Goal: Task Accomplishment & Management: Manage account settings

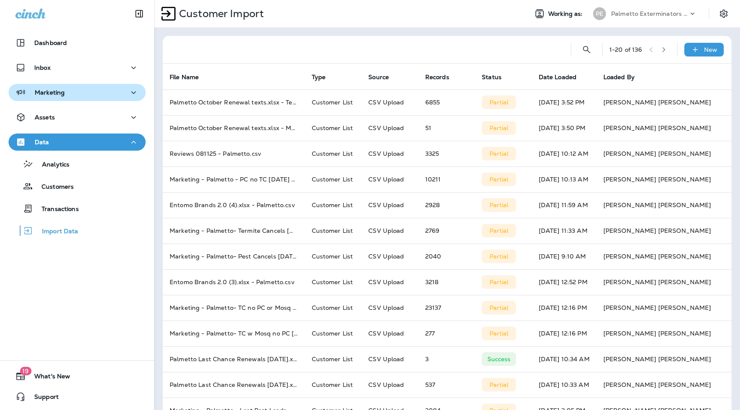
click at [57, 92] on p "Marketing" at bounding box center [50, 92] width 30 height 7
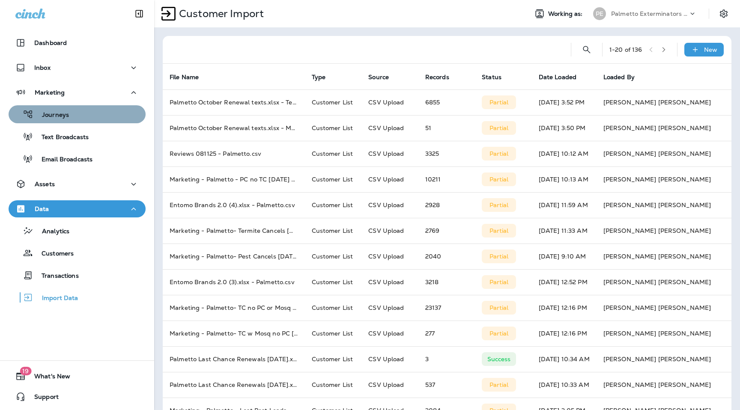
click at [69, 114] on div "Journeys" at bounding box center [77, 114] width 130 height 13
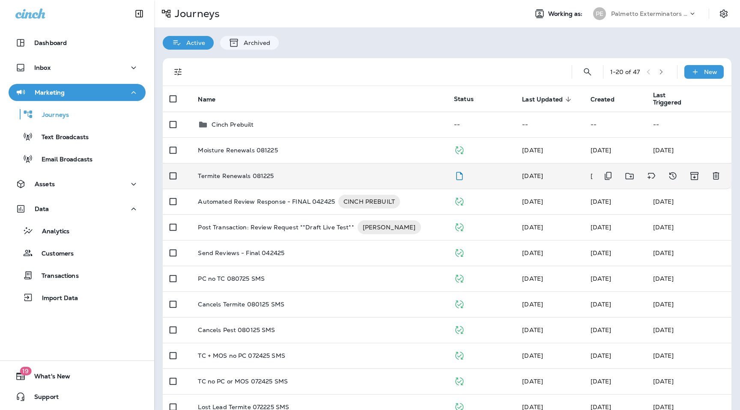
click at [242, 175] on p "Termite Renewals 081225" at bounding box center [236, 176] width 76 height 7
click at [241, 174] on p "Termite Renewals 081225" at bounding box center [236, 176] width 76 height 7
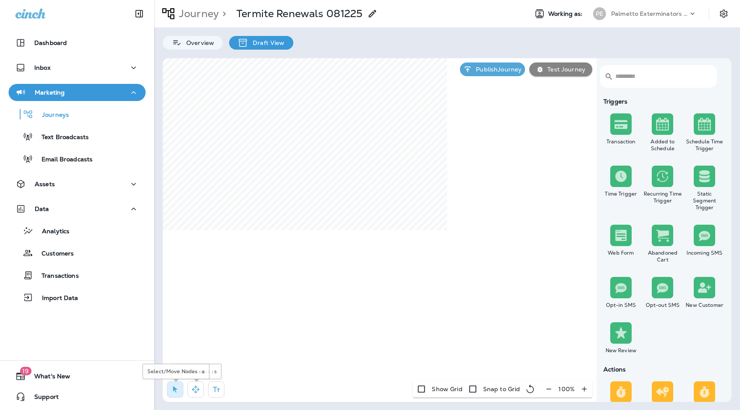
click at [197, 391] on icon "button" at bounding box center [195, 389] width 9 height 9
click at [171, 387] on icon "button" at bounding box center [175, 389] width 9 height 9
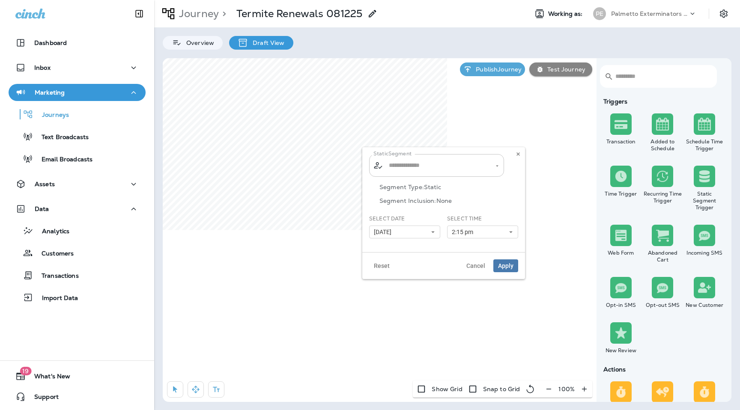
type input "**********"
click at [490, 164] on icon "Clear" at bounding box center [489, 166] width 6 height 6
click at [454, 205] on span "Renewals Termite 081225" at bounding box center [429, 204] width 76 height 7
type input "**********"
click at [430, 228] on button "07/11/25" at bounding box center [404, 232] width 71 height 13
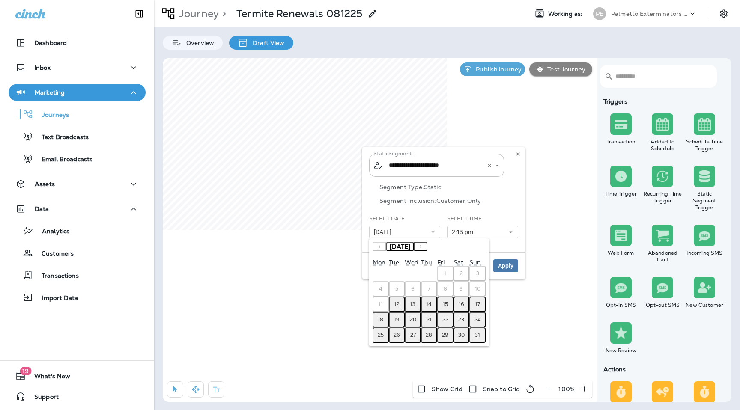
click at [416, 303] on button "13" at bounding box center [413, 304] width 16 height 15
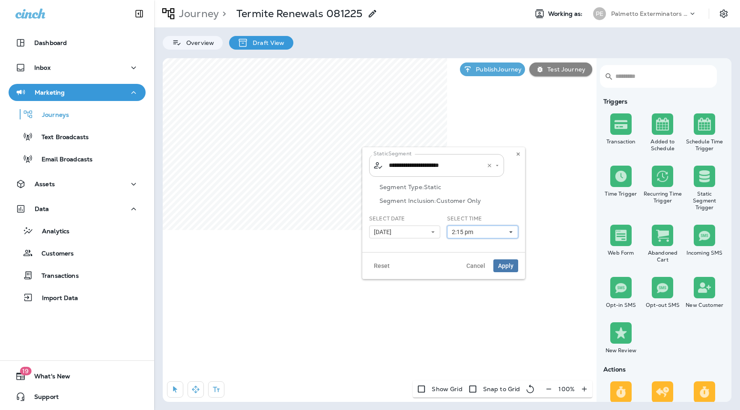
click at [492, 229] on button "2:15 pm" at bounding box center [482, 232] width 71 height 13
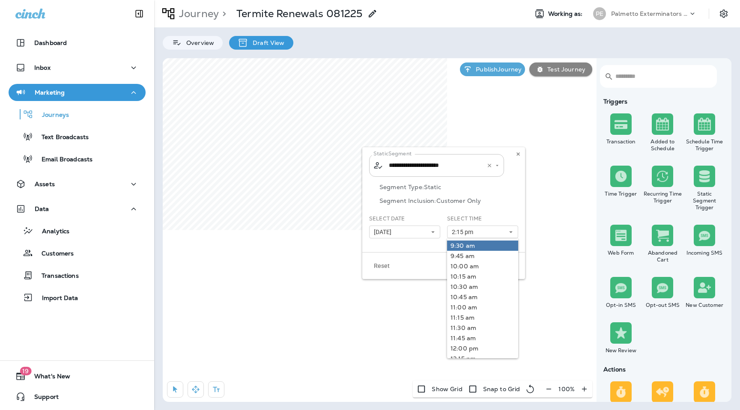
click at [468, 246] on link "9:30 am" at bounding box center [482, 246] width 71 height 10
click at [510, 205] on div "Segment Type: Static Segment Inclusion: Customer Only" at bounding box center [443, 199] width 149 height 31
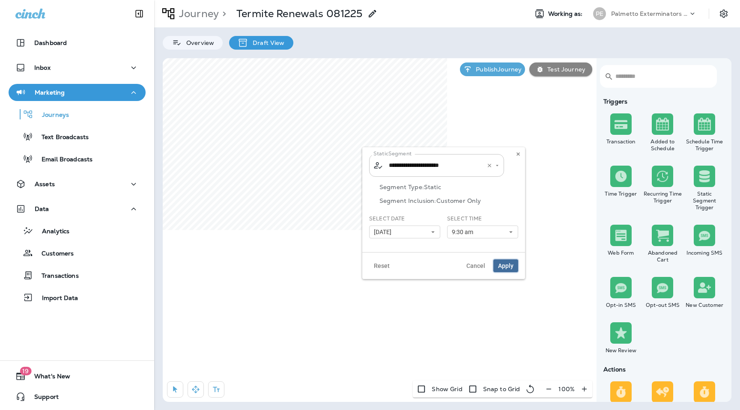
click at [509, 269] on span "Apply" at bounding box center [505, 266] width 15 height 6
type input "**********"
click at [517, 155] on use at bounding box center [517, 153] width 3 height 3
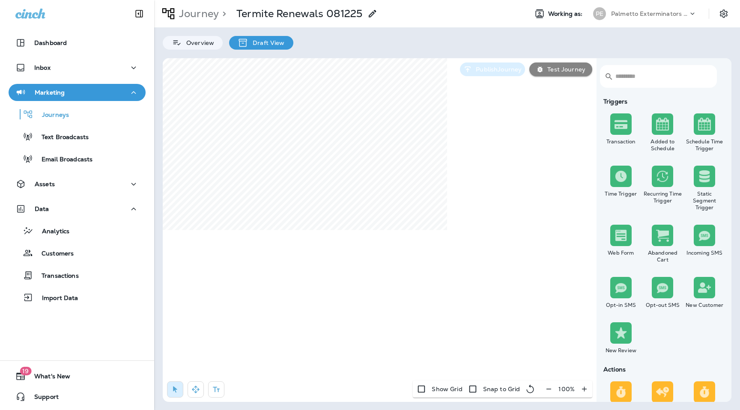
click at [480, 71] on p "Publish Journey" at bounding box center [496, 69] width 49 height 7
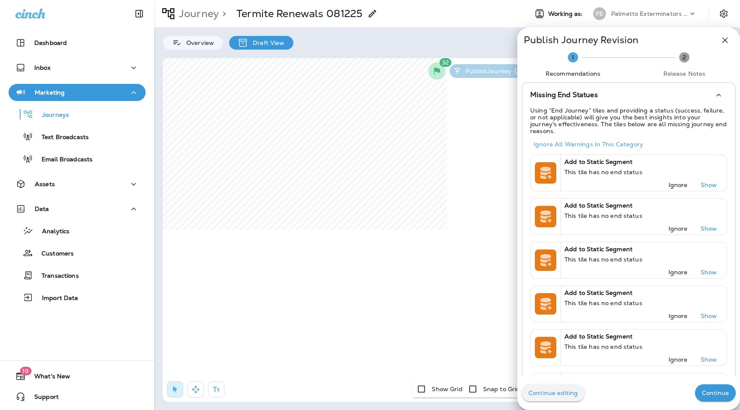
click at [711, 390] on p "Continue" at bounding box center [715, 393] width 27 height 7
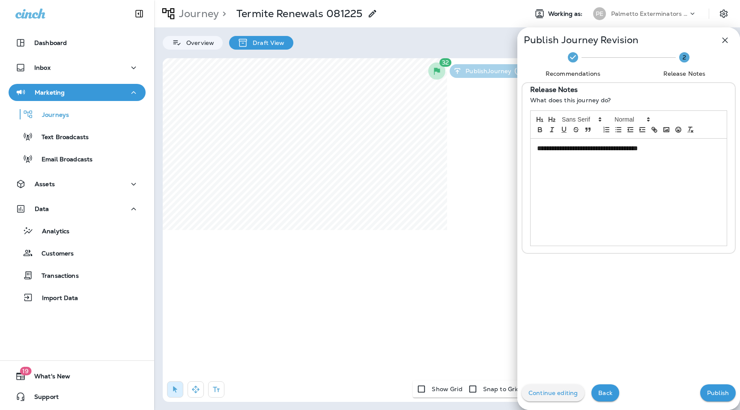
click at [711, 390] on p "Publish" at bounding box center [718, 393] width 22 height 7
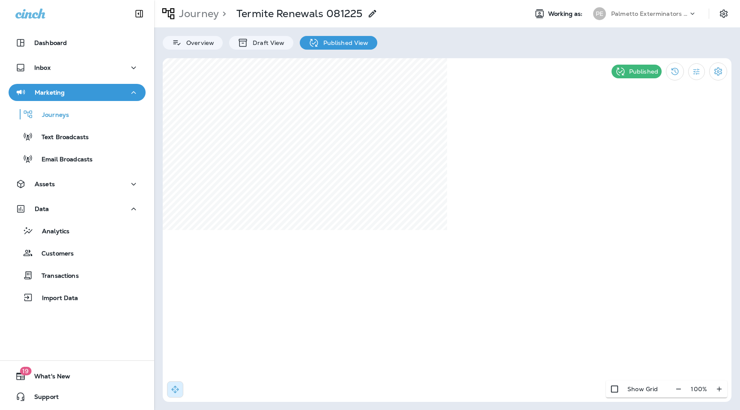
click at [662, 12] on p "Palmetto Exterminators LLC" at bounding box center [649, 13] width 77 height 7
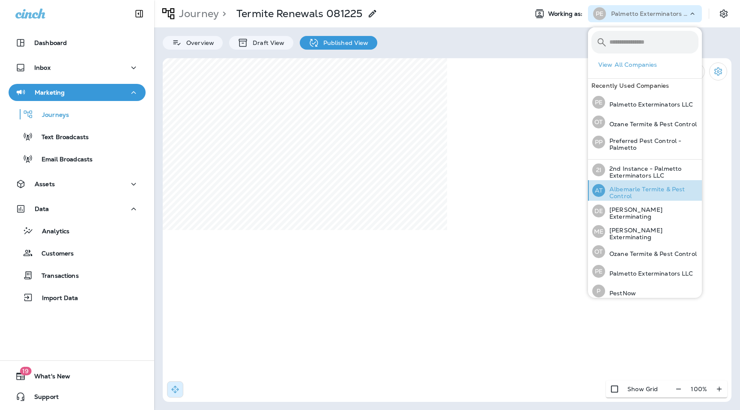
click at [630, 196] on p "Albemarle Termite & Pest Control" at bounding box center [651, 193] width 93 height 14
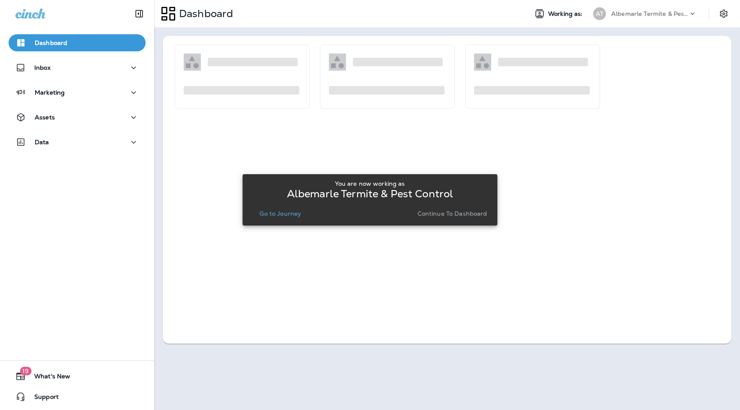
click at [446, 216] on p "Continue to Dashboard" at bounding box center [453, 213] width 70 height 7
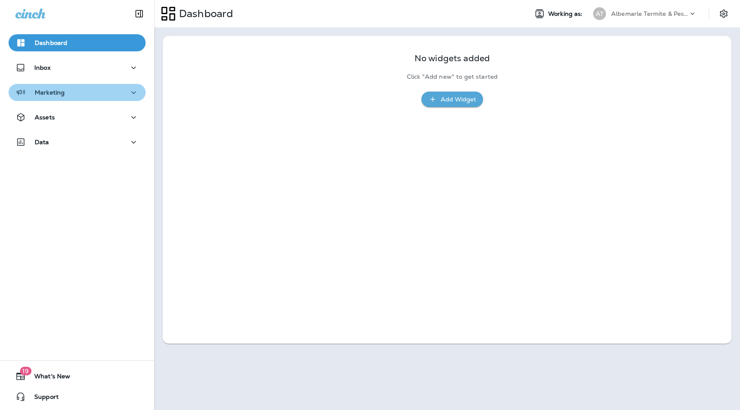
click at [74, 99] on button "Marketing" at bounding box center [77, 92] width 137 height 17
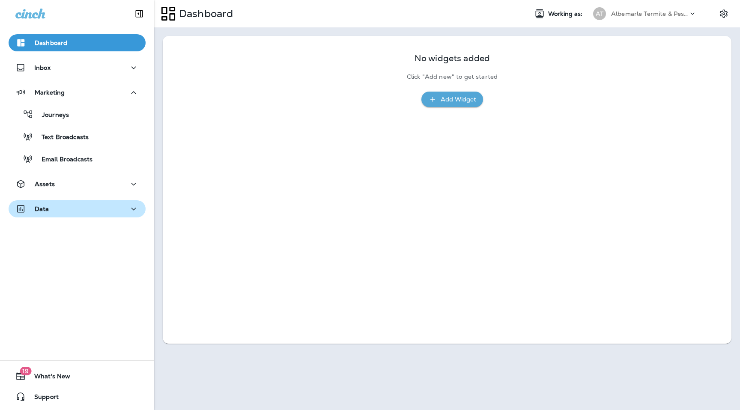
click at [63, 207] on div "Data" at bounding box center [76, 209] width 123 height 11
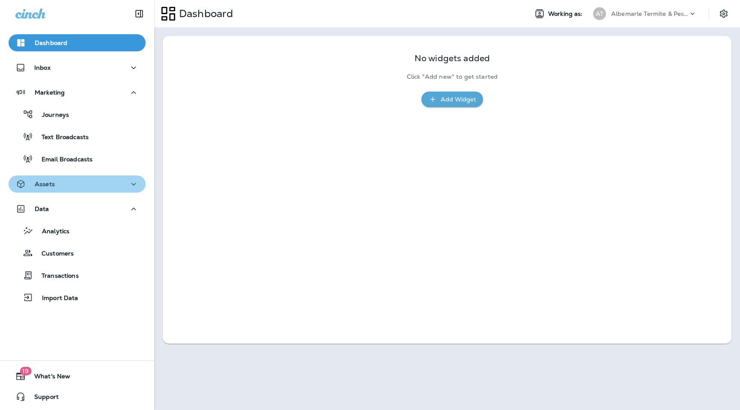
click at [62, 189] on div "Assets" at bounding box center [76, 184] width 123 height 11
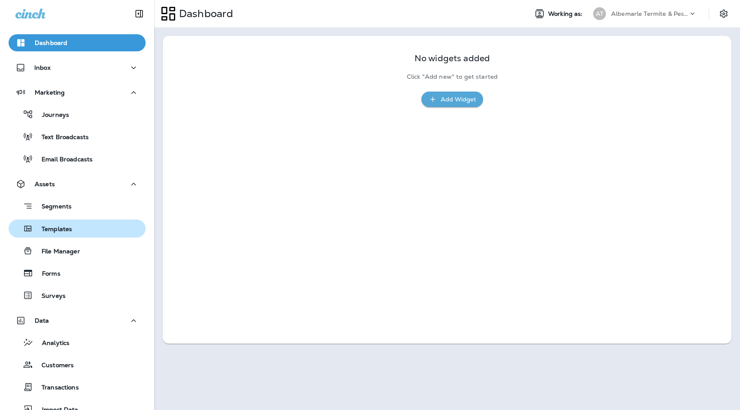
click at [66, 231] on p "Templates" at bounding box center [52, 230] width 39 height 8
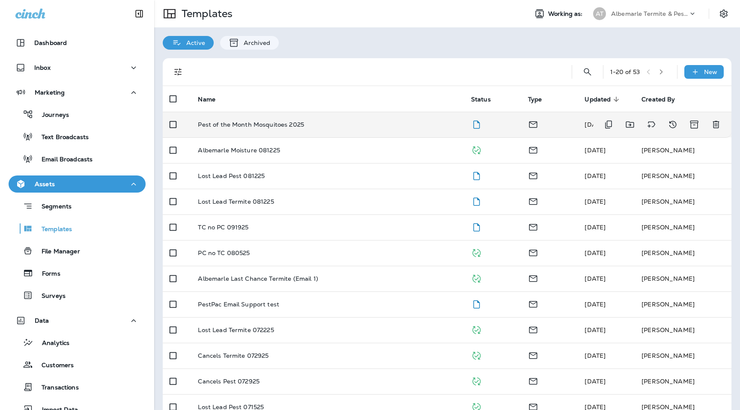
click at [266, 129] on td "Pest of the Month Mosquitoes 2025" at bounding box center [327, 125] width 273 height 26
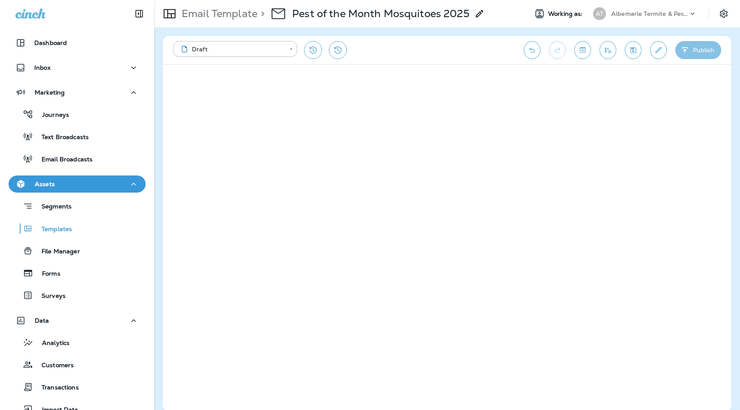
click at [692, 48] on button "Publish" at bounding box center [698, 50] width 46 height 18
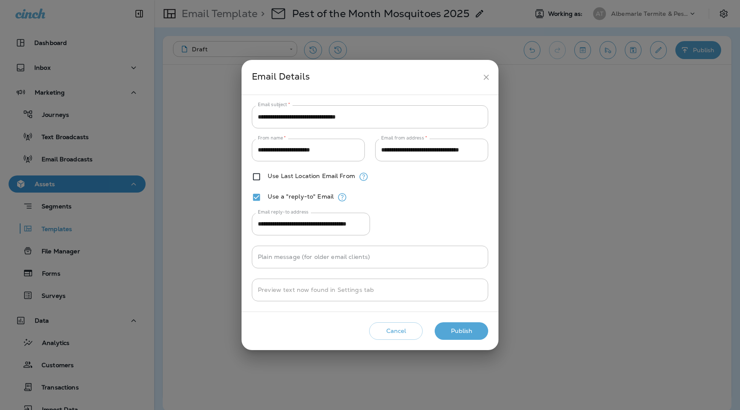
click at [445, 329] on button "Publish" at bounding box center [462, 331] width 54 height 18
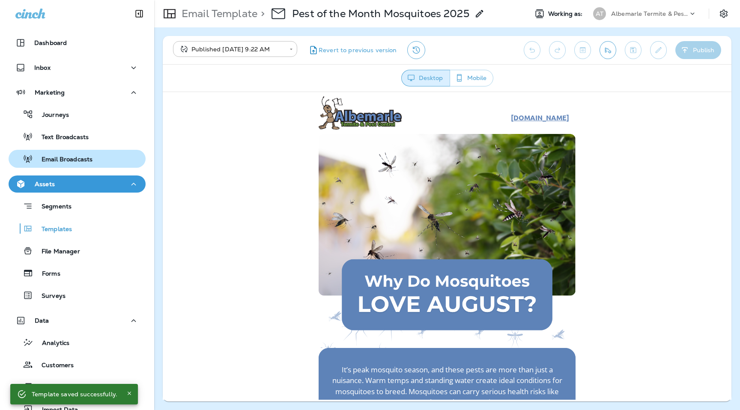
click at [47, 164] on div "Email Broadcasts" at bounding box center [52, 158] width 81 height 13
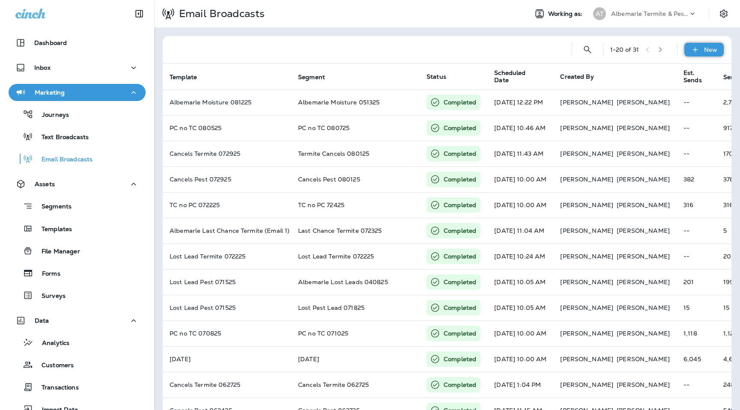
click at [698, 51] on icon at bounding box center [695, 49] width 9 height 9
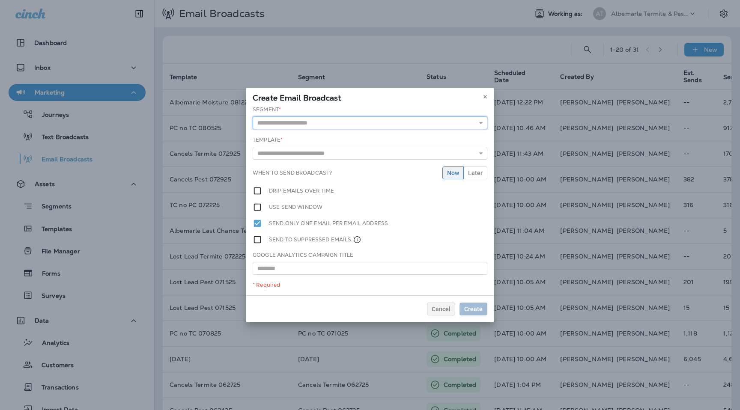
click at [413, 119] on input "text" at bounding box center [370, 122] width 235 height 13
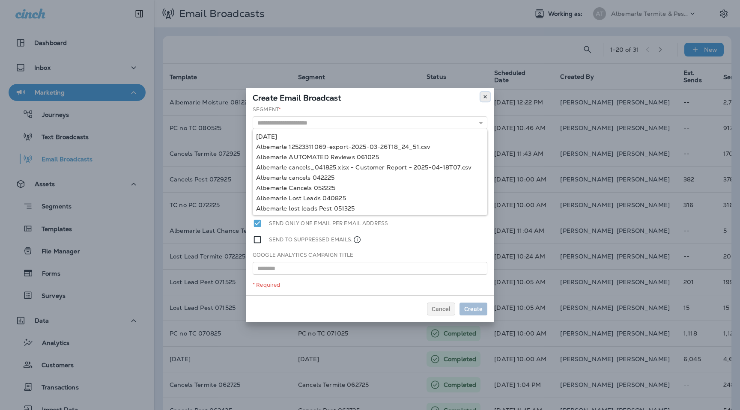
click at [485, 98] on icon at bounding box center [485, 96] width 5 height 5
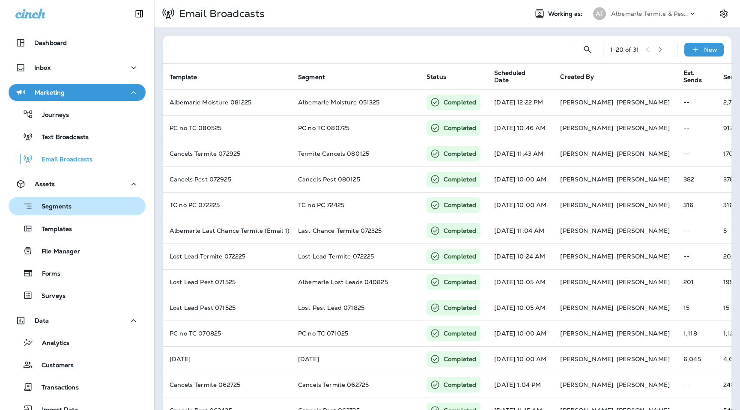
click at [70, 205] on p "Segments" at bounding box center [52, 207] width 39 height 9
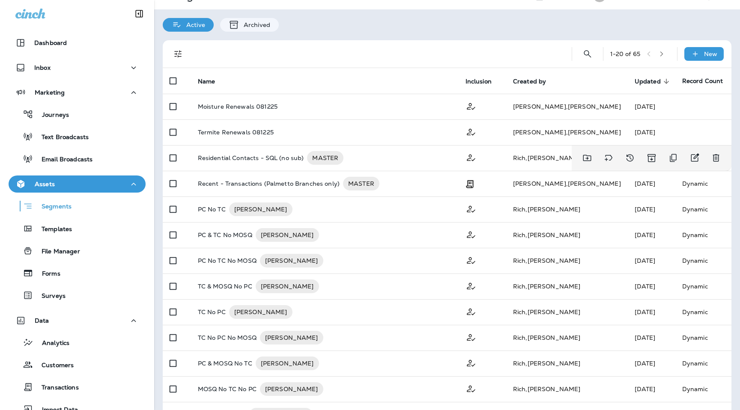
scroll to position [6, 0]
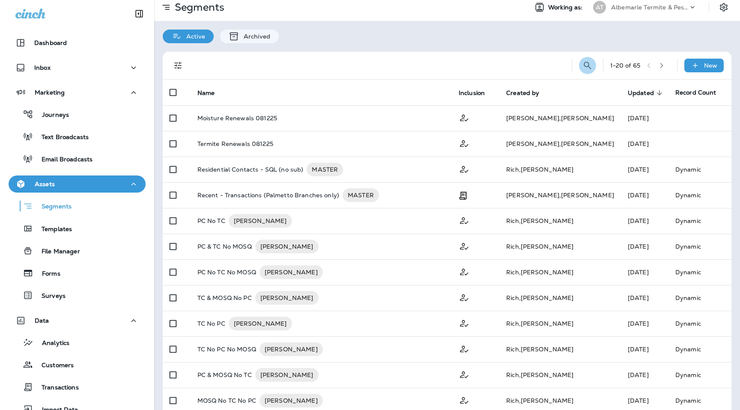
click at [585, 62] on icon "Search Segments" at bounding box center [587, 65] width 7 height 7
type input "****"
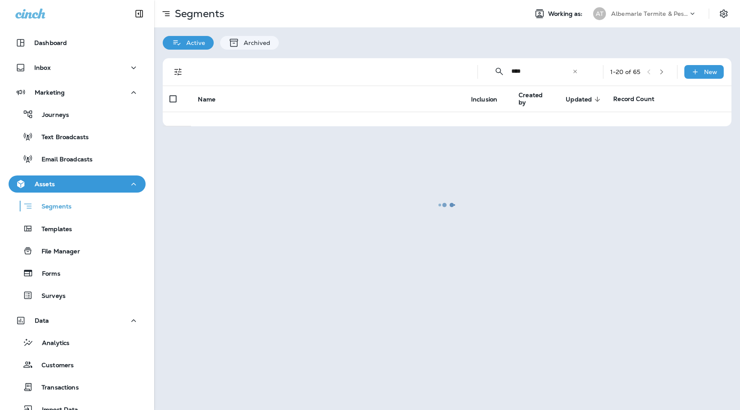
scroll to position [0, 0]
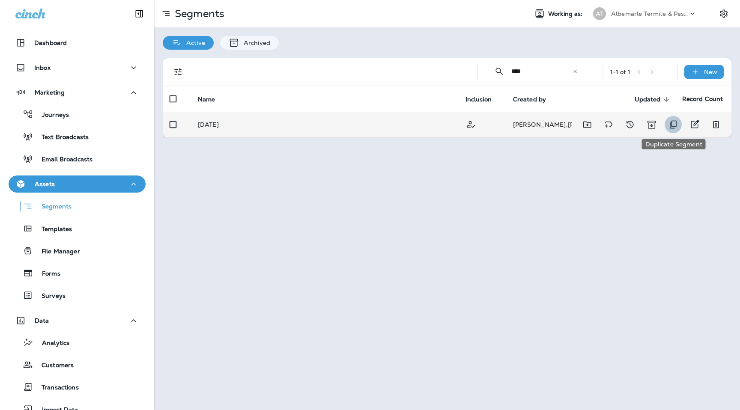
click at [672, 127] on icon "Duplicate Segment" at bounding box center [673, 124] width 10 height 10
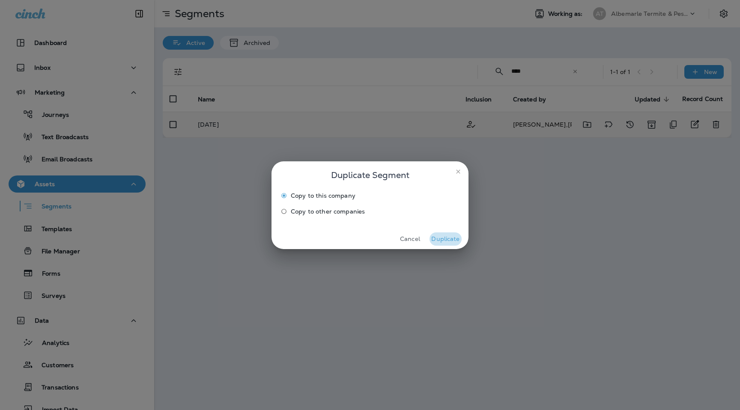
click at [448, 242] on button "Duplicate" at bounding box center [446, 239] width 32 height 13
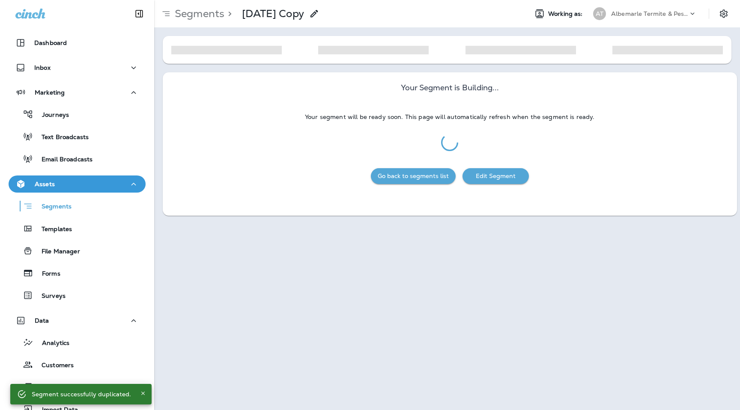
click at [318, 13] on use at bounding box center [313, 13] width 7 height 7
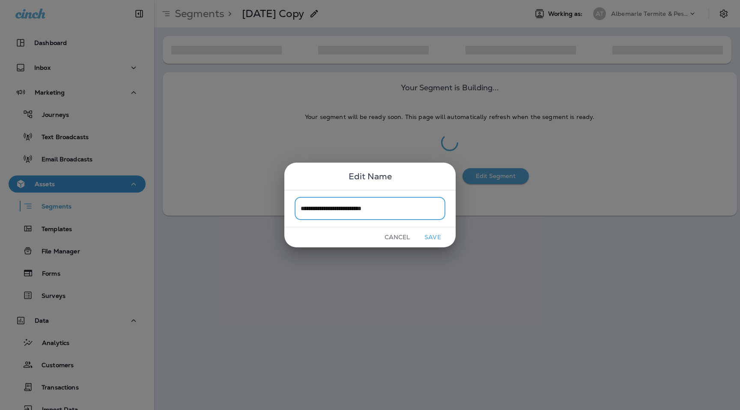
type input "**********"
click at [431, 239] on button "Save" at bounding box center [433, 237] width 32 height 13
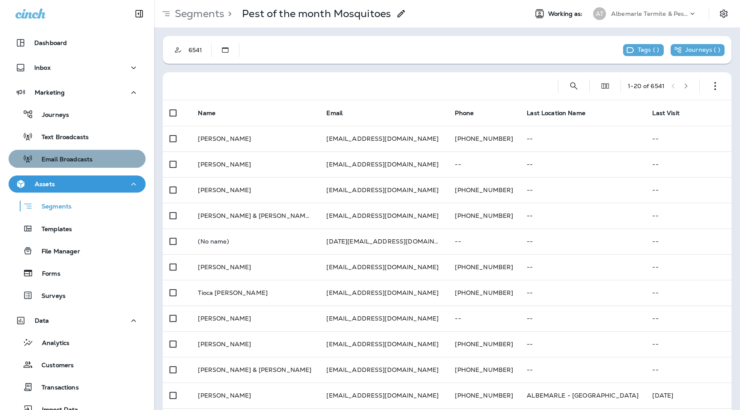
click at [65, 155] on div "Email Broadcasts" at bounding box center [52, 158] width 81 height 13
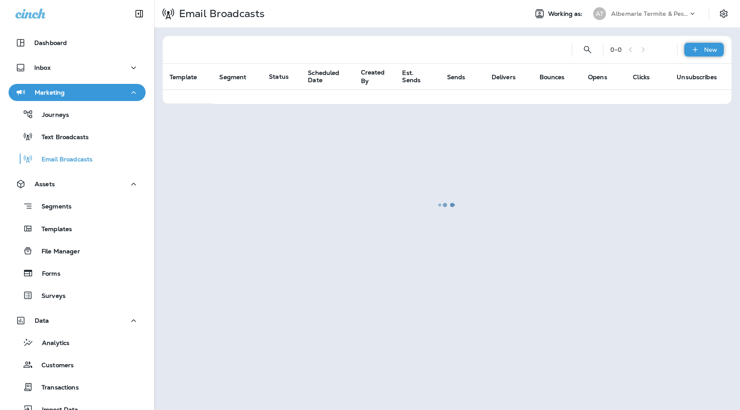
click at [697, 54] on icon at bounding box center [695, 49] width 9 height 9
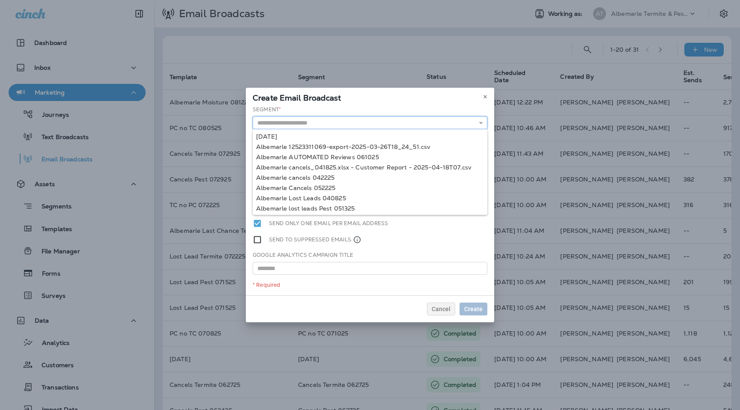
click at [335, 124] on input "text" at bounding box center [370, 122] width 235 height 13
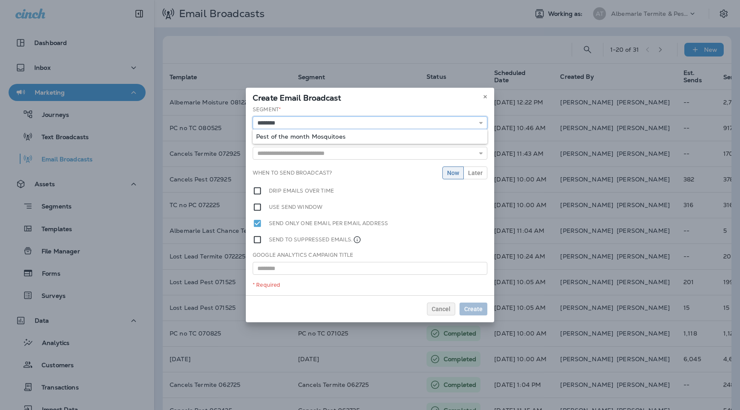
type input "**********"
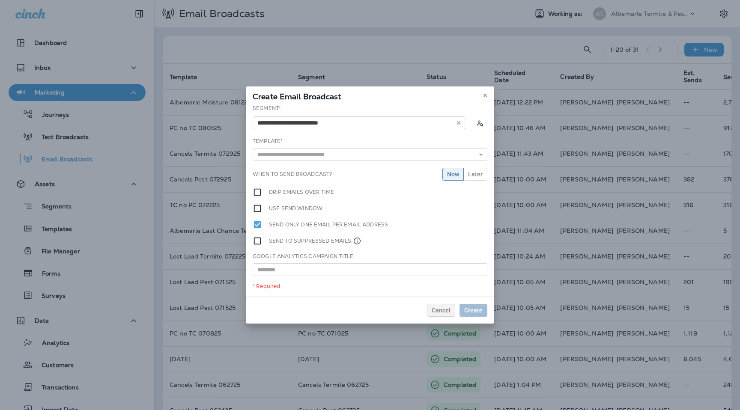
click at [357, 137] on div "**********" at bounding box center [370, 200] width 248 height 192
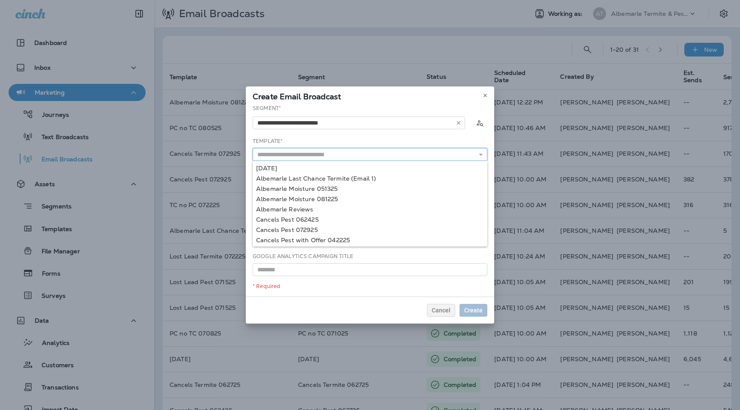
click at [346, 153] on input "text" at bounding box center [370, 154] width 235 height 13
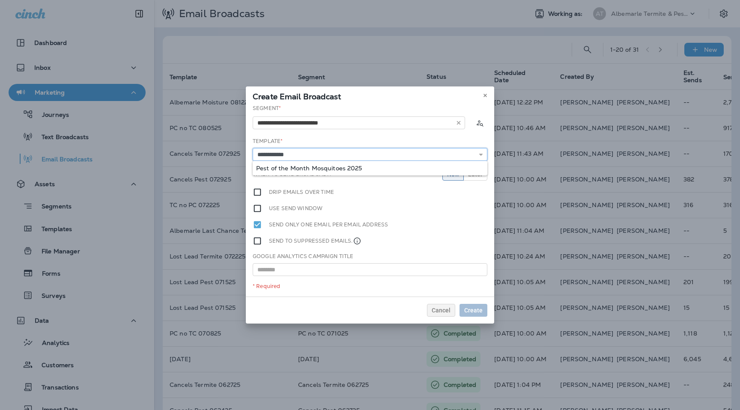
type input "**********"
click at [341, 170] on div "**********" at bounding box center [370, 200] width 248 height 192
click at [474, 178] on button "Later" at bounding box center [475, 174] width 24 height 13
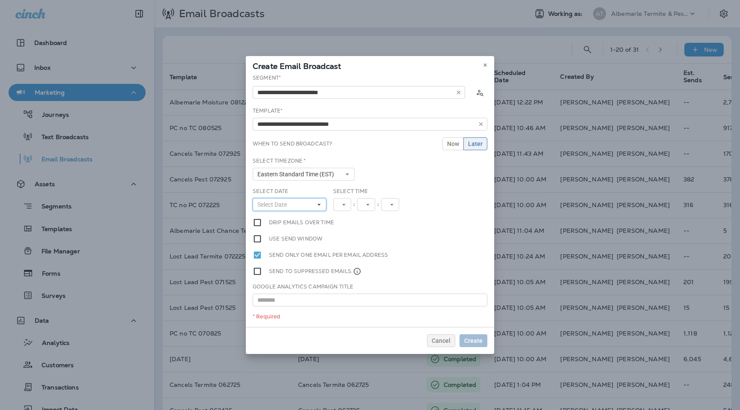
click at [295, 210] on button "Select Date" at bounding box center [290, 204] width 74 height 13
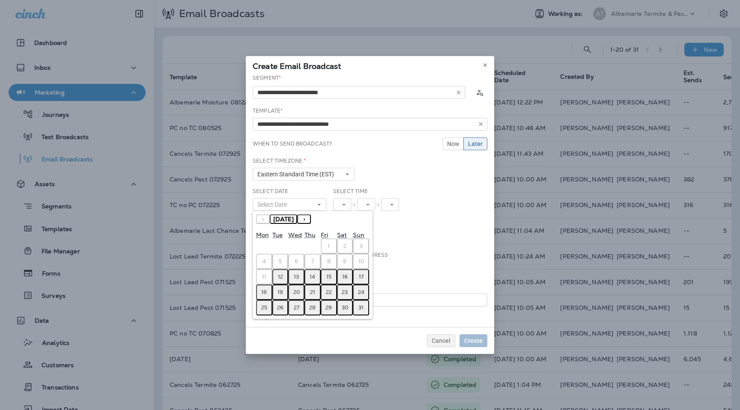
click at [294, 276] on abbr "13" at bounding box center [296, 277] width 5 height 7
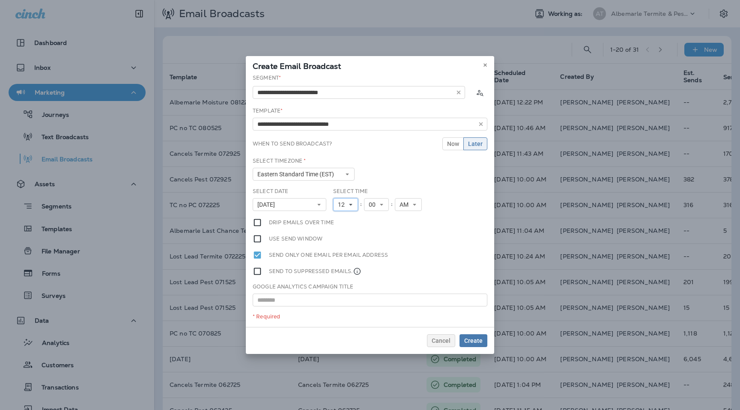
click at [348, 201] on span "12" at bounding box center [343, 204] width 10 height 7
click at [345, 307] on link "10" at bounding box center [345, 311] width 25 height 10
click at [474, 343] on span "Create" at bounding box center [473, 341] width 18 height 6
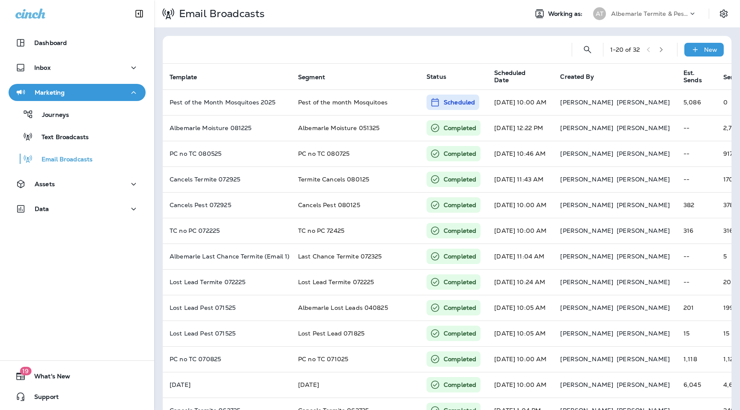
click at [638, 14] on p "Albemarle Termite & Pest Control" at bounding box center [649, 13] width 77 height 7
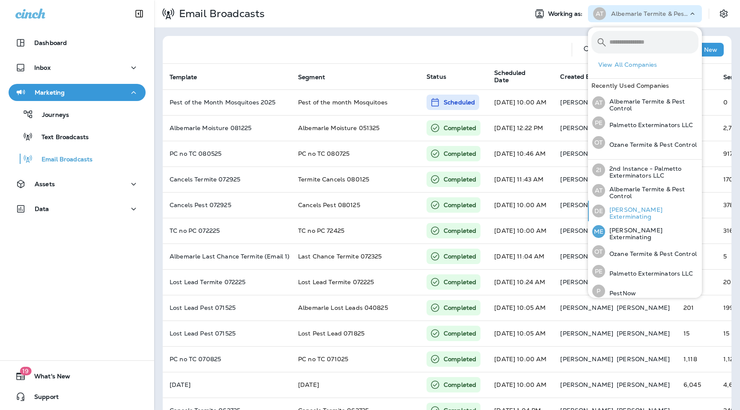
click at [620, 213] on p "[PERSON_NAME] Exterminating" at bounding box center [651, 213] width 93 height 14
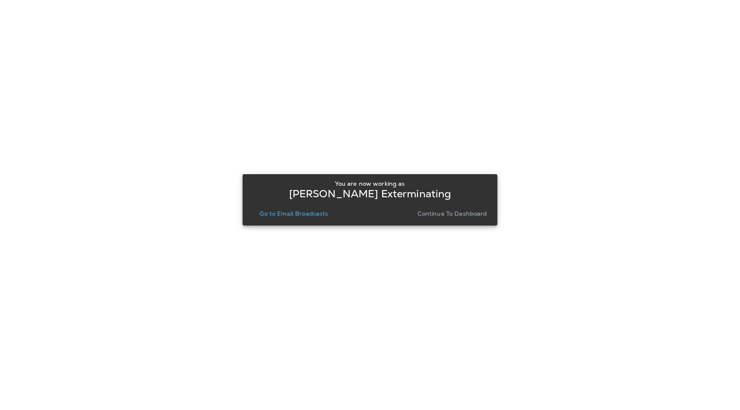
click at [307, 212] on p "Go to Email Broadcasts" at bounding box center [294, 213] width 69 height 7
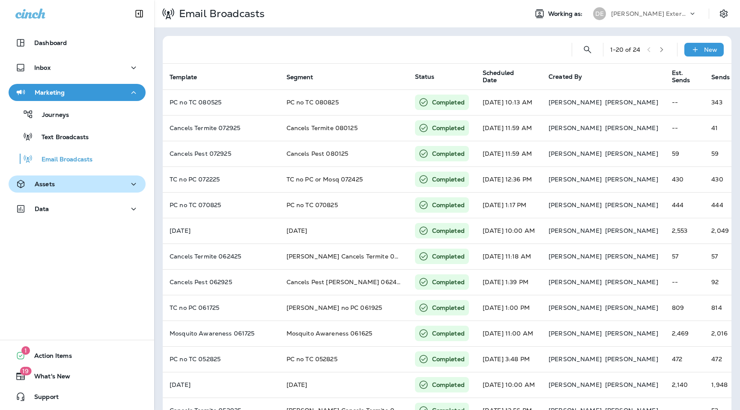
click at [87, 183] on div "Assets" at bounding box center [76, 184] width 123 height 11
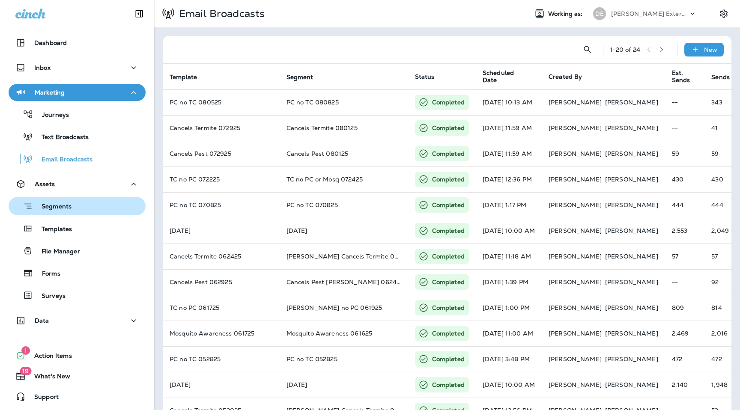
click at [62, 212] on div "Segments" at bounding box center [42, 206] width 60 height 13
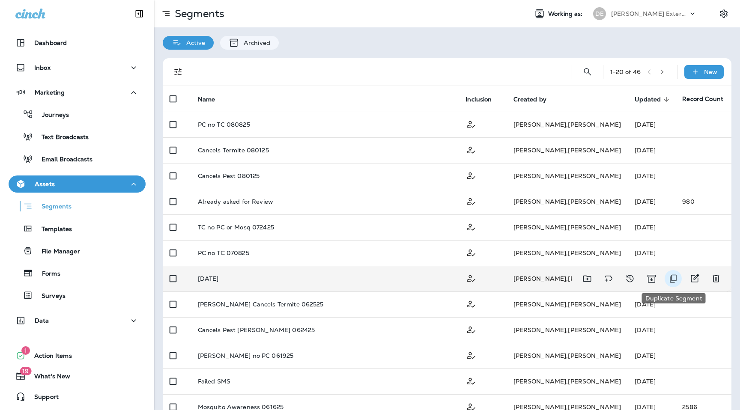
click at [669, 279] on icon "Duplicate Segment" at bounding box center [673, 279] width 10 height 10
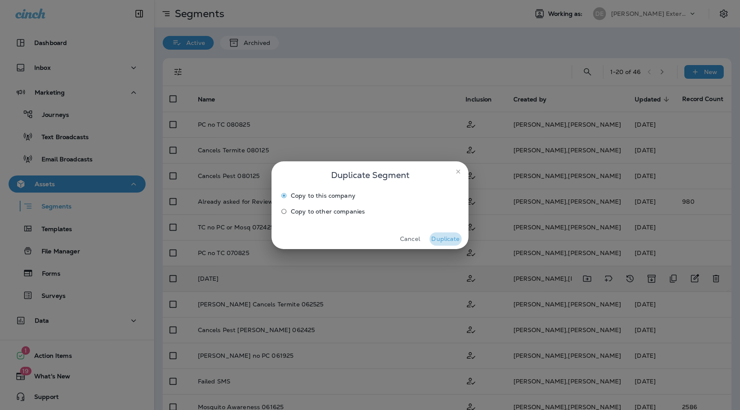
click at [445, 241] on button "Duplicate" at bounding box center [446, 239] width 32 height 13
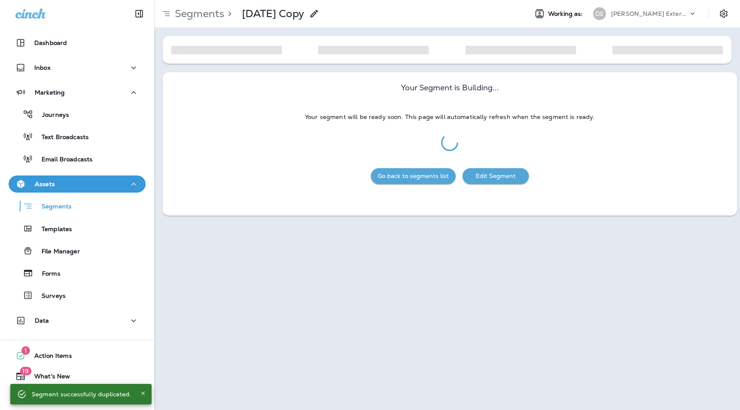
click at [318, 13] on use at bounding box center [313, 13] width 7 height 7
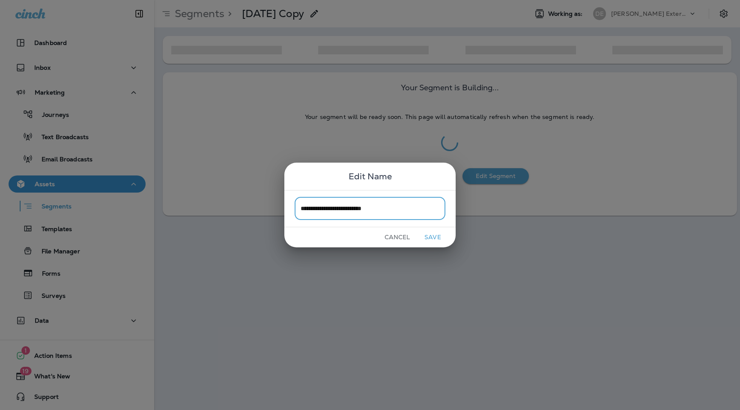
type input "**********"
click at [432, 240] on button "Save" at bounding box center [433, 237] width 32 height 13
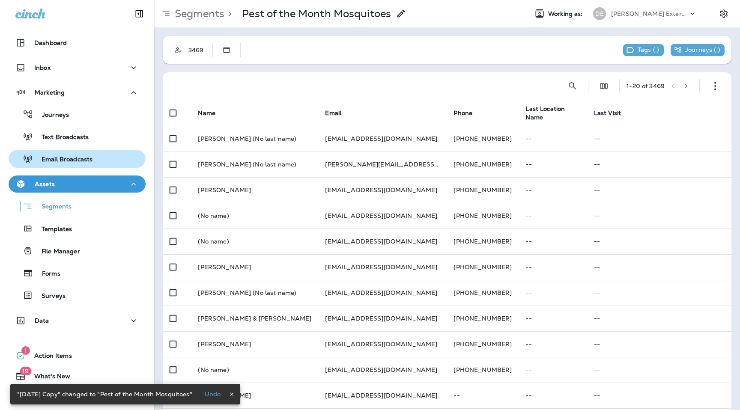
click at [68, 163] on p "Email Broadcasts" at bounding box center [63, 160] width 60 height 8
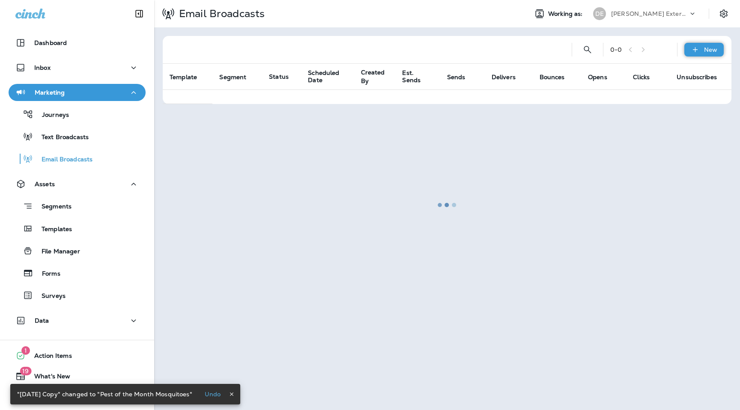
click at [703, 47] on div "New" at bounding box center [703, 50] width 39 height 14
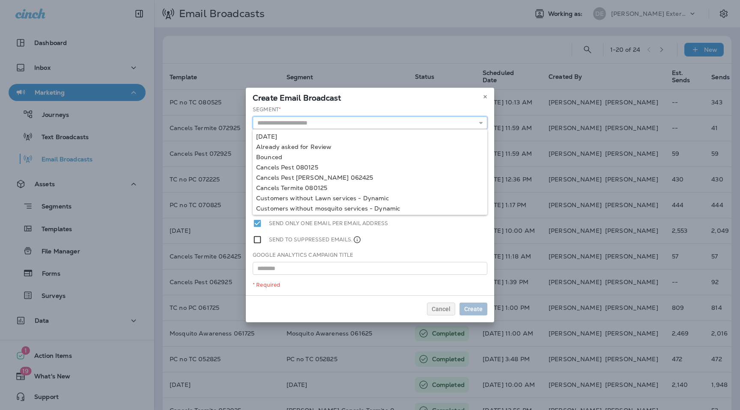
click at [349, 125] on input "text" at bounding box center [370, 122] width 235 height 13
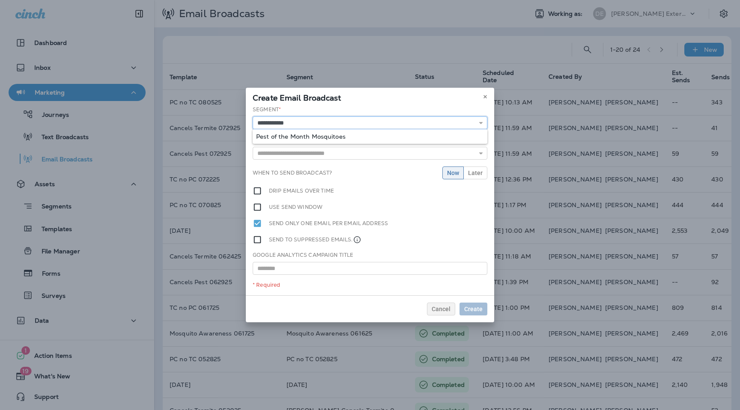
type input "**********"
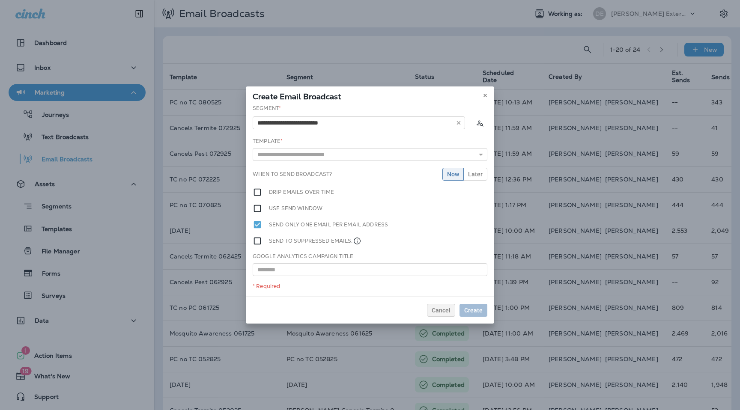
click at [354, 137] on div "**********" at bounding box center [370, 200] width 248 height 192
click at [336, 162] on div "**********" at bounding box center [370, 200] width 248 height 192
click at [340, 157] on input "text" at bounding box center [370, 154] width 235 height 13
type input "**********"
click at [486, 92] on button at bounding box center [484, 95] width 9 height 9
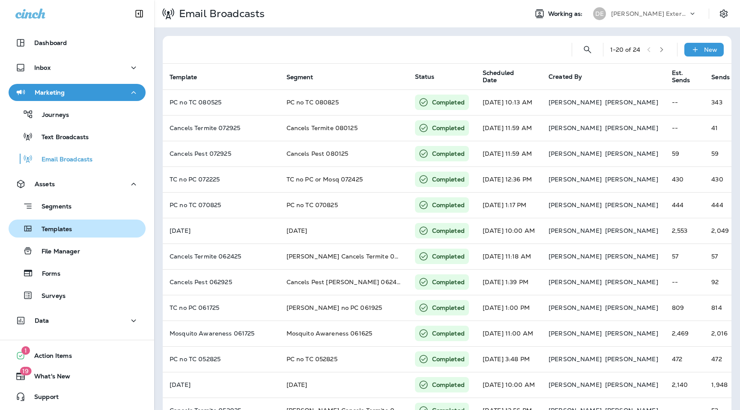
click at [79, 226] on div "Templates" at bounding box center [77, 228] width 130 height 13
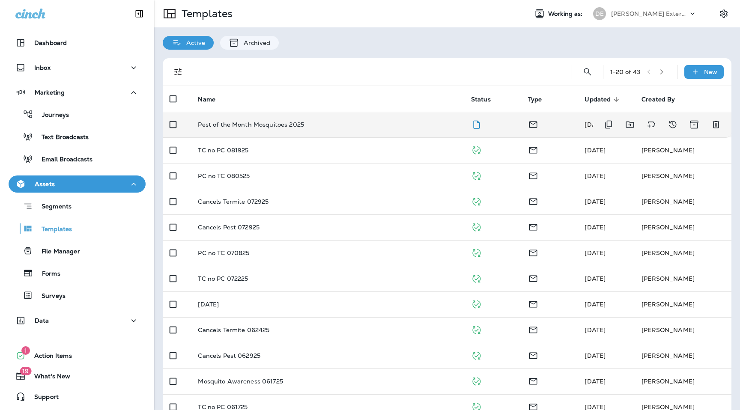
click at [290, 126] on p "Pest of the Month Mosquitoes 2025" at bounding box center [251, 124] width 106 height 7
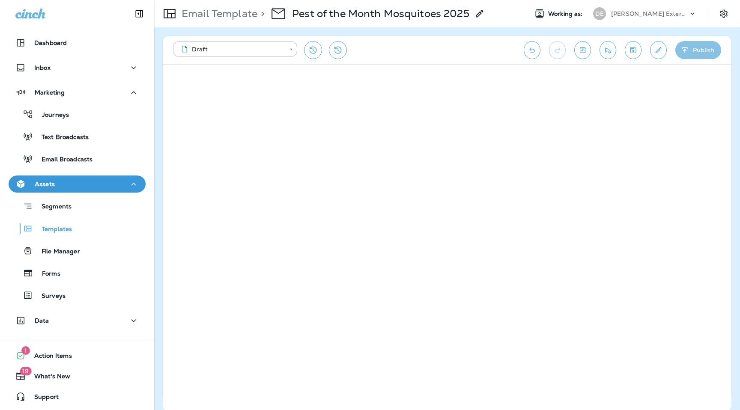
click at [692, 51] on button "Publish" at bounding box center [698, 50] width 46 height 18
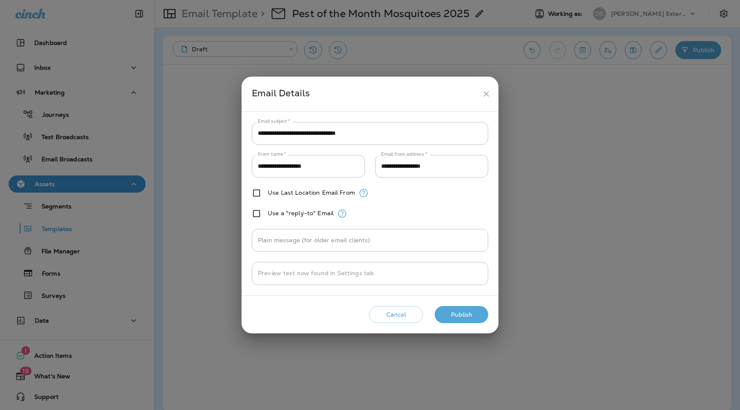
click at [459, 313] on button "Publish" at bounding box center [462, 315] width 54 height 18
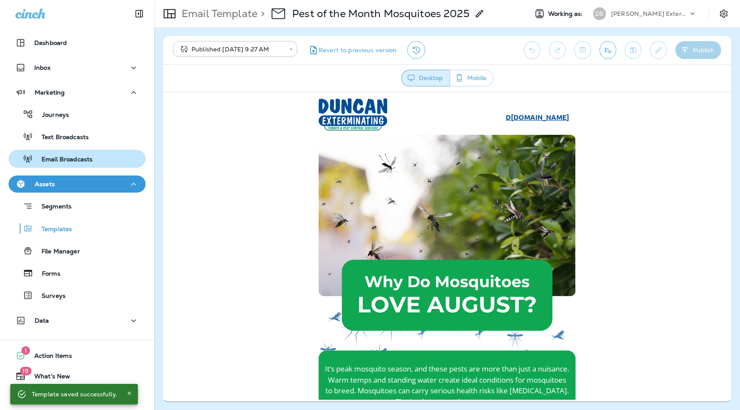
click at [91, 157] on p "Email Broadcasts" at bounding box center [63, 160] width 60 height 8
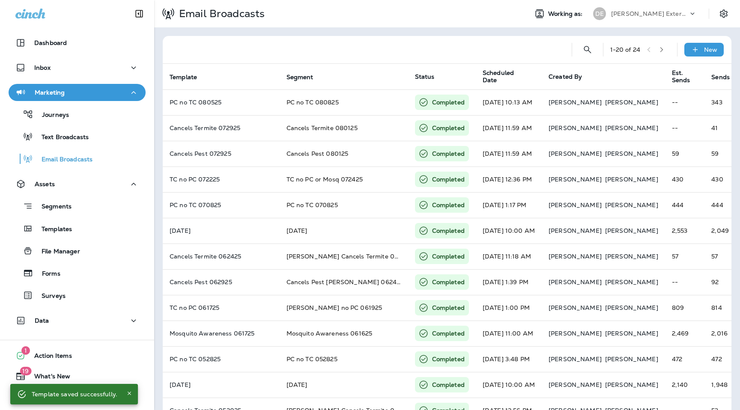
click at [706, 42] on div "1 - 20 of 24 New" at bounding box center [449, 49] width 558 height 27
click at [703, 49] on div "New" at bounding box center [703, 50] width 39 height 14
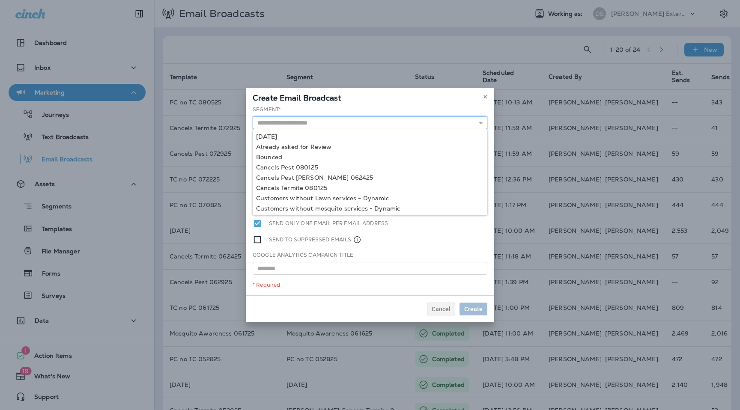
click at [423, 123] on input "text" at bounding box center [370, 122] width 235 height 13
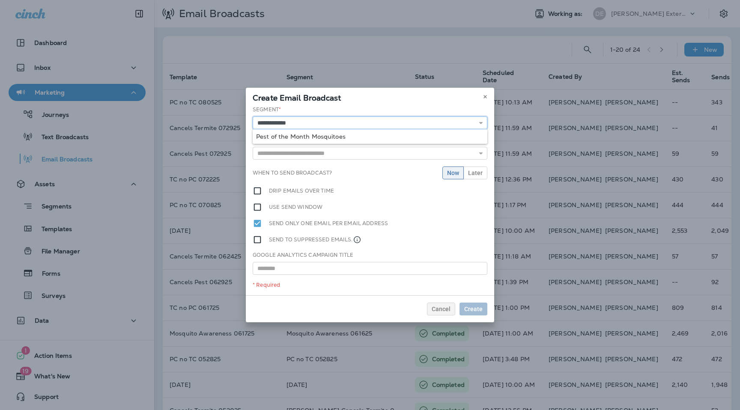
type input "**********"
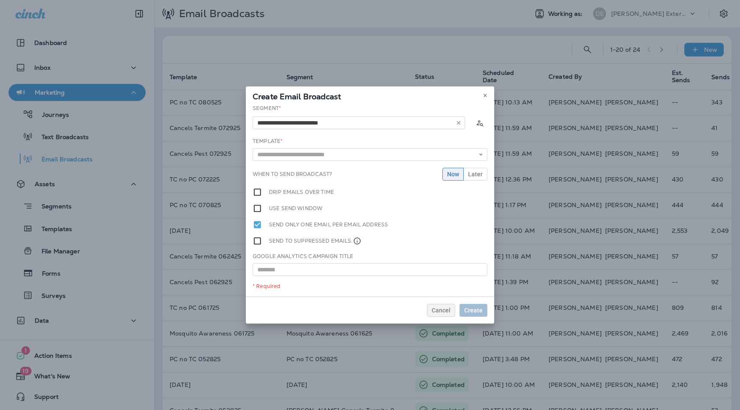
click at [417, 135] on div "**********" at bounding box center [370, 200] width 248 height 192
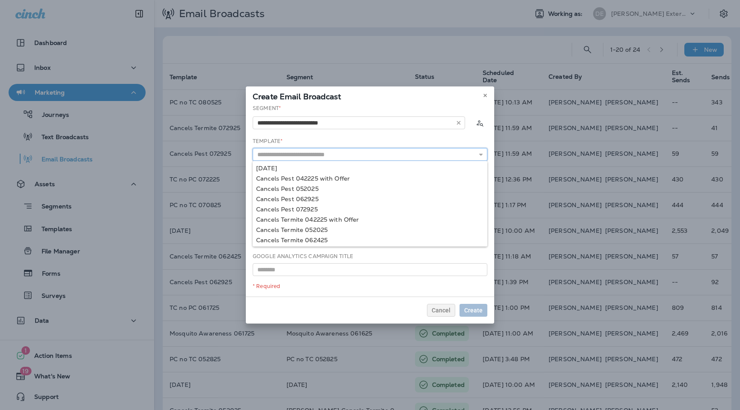
click at [358, 150] on input "text" at bounding box center [370, 154] width 235 height 13
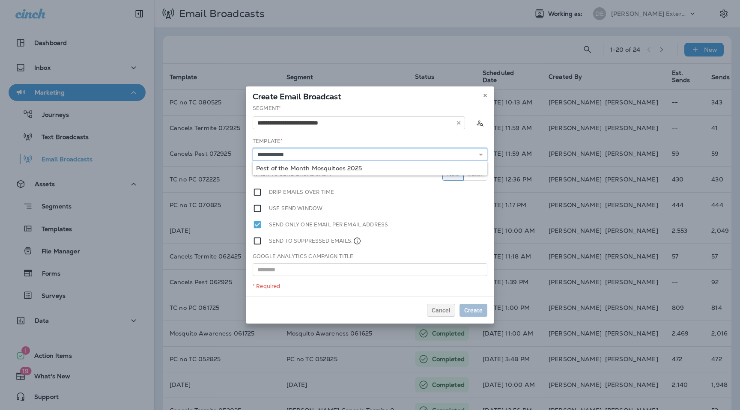
type input "**********"
click at [355, 167] on div "**********" at bounding box center [370, 200] width 248 height 192
click at [480, 173] on span "Later" at bounding box center [475, 174] width 15 height 6
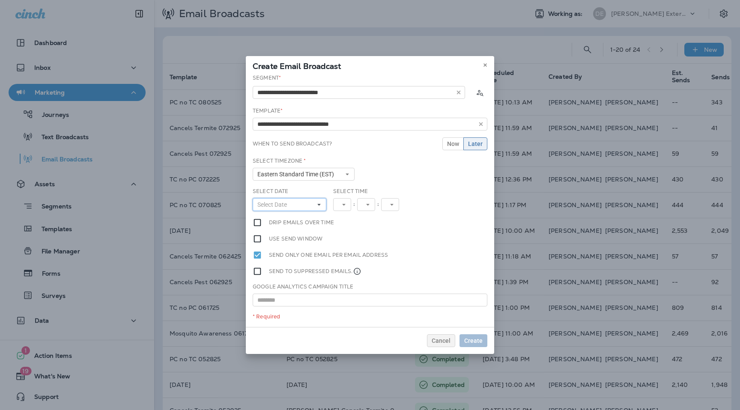
click at [316, 203] on button "Select Date" at bounding box center [290, 204] width 74 height 13
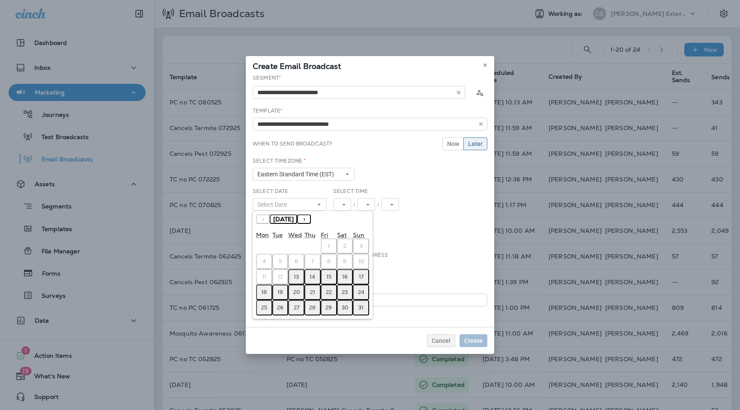
click at [296, 275] on abbr "13" at bounding box center [296, 277] width 5 height 7
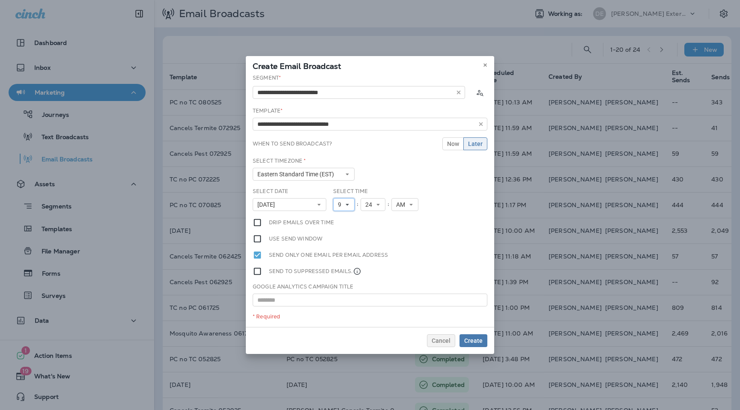
click at [346, 200] on button "9" at bounding box center [343, 204] width 21 height 13
click at [343, 310] on link "10" at bounding box center [343, 311] width 21 height 10
click at [373, 213] on div "Select Time 10 1 2 3 4 5 6 7 8 9 10 11 12 : 24 00 01 02 03 04 05 06 07 08 09 10…" at bounding box center [378, 203] width 97 height 30
click at [373, 212] on div "Select Time 10 1 2 3 4 5 6 7 8 9 10 11 12 : 24 00 01 02 03 04 05 06 07 08 09 10…" at bounding box center [378, 203] width 97 height 30
click at [378, 204] on span "24" at bounding box center [374, 204] width 10 height 7
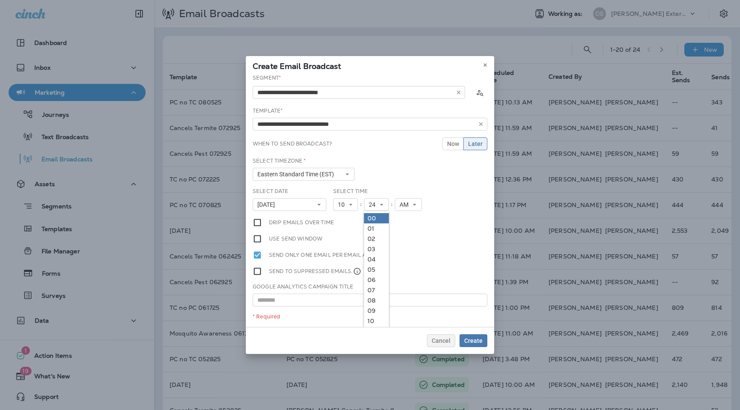
click at [378, 215] on link "00" at bounding box center [376, 218] width 25 height 10
click at [478, 340] on span "Create" at bounding box center [473, 341] width 18 height 6
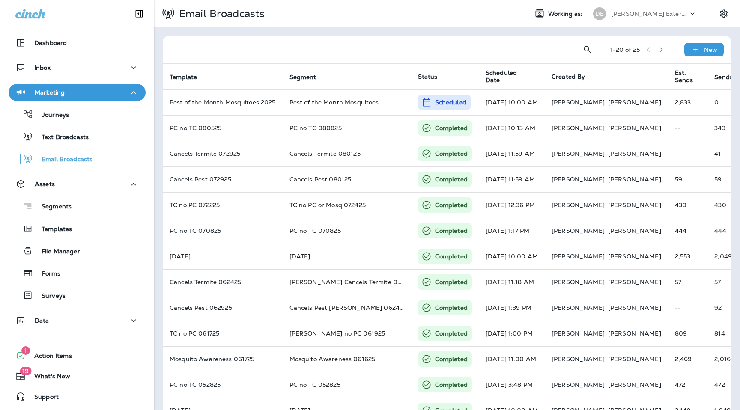
click at [659, 18] on div "[PERSON_NAME] Exterminating" at bounding box center [649, 13] width 77 height 13
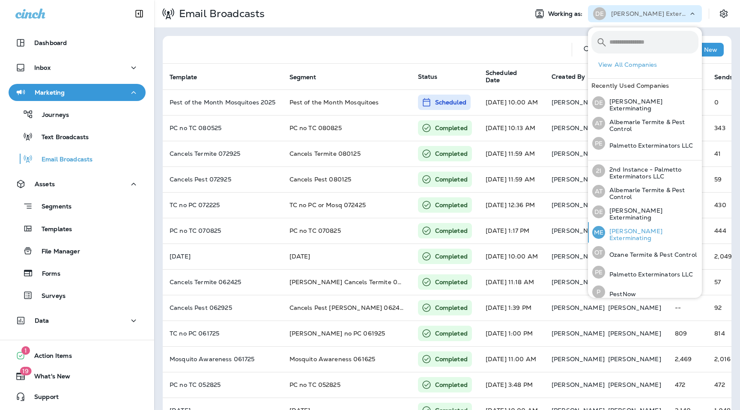
click at [630, 233] on p "[PERSON_NAME] Exterminating" at bounding box center [651, 235] width 93 height 14
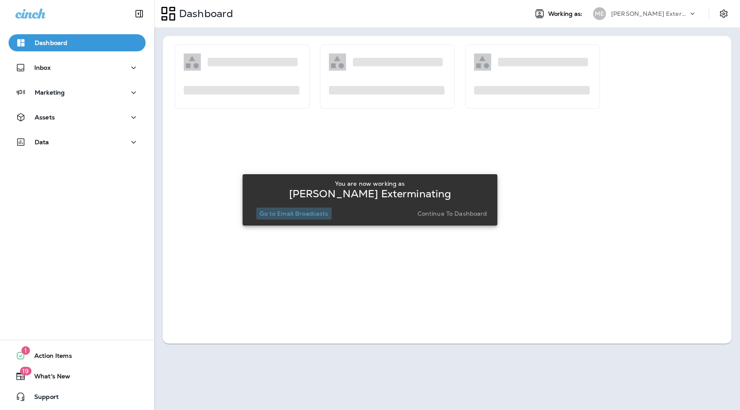
click at [309, 214] on p "Go to Email Broadcasts" at bounding box center [294, 213] width 69 height 7
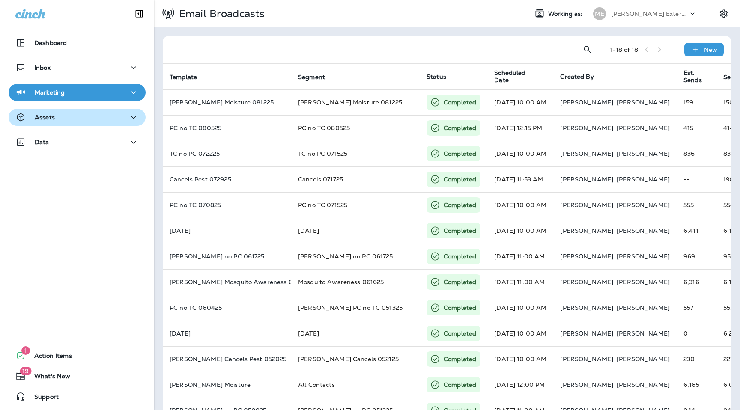
click at [137, 120] on icon "button" at bounding box center [133, 117] width 10 height 11
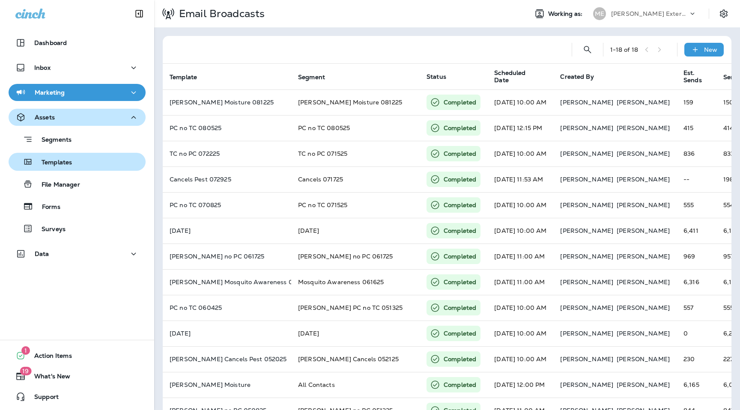
click at [101, 162] on div "Templates" at bounding box center [77, 161] width 130 height 13
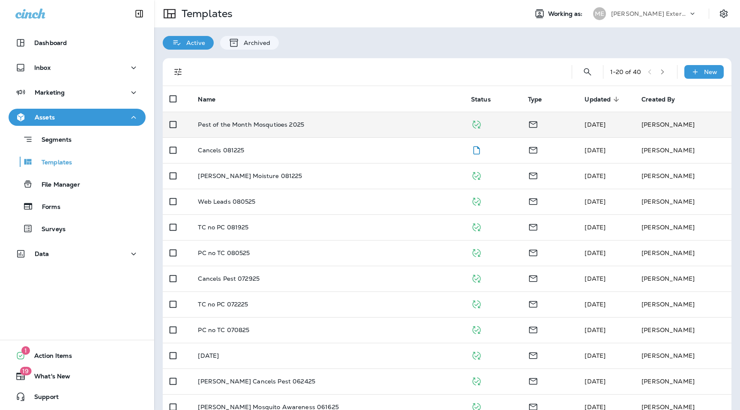
click at [267, 129] on td "Pest of the Month Mosqutioes 2025" at bounding box center [327, 125] width 273 height 26
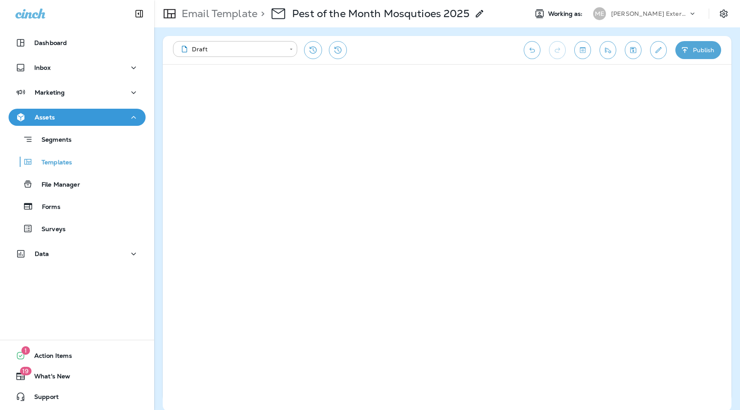
click at [696, 50] on button "Publish" at bounding box center [698, 50] width 46 height 18
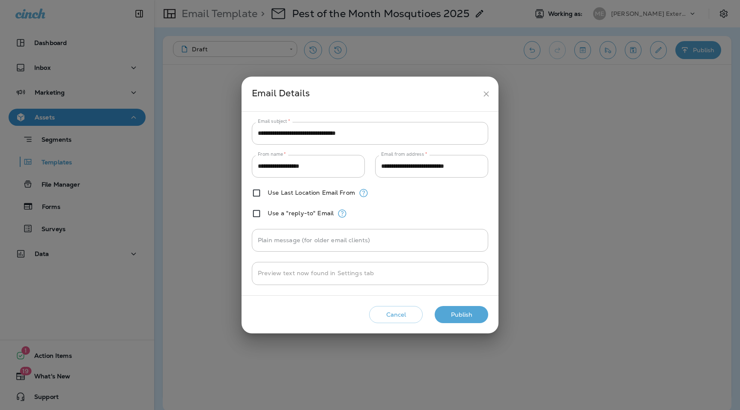
click at [460, 316] on button "Publish" at bounding box center [462, 315] width 54 height 18
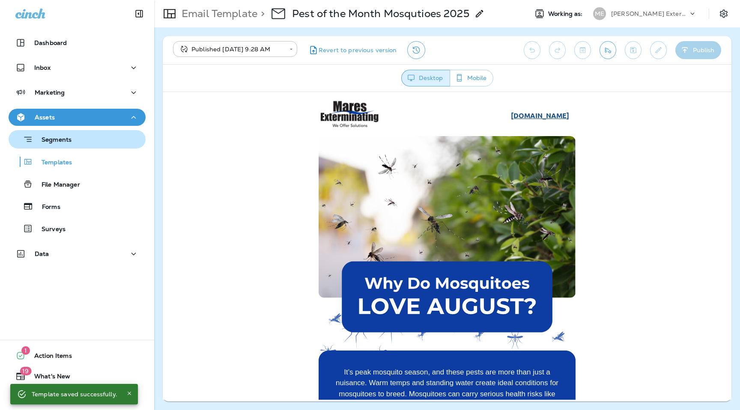
click at [81, 140] on div "Segments" at bounding box center [77, 139] width 130 height 13
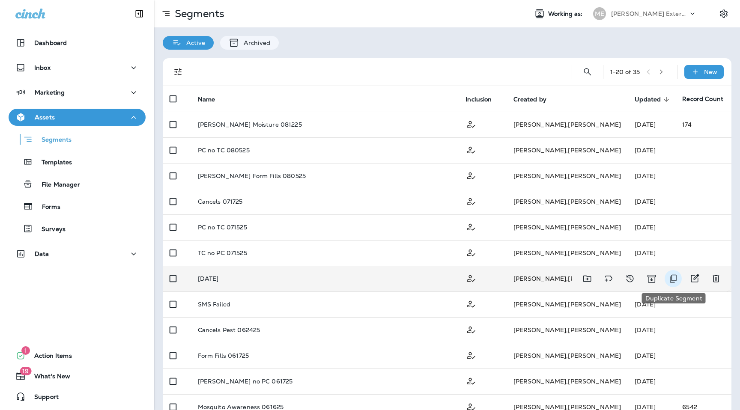
click at [673, 279] on icon "Duplicate Segment" at bounding box center [673, 279] width 10 height 10
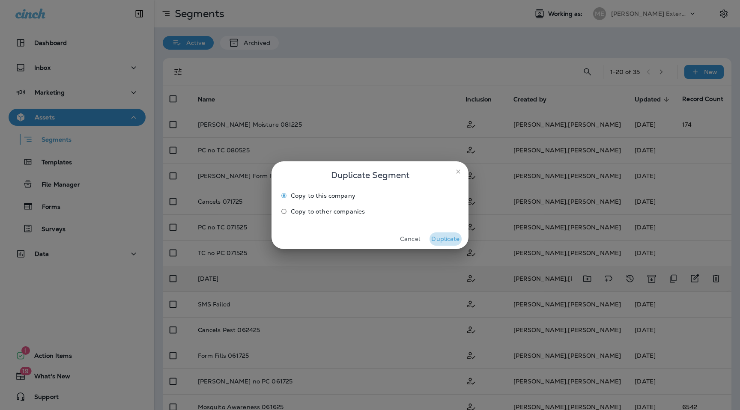
click at [451, 238] on button "Duplicate" at bounding box center [446, 239] width 32 height 13
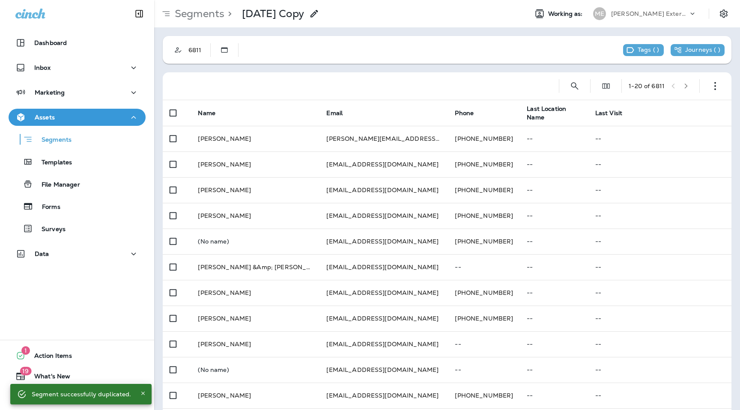
click at [319, 7] on div "> [DATE] Copy" at bounding box center [271, 13] width 95 height 17
click at [318, 15] on use at bounding box center [313, 13] width 7 height 7
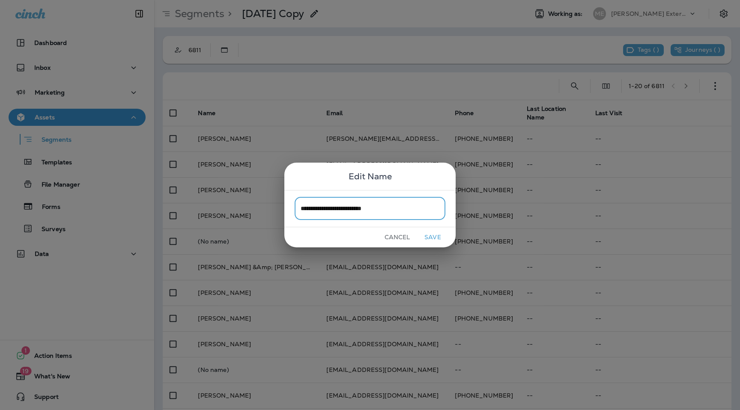
type input "**********"
click at [433, 238] on button "Save" at bounding box center [433, 237] width 32 height 13
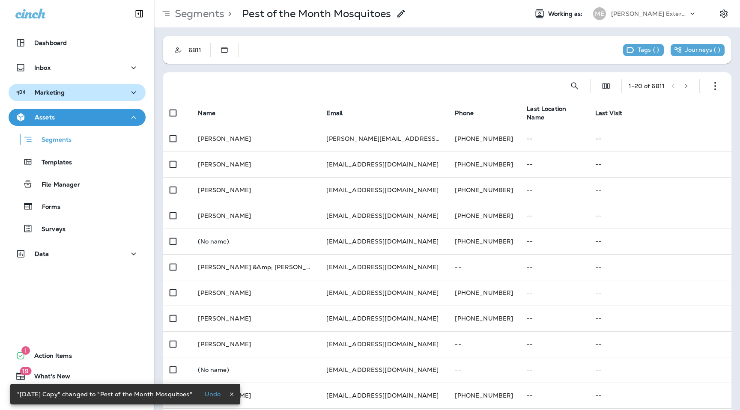
click at [86, 89] on div "Marketing" at bounding box center [76, 92] width 123 height 11
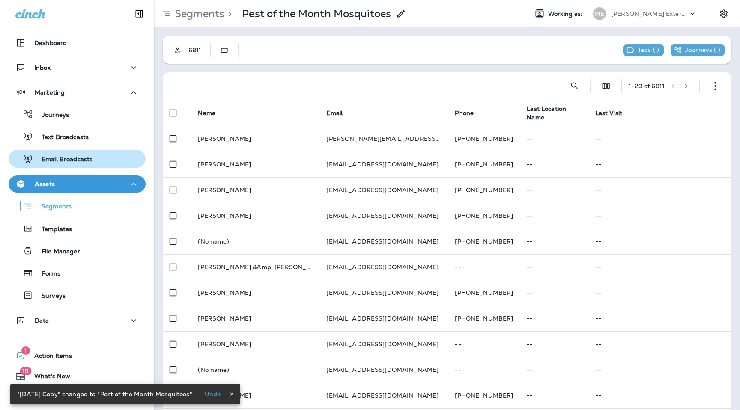
click at [87, 162] on p "Email Broadcasts" at bounding box center [63, 160] width 60 height 8
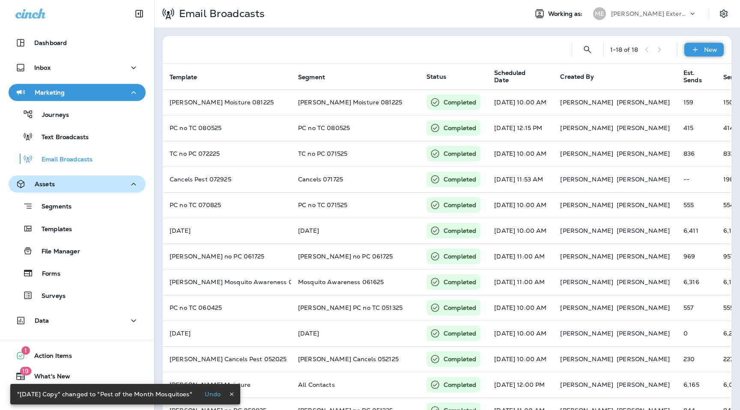
click at [695, 52] on icon at bounding box center [695, 49] width 9 height 9
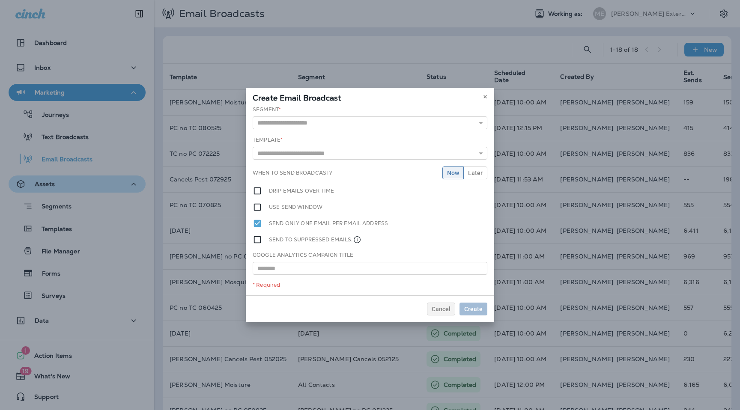
click at [421, 116] on div "Segment * [DATE] All Contacts Bounced CANCELLATIONS FROM 1_1_2023 WITH CONTACT …" at bounding box center [370, 118] width 235 height 24
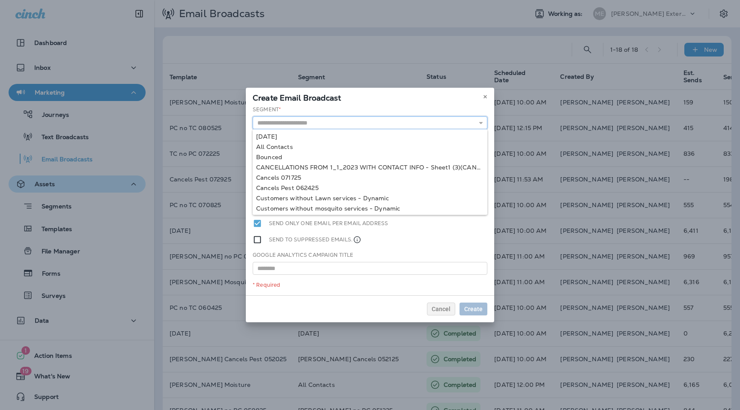
click at [424, 123] on input "text" at bounding box center [370, 122] width 235 height 13
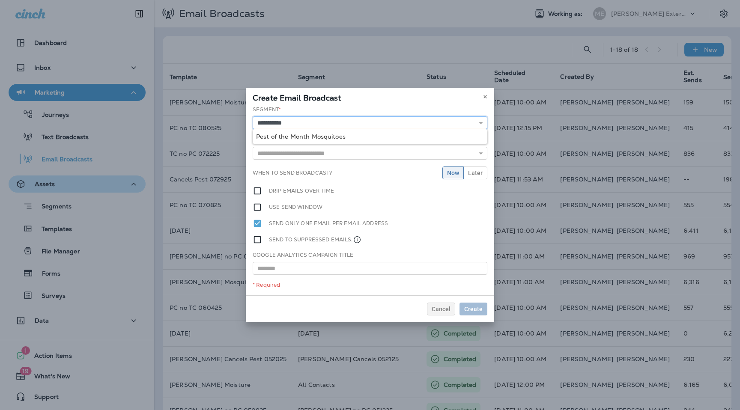
type input "**********"
click at [384, 135] on div "**********" at bounding box center [370, 201] width 248 height 190
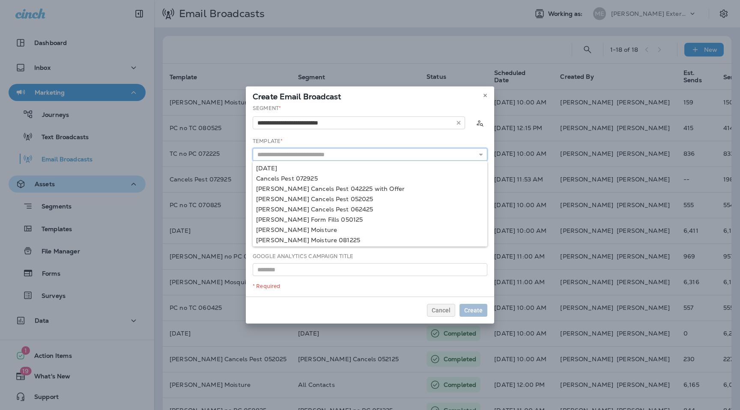
click at [366, 152] on input "text" at bounding box center [370, 154] width 235 height 13
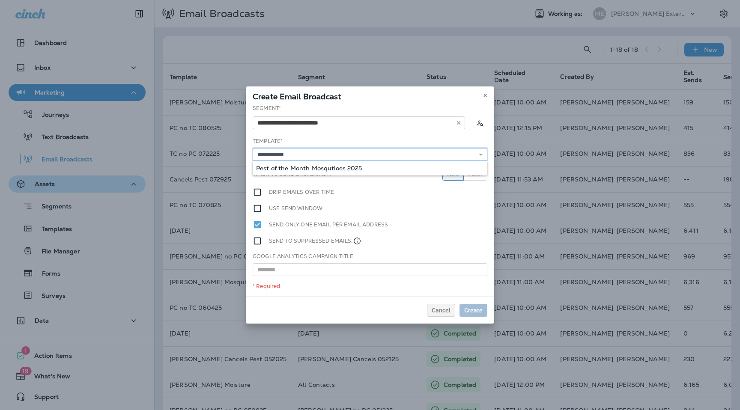
type input "**********"
click at [370, 167] on div "**********" at bounding box center [370, 200] width 248 height 192
click at [479, 174] on span "Later" at bounding box center [475, 174] width 15 height 6
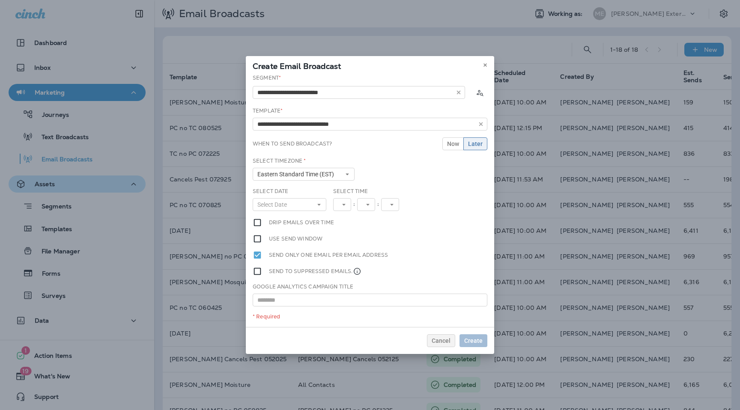
click at [310, 197] on div "Select Date Select Date « ‹ [DATE] › » Mon Tue Wed Thu Fri Sat Sun 1 2 3 4 5 6 …" at bounding box center [290, 200] width 74 height 24
click at [310, 205] on button "Select Date" at bounding box center [290, 204] width 74 height 13
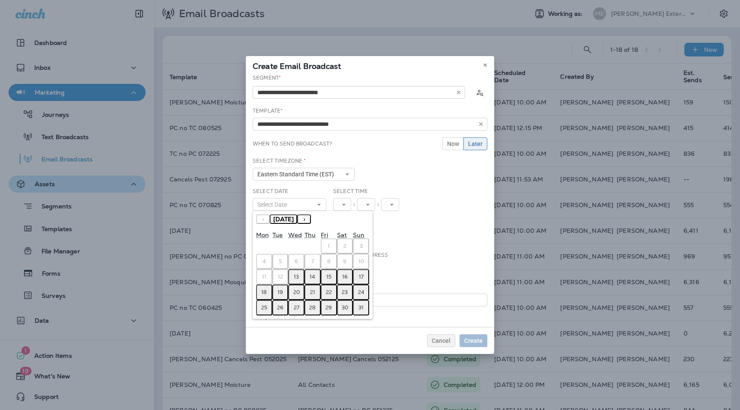
click at [297, 278] on abbr "13" at bounding box center [296, 277] width 5 height 7
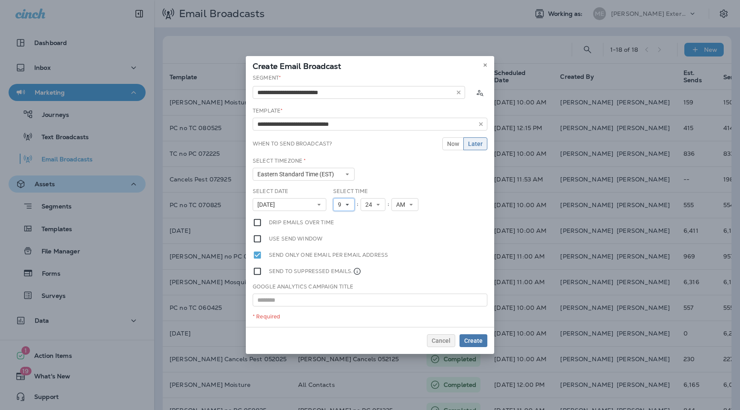
click at [344, 207] on span "9" at bounding box center [341, 204] width 7 height 7
click at [342, 312] on link "10" at bounding box center [343, 311] width 21 height 10
click at [371, 203] on span "24" at bounding box center [374, 204] width 10 height 7
click at [374, 217] on link "00" at bounding box center [376, 218] width 25 height 10
click at [479, 346] on button "Create" at bounding box center [474, 340] width 28 height 13
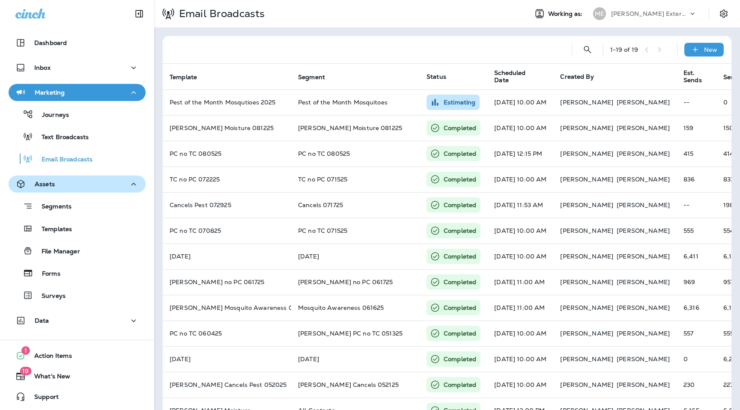
click at [641, 11] on p "[PERSON_NAME] Exterminating" at bounding box center [649, 13] width 77 height 7
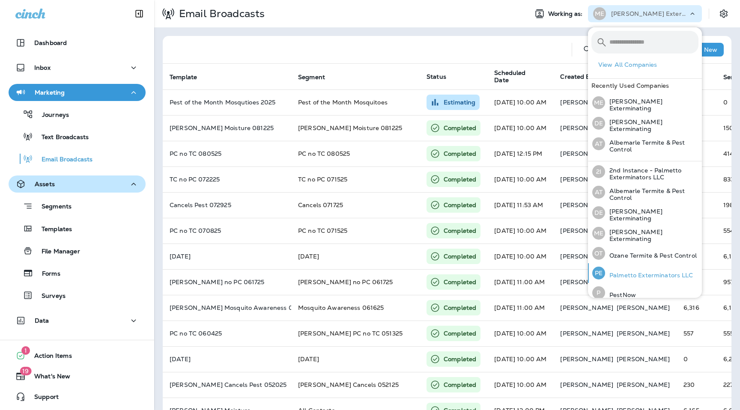
click at [633, 274] on p "Palmetto Exterminators LLC" at bounding box center [649, 275] width 88 height 7
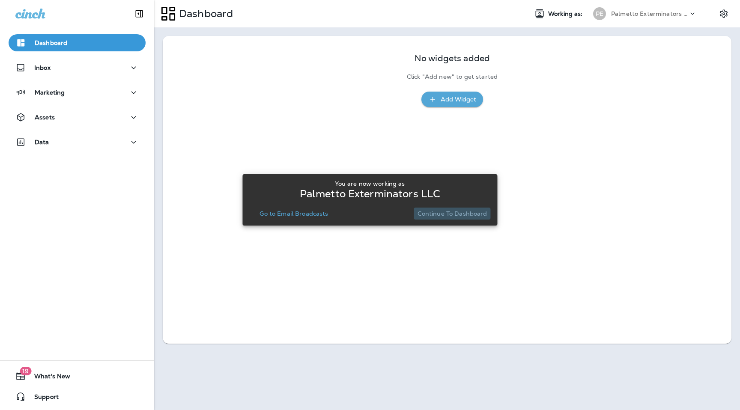
click at [465, 212] on p "Continue to Dashboard" at bounding box center [453, 213] width 70 height 7
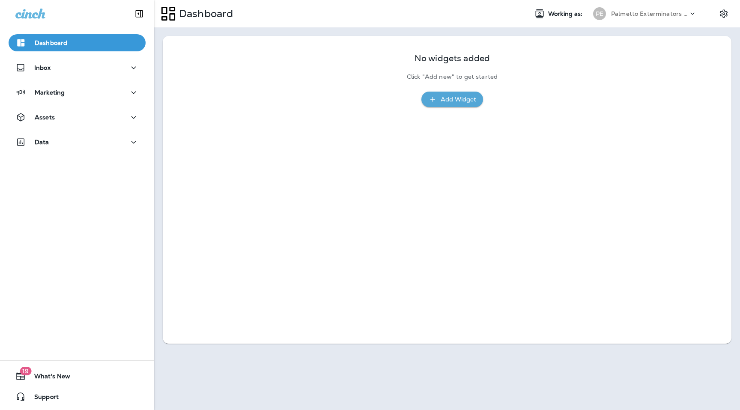
click at [86, 129] on div "Assets" at bounding box center [77, 119] width 154 height 21
click at [86, 126] on div "Assets" at bounding box center [77, 119] width 154 height 21
click at [93, 116] on div "Assets" at bounding box center [76, 117] width 123 height 11
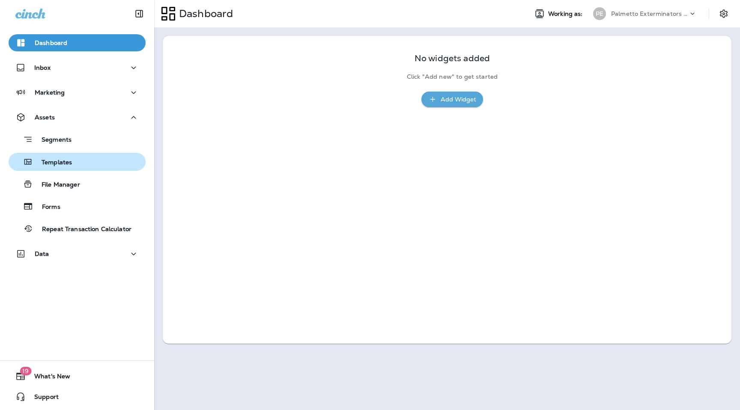
click at [84, 164] on div "Templates" at bounding box center [77, 161] width 130 height 13
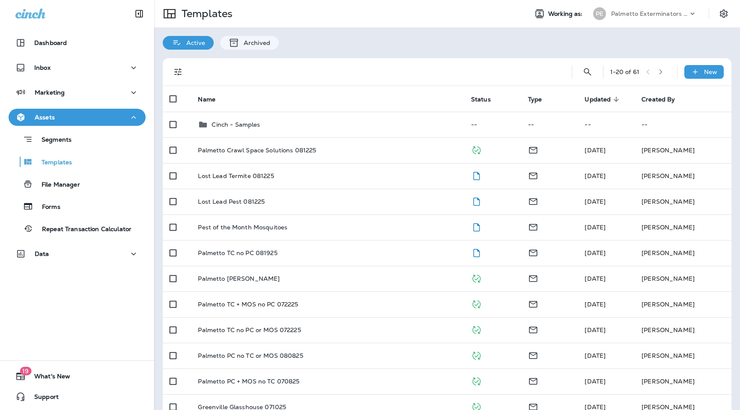
click at [578, 73] on div "1 - 20 of 61 New" at bounding box center [449, 71] width 558 height 27
click at [587, 73] on icon "Search Templates" at bounding box center [587, 72] width 10 height 10
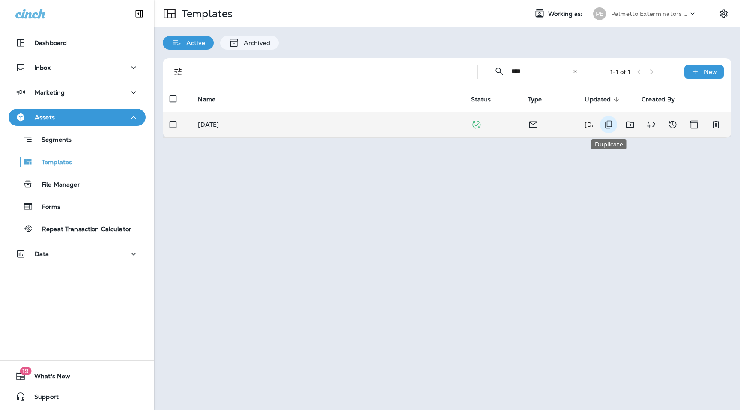
type input "****"
click at [614, 127] on button "Duplicate" at bounding box center [608, 124] width 17 height 17
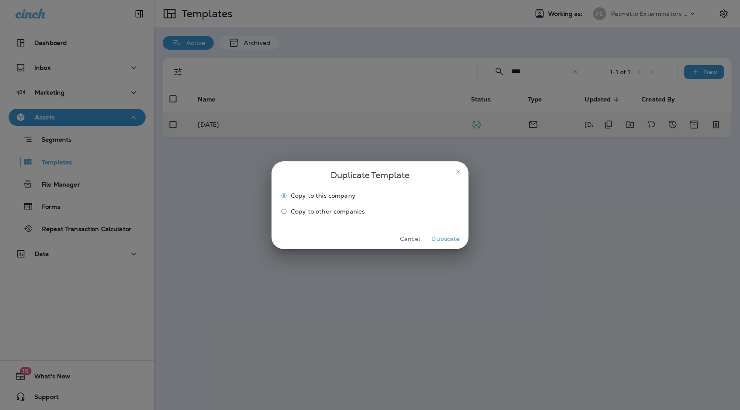
click at [451, 235] on button "Duplicate" at bounding box center [446, 239] width 32 height 13
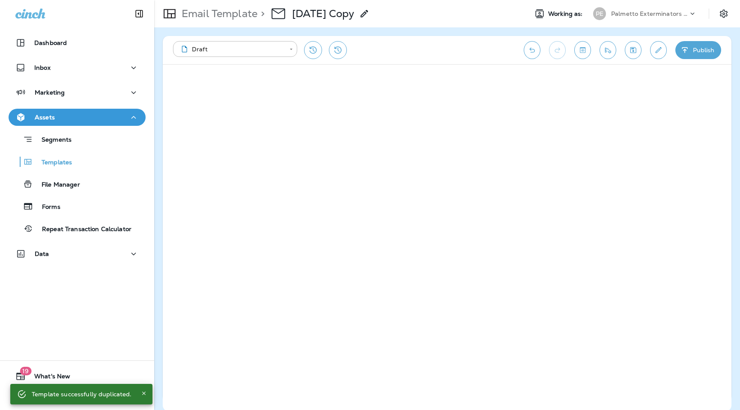
click at [419, 18] on div "Email Template > [DATE] Copy" at bounding box center [337, 14] width 367 height 24
click at [368, 14] on use at bounding box center [364, 13] width 7 height 7
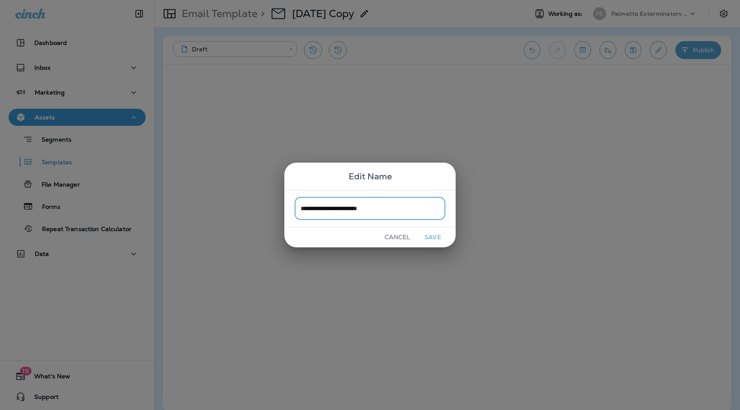
type input "**********"
click at [399, 237] on button "Cancel" at bounding box center [397, 237] width 32 height 13
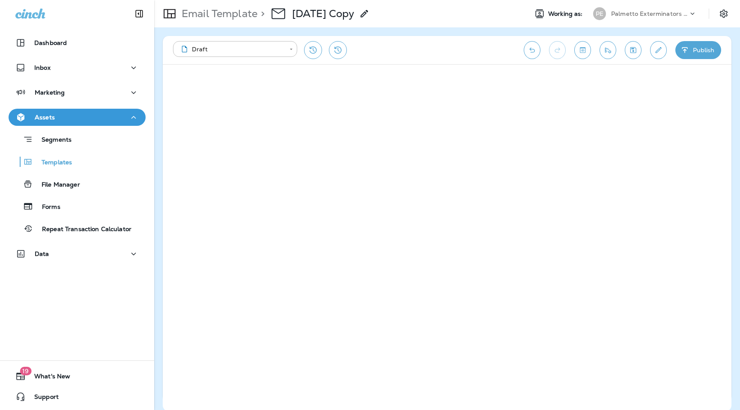
click at [91, 151] on div "Segments Templates File Manager Forms Repeat Transaction Calculator" at bounding box center [77, 182] width 137 height 112
click at [84, 160] on div "Templates" at bounding box center [77, 161] width 130 height 13
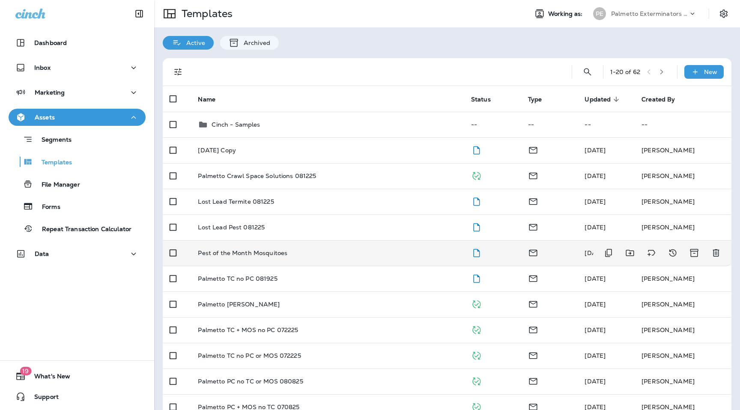
click at [278, 252] on p "Pest of the Month Mosquitoes" at bounding box center [243, 253] width 90 height 7
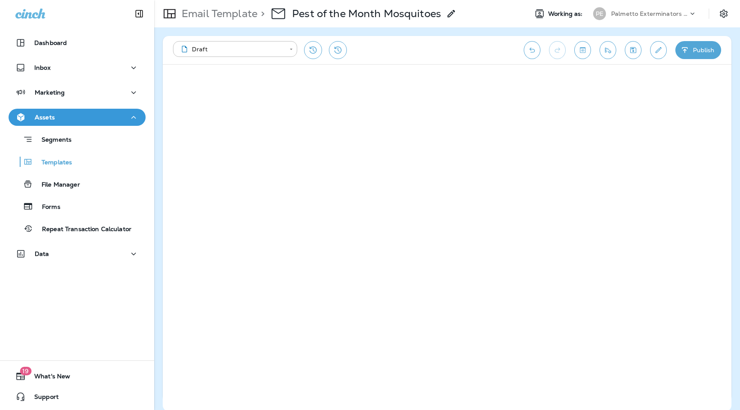
click at [693, 55] on button "Publish" at bounding box center [698, 50] width 46 height 18
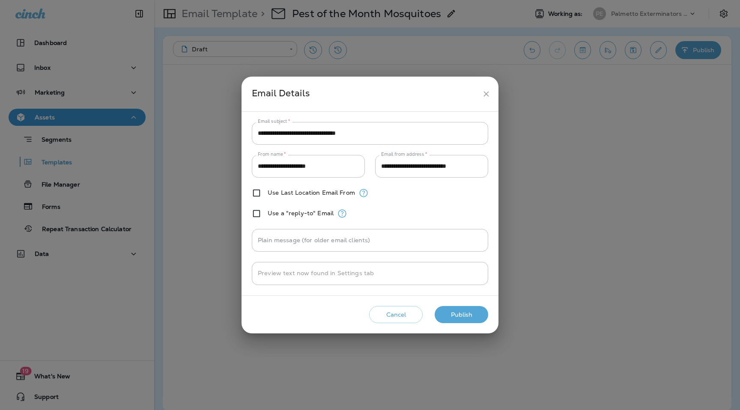
click at [469, 313] on button "Publish" at bounding box center [462, 315] width 54 height 18
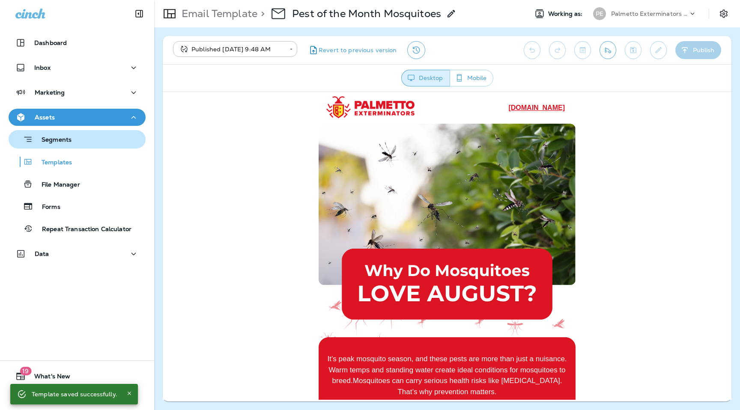
click at [67, 140] on p "Segments" at bounding box center [52, 140] width 39 height 9
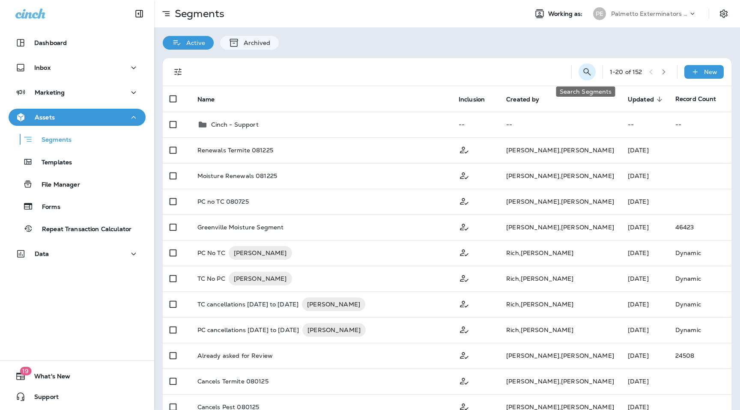
click at [582, 69] on icon "Search Segments" at bounding box center [587, 72] width 10 height 10
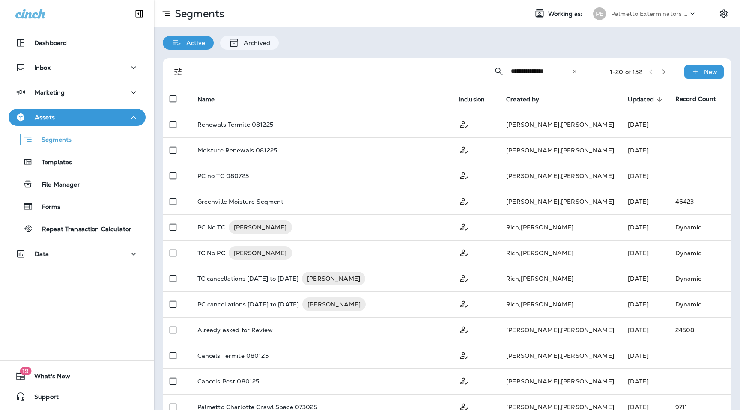
click at [552, 69] on input "**********" at bounding box center [541, 71] width 61 height 23
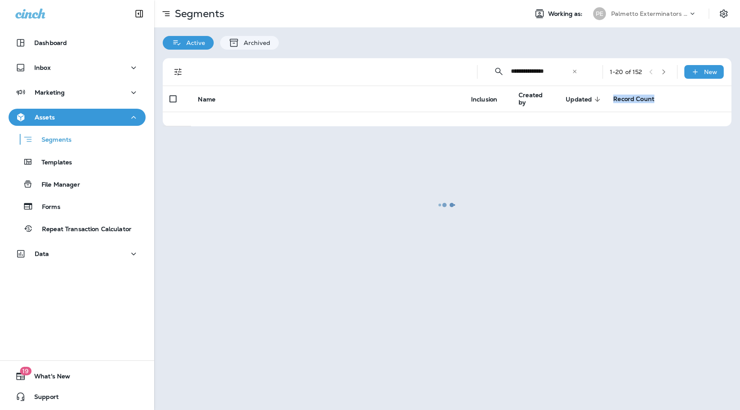
click at [552, 69] on div at bounding box center [447, 205] width 584 height 409
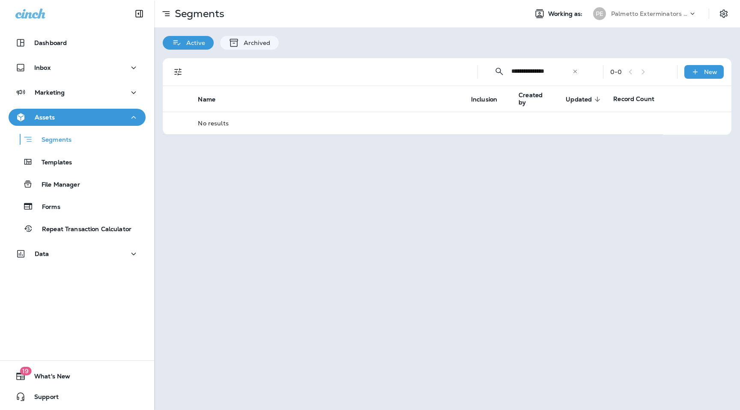
click at [552, 69] on input "**********" at bounding box center [541, 71] width 61 height 23
type input "****"
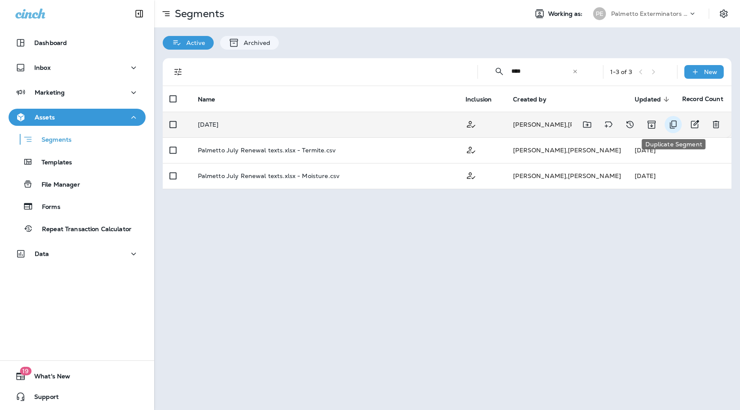
click at [673, 126] on icon "Duplicate Segment" at bounding box center [673, 124] width 10 height 10
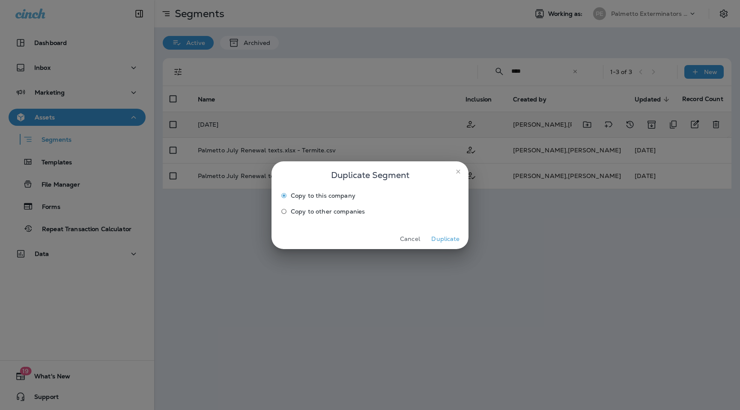
click at [448, 233] on button "Duplicate" at bounding box center [446, 239] width 32 height 13
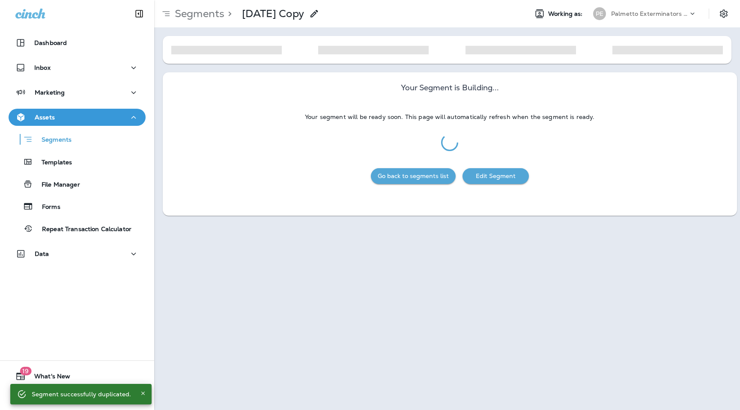
click at [318, 14] on use at bounding box center [313, 13] width 7 height 7
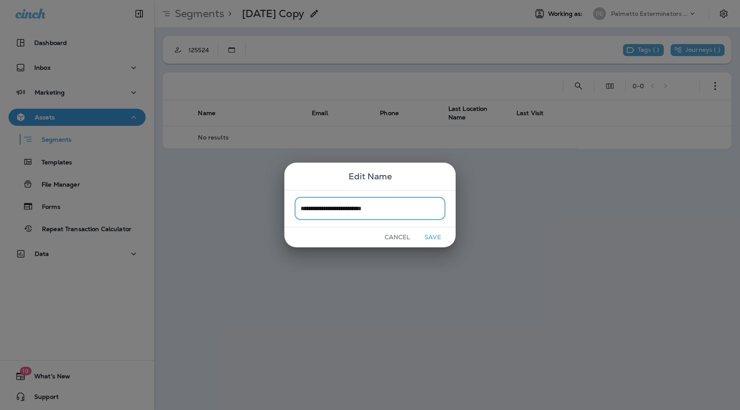
type input "**********"
click at [430, 233] on button "Save" at bounding box center [433, 237] width 32 height 13
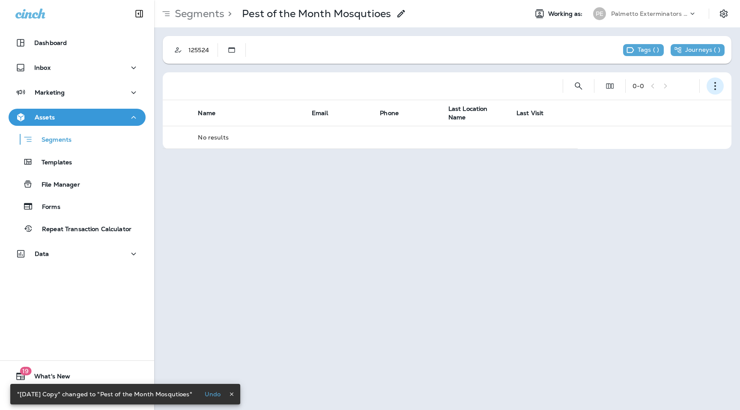
click at [719, 84] on button "button" at bounding box center [715, 86] width 17 height 17
click at [672, 106] on p "Edit Segment" at bounding box center [658, 108] width 44 height 7
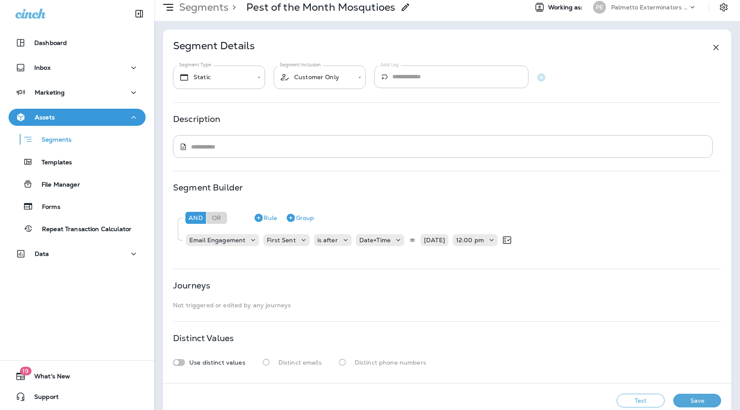
scroll to position [23, 0]
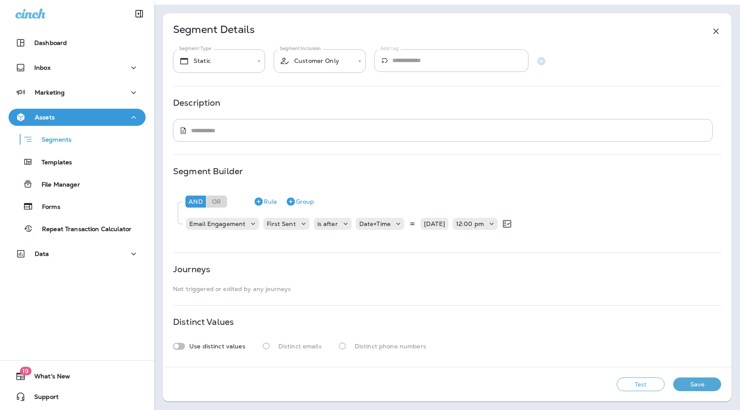
click at [688, 387] on button "Save" at bounding box center [697, 385] width 48 height 14
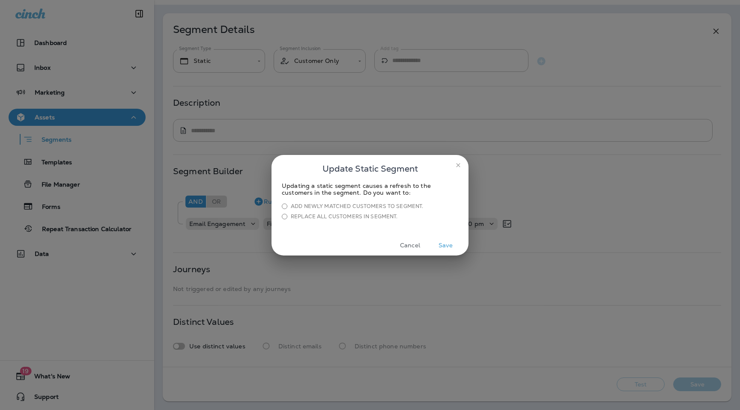
click at [441, 245] on button "Save" at bounding box center [446, 245] width 32 height 13
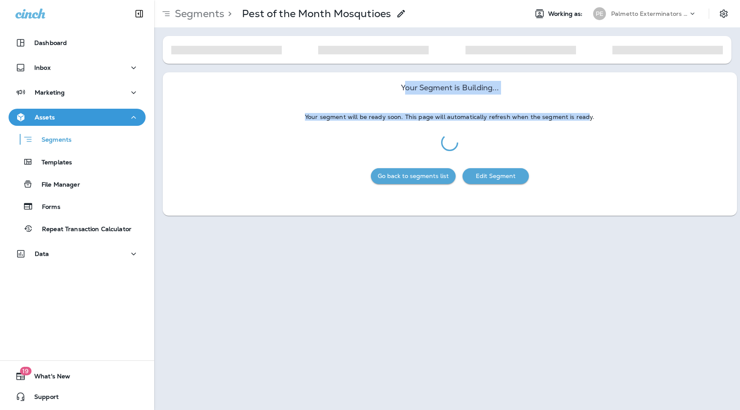
drag, startPoint x: 408, startPoint y: 89, endPoint x: 585, endPoint y: 117, distance: 179.2
click at [585, 117] on div "Your Segment is Building... Your segment will be ready soon. This page will aut…" at bounding box center [450, 111] width 574 height 79
click at [585, 117] on p "Your segment will be ready soon. This page will automatically refresh when the …" at bounding box center [449, 116] width 289 height 7
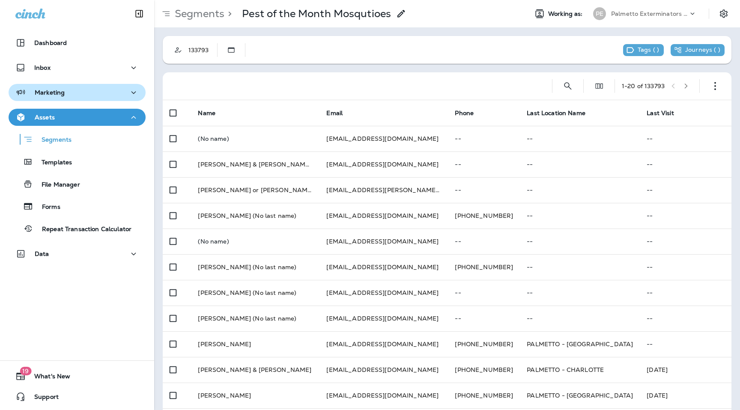
click at [137, 93] on icon "button" at bounding box center [133, 92] width 10 height 11
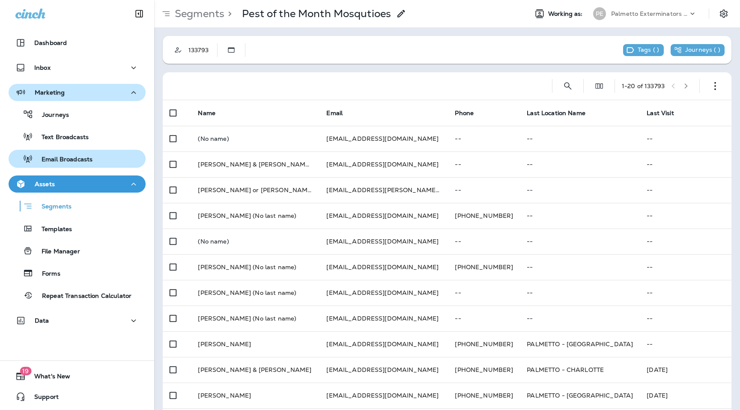
click at [93, 157] on div "Email Broadcasts" at bounding box center [77, 158] width 130 height 13
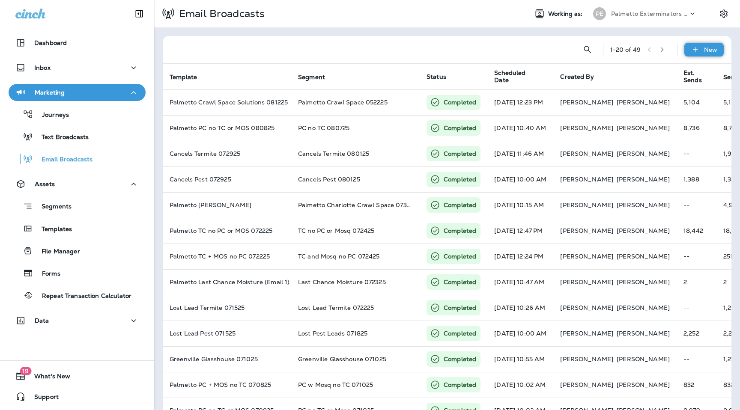
click at [697, 51] on icon at bounding box center [695, 49] width 9 height 9
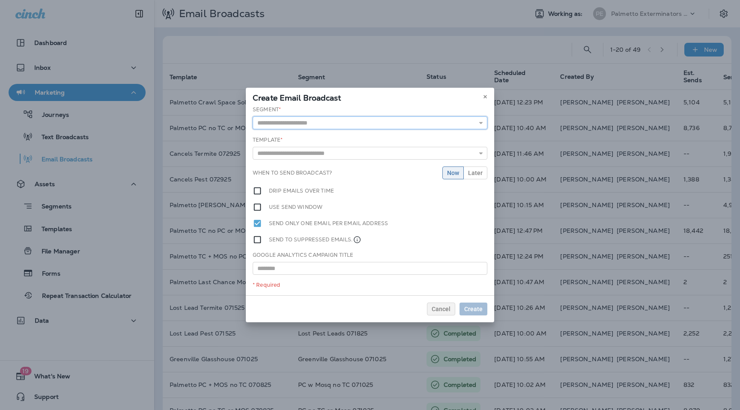
click at [352, 124] on input "text" at bounding box center [370, 122] width 235 height 13
type input "**********"
click at [351, 138] on div "**********" at bounding box center [370, 201] width 248 height 190
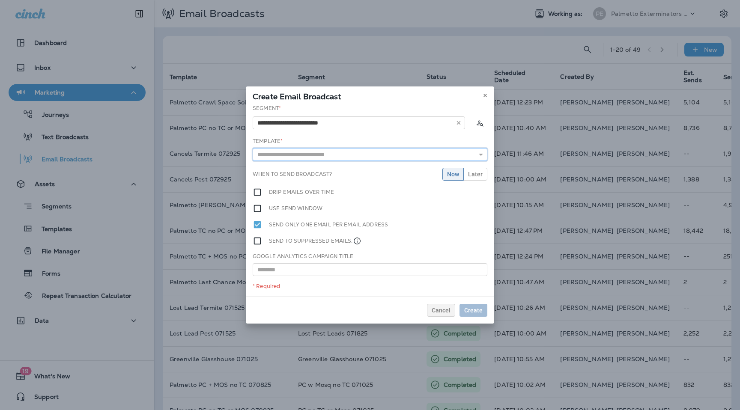
click at [341, 158] on input "text" at bounding box center [370, 154] width 235 height 13
type input "**********"
click at [351, 164] on div "**********" at bounding box center [370, 200] width 248 height 192
click at [475, 175] on span "Later" at bounding box center [475, 174] width 15 height 6
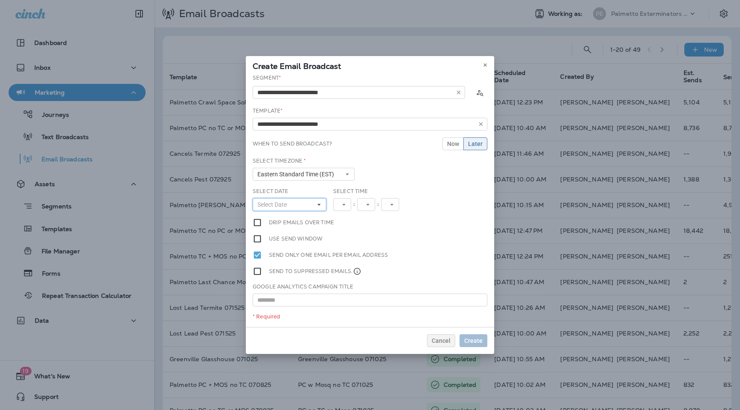
click at [310, 200] on button "Select Date" at bounding box center [290, 204] width 74 height 13
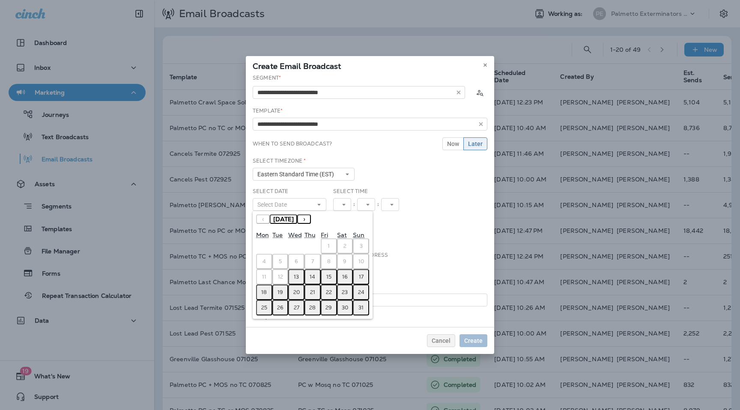
click at [295, 279] on abbr "13" at bounding box center [296, 277] width 5 height 7
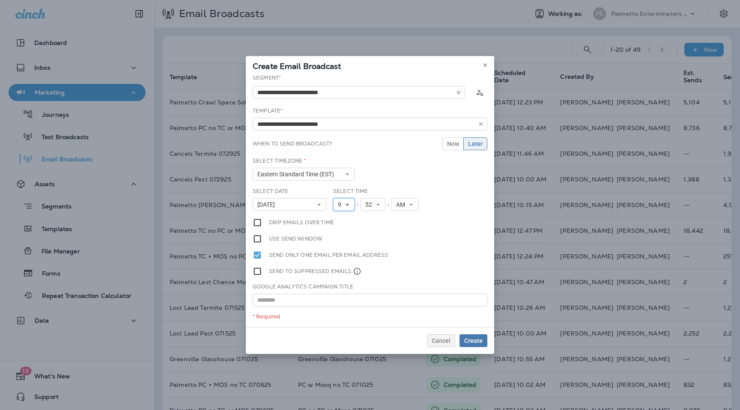
click at [352, 202] on button "9" at bounding box center [343, 204] width 21 height 13
click at [346, 307] on link "10" at bounding box center [343, 311] width 21 height 10
click at [376, 204] on span "52" at bounding box center [374, 204] width 10 height 7
click at [376, 219] on link "00" at bounding box center [376, 218] width 25 height 10
click at [480, 340] on span "Create" at bounding box center [473, 341] width 18 height 6
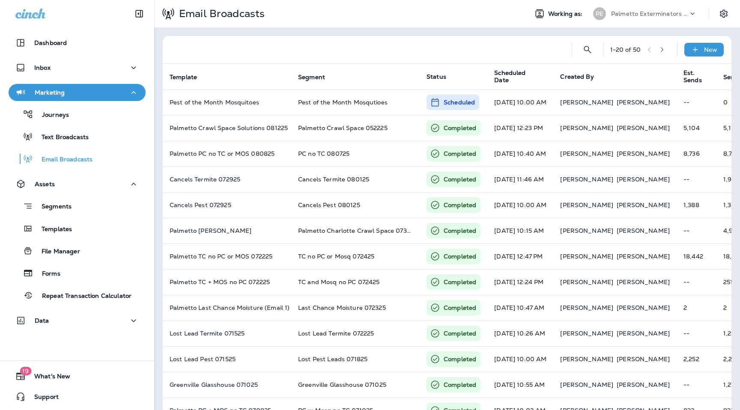
click at [683, 13] on p "Palmetto Exterminators LLC" at bounding box center [649, 13] width 77 height 7
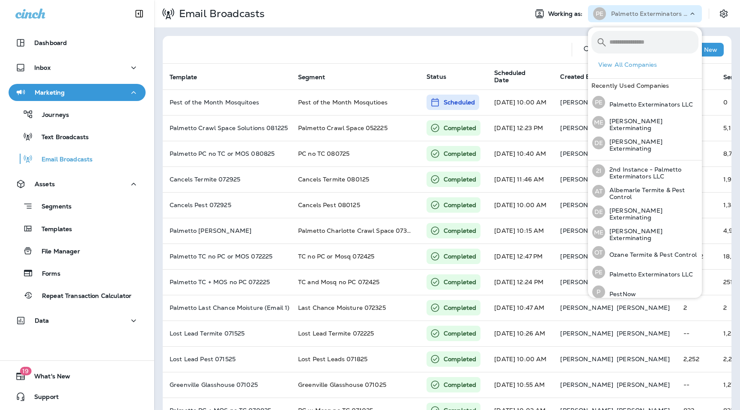
click at [400, 9] on div "Email Broadcasts" at bounding box center [337, 13] width 367 height 21
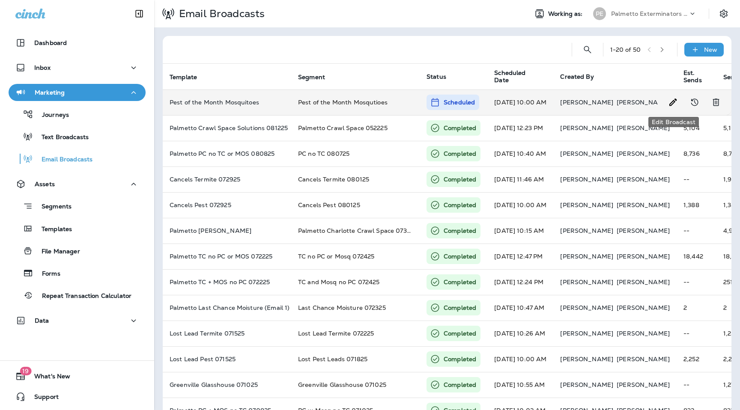
click at [672, 99] on icon "Edit Broadcast" at bounding box center [673, 102] width 10 height 10
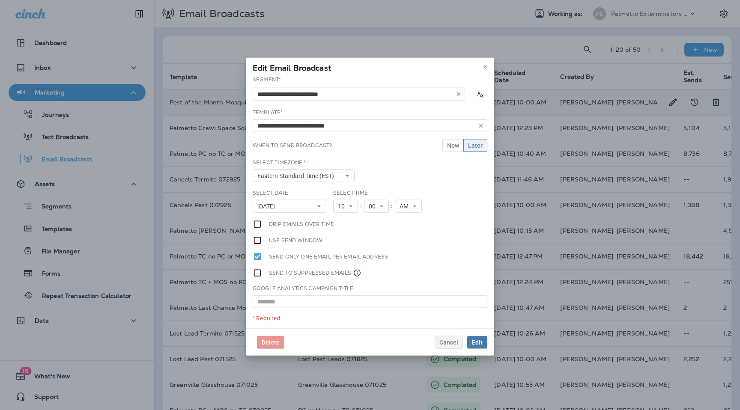
type input "**********"
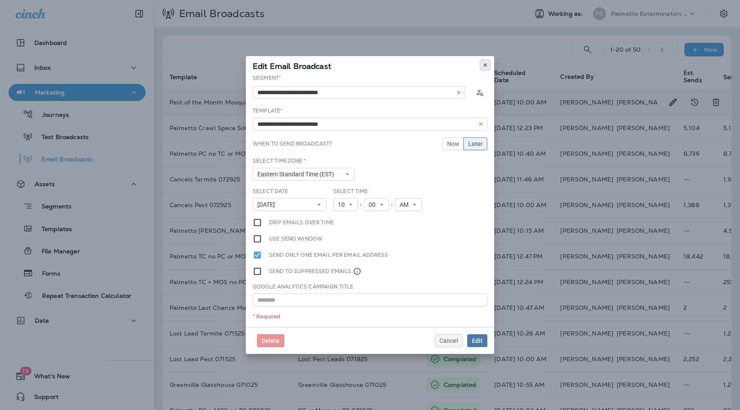
click at [486, 65] on icon at bounding box center [485, 65] width 5 height 5
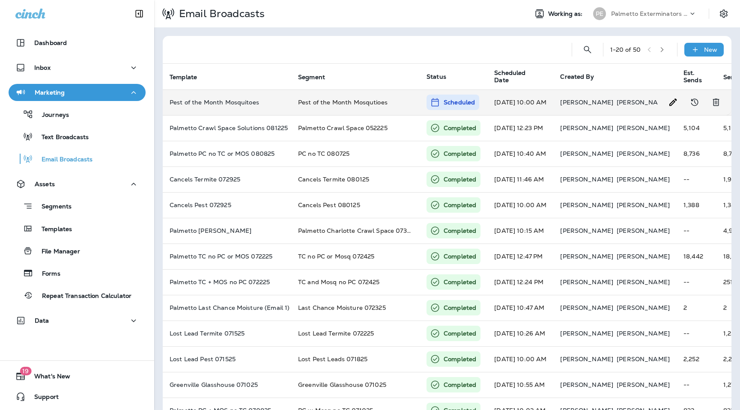
click at [657, 21] on div "PE Palmetto Exterminators LLC" at bounding box center [645, 13] width 114 height 17
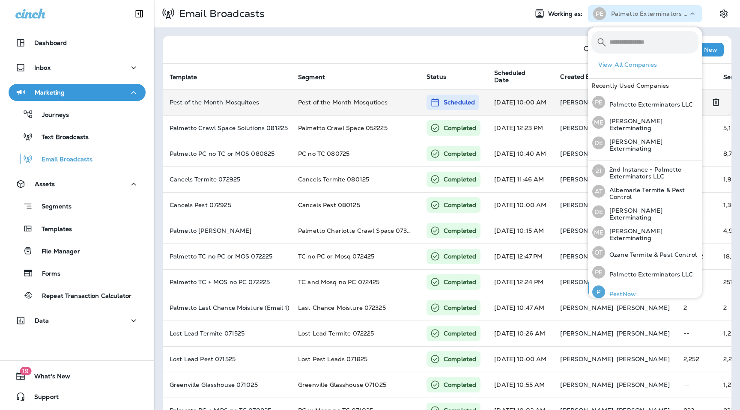
click at [628, 294] on p "PestNow" at bounding box center [620, 294] width 31 height 7
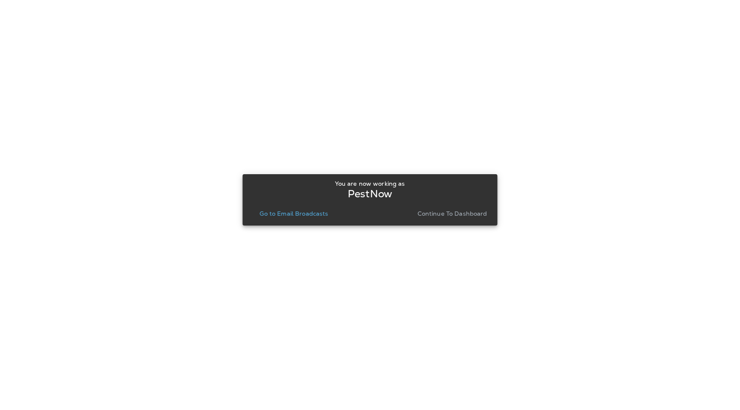
click at [307, 216] on p "Go to Email Broadcasts" at bounding box center [294, 213] width 69 height 7
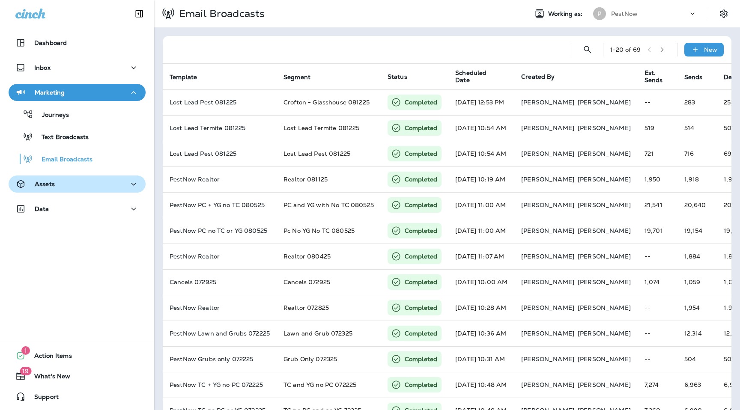
click at [60, 186] on div "Assets" at bounding box center [76, 184] width 123 height 11
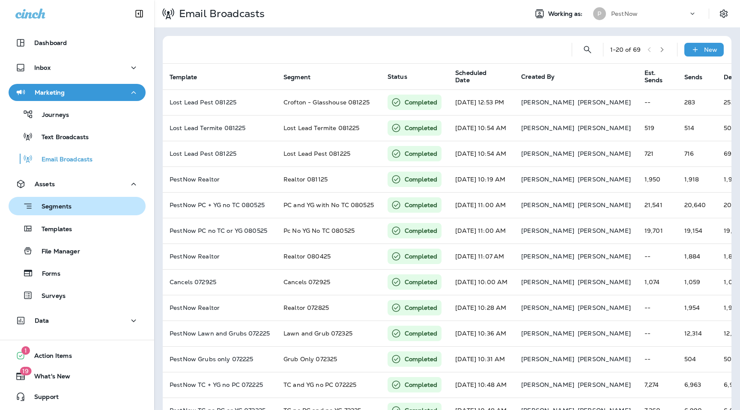
click at [59, 209] on p "Segments" at bounding box center [52, 207] width 39 height 9
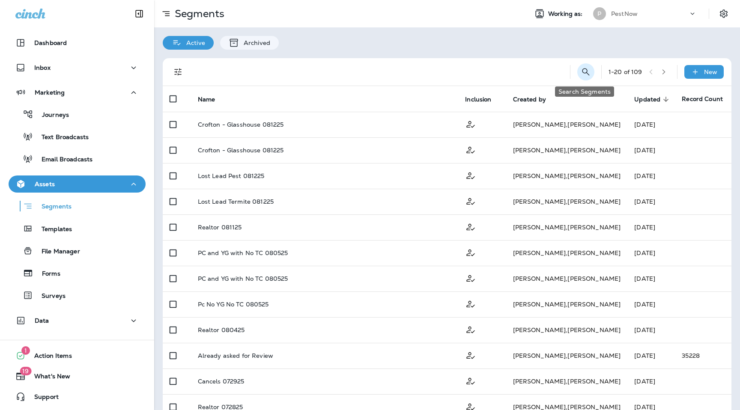
click at [585, 75] on icon "Search Segments" at bounding box center [586, 72] width 10 height 10
type input "*"
type input "****"
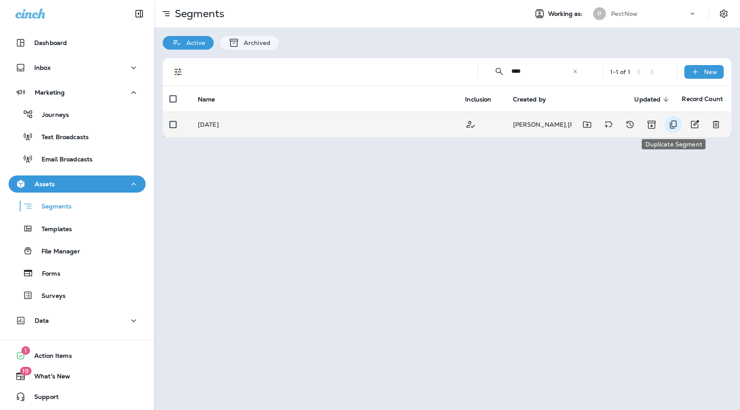
click at [667, 122] on button "Duplicate Segment" at bounding box center [673, 124] width 17 height 17
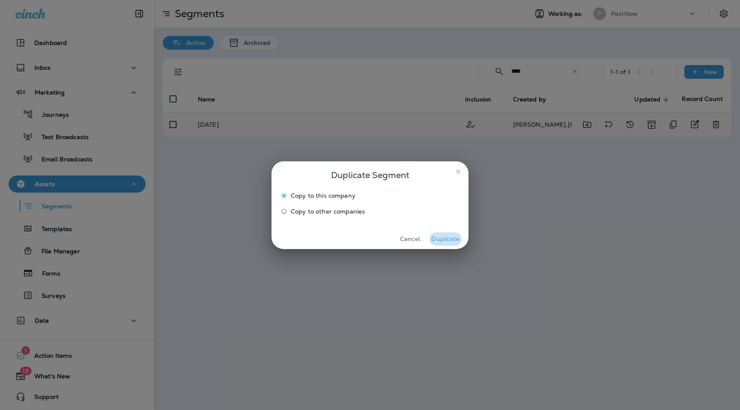
click at [447, 241] on button "Duplicate" at bounding box center [446, 239] width 32 height 13
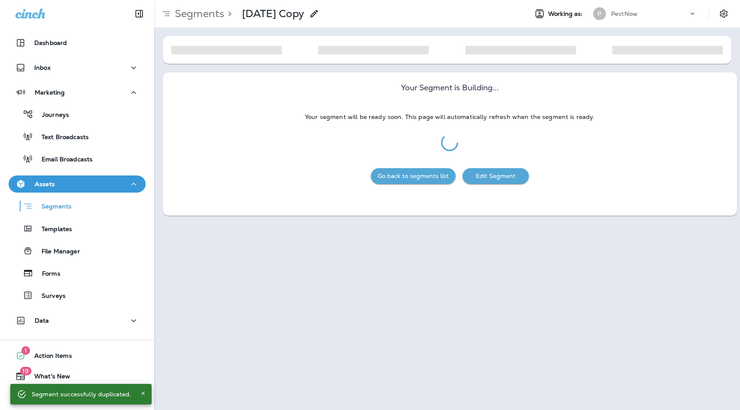
click at [319, 14] on icon at bounding box center [314, 14] width 10 height 10
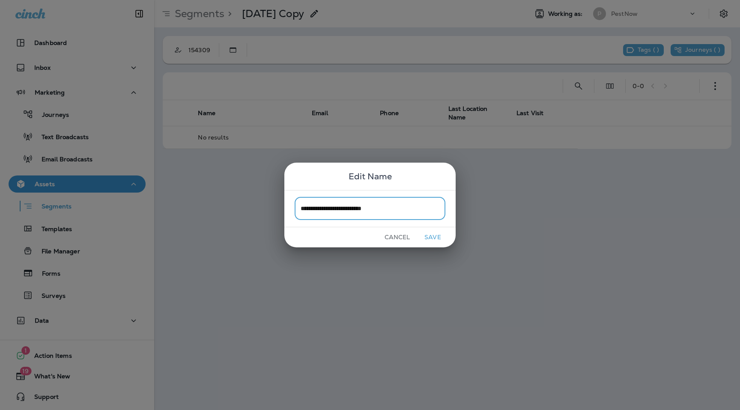
type input "**********"
click at [439, 240] on button "Save" at bounding box center [433, 237] width 32 height 13
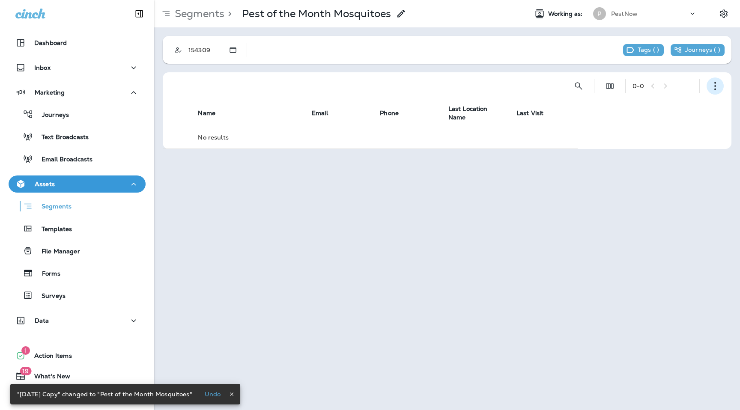
click at [716, 87] on icon "button" at bounding box center [715, 86] width 9 height 9
click at [692, 106] on button "Edit Segment" at bounding box center [672, 108] width 103 height 21
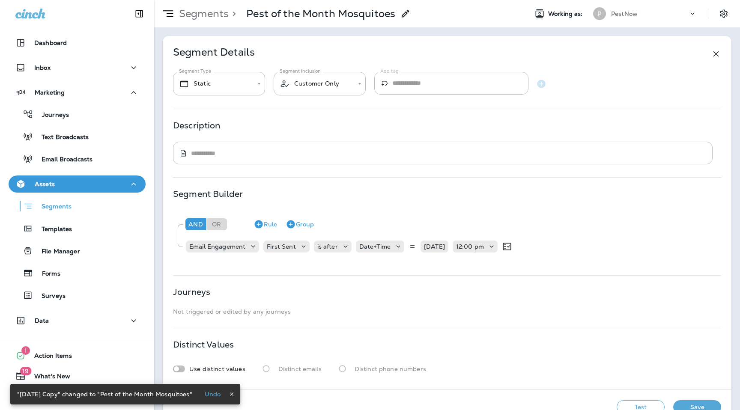
scroll to position [23, 0]
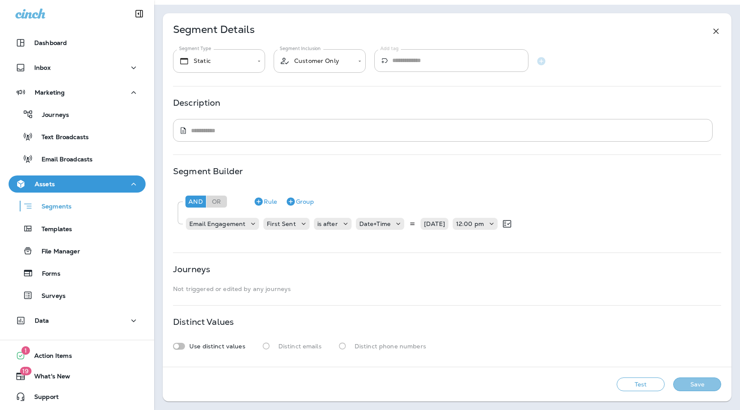
click at [711, 388] on button "Save" at bounding box center [697, 385] width 48 height 14
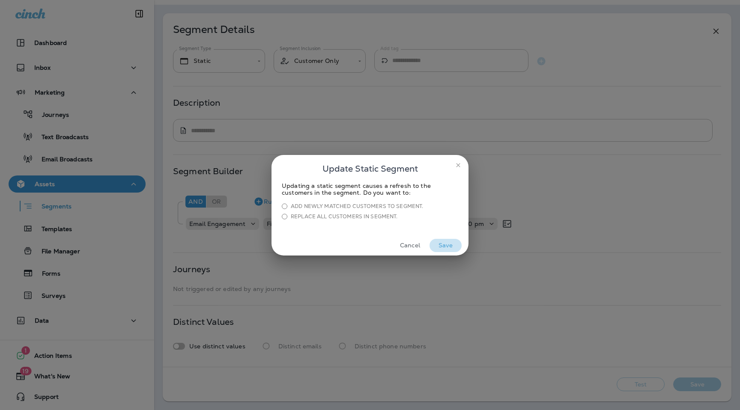
click at [446, 246] on button "Save" at bounding box center [446, 245] width 32 height 13
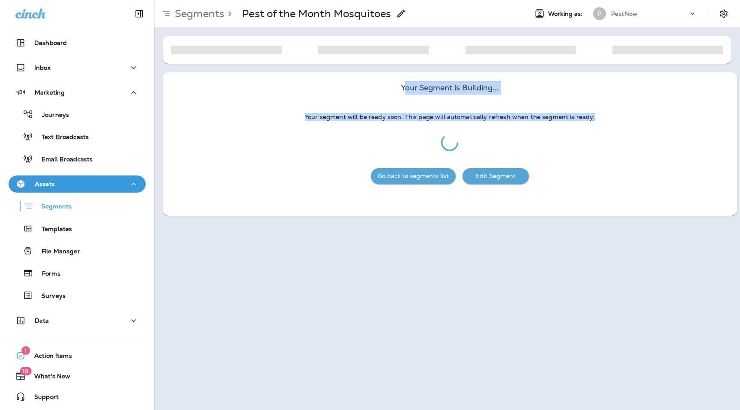
drag, startPoint x: 405, startPoint y: 90, endPoint x: 557, endPoint y: 121, distance: 154.8
click at [557, 121] on div "Your Segment is Building... Your segment will be ready soon. This page will aut…" at bounding box center [450, 111] width 574 height 79
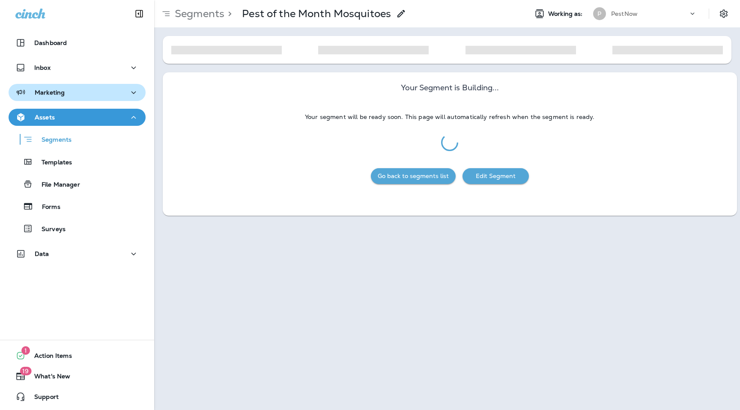
click at [86, 85] on button "Marketing" at bounding box center [77, 92] width 137 height 17
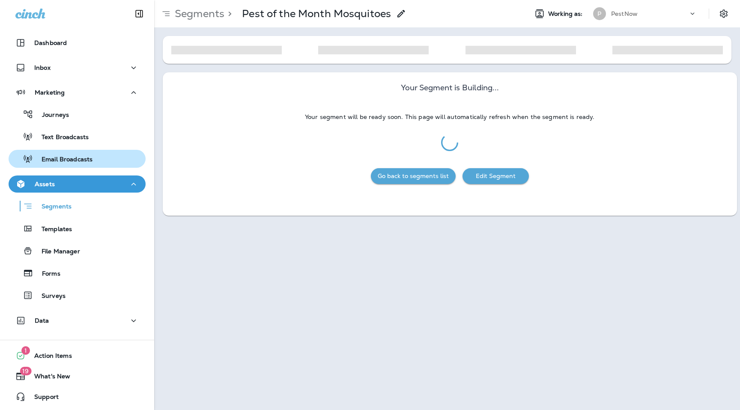
click at [81, 153] on div "Email Broadcasts" at bounding box center [52, 158] width 81 height 13
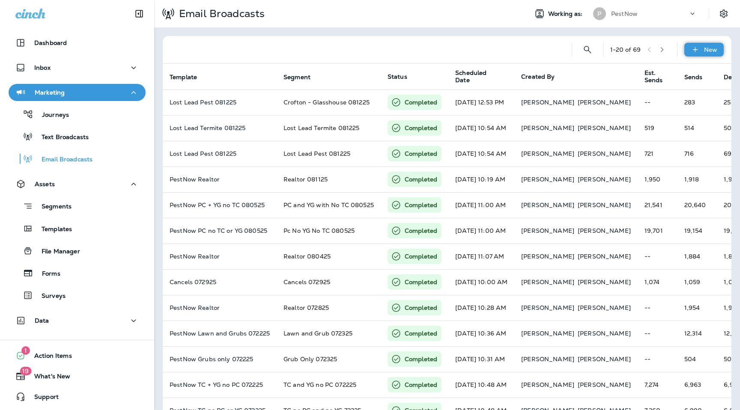
click at [698, 51] on icon at bounding box center [695, 49] width 9 height 9
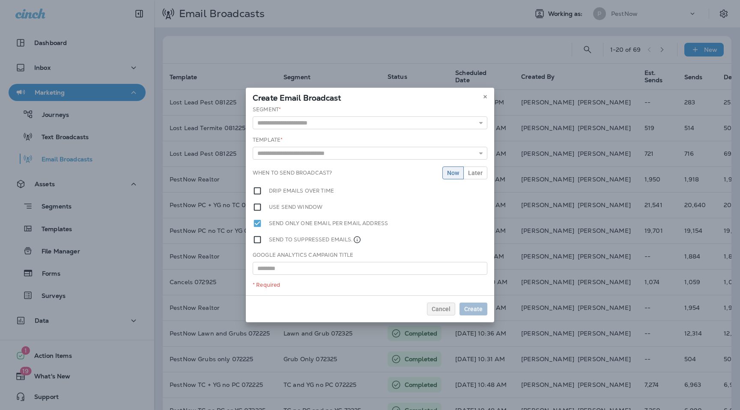
click at [352, 114] on div "Segment * 2025-04-24CANCELS - 2025-04-24CANCELS.csv 2025-06-02ReviewGeneration …" at bounding box center [370, 118] width 235 height 24
click at [351, 125] on input "text" at bounding box center [370, 122] width 235 height 13
type input "**********"
click at [338, 140] on div "**********" at bounding box center [370, 200] width 248 height 192
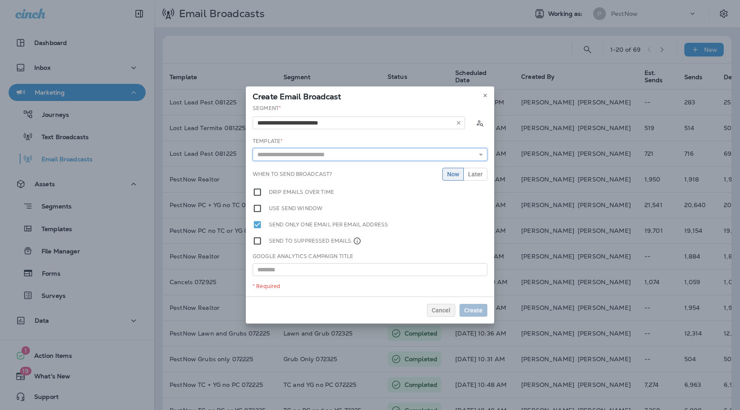
click at [334, 156] on input "text" at bounding box center [370, 154] width 235 height 13
type input "**********"
click at [371, 167] on div "**********" at bounding box center [370, 200] width 248 height 192
click at [475, 172] on span "Later" at bounding box center [475, 174] width 15 height 6
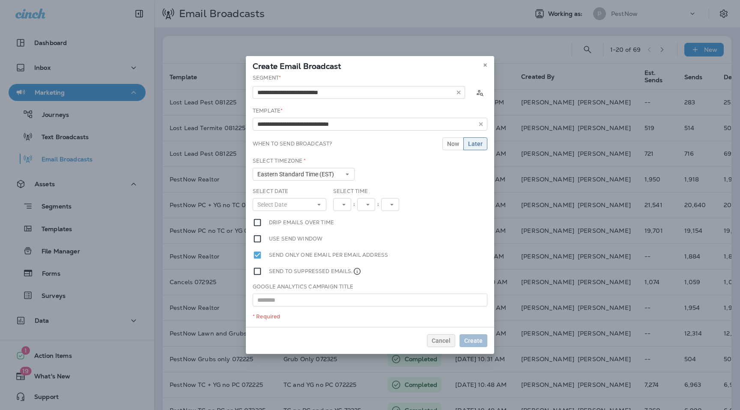
click at [295, 214] on div "Select Date Select Date « ‹ [DATE] › » Mon Tue Wed Thu Fri Sat Sun 1 2 3 4 5 6 …" at bounding box center [289, 203] width 81 height 30
click at [295, 203] on button "Select Date" at bounding box center [290, 204] width 74 height 13
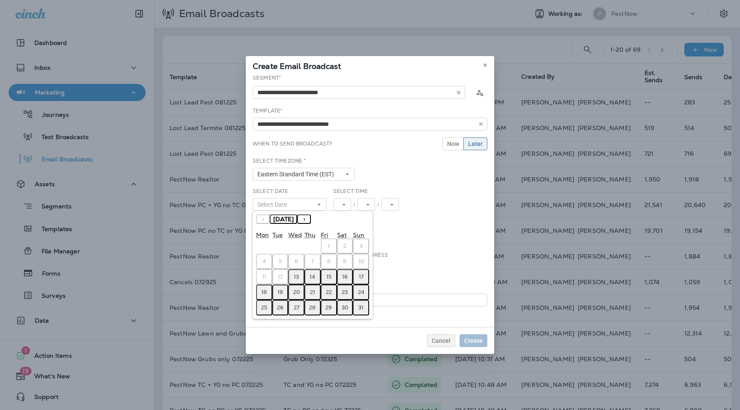
click at [291, 279] on button "13" at bounding box center [296, 276] width 16 height 15
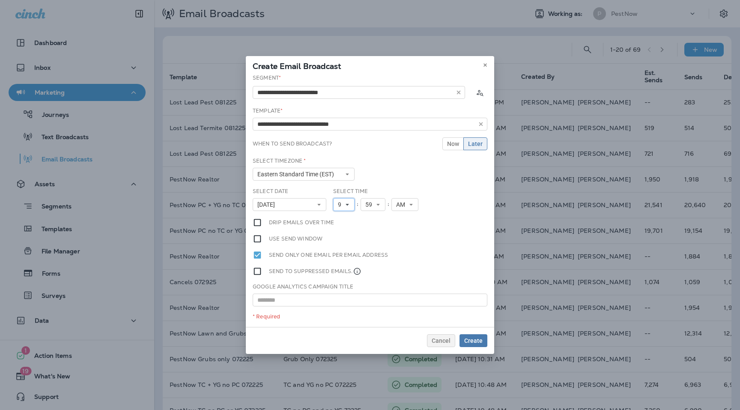
click at [352, 201] on button "9" at bounding box center [343, 204] width 21 height 13
click at [343, 310] on link "10" at bounding box center [343, 311] width 21 height 10
click at [380, 207] on button "59" at bounding box center [376, 204] width 25 height 13
click at [374, 252] on link "30" at bounding box center [376, 253] width 25 height 10
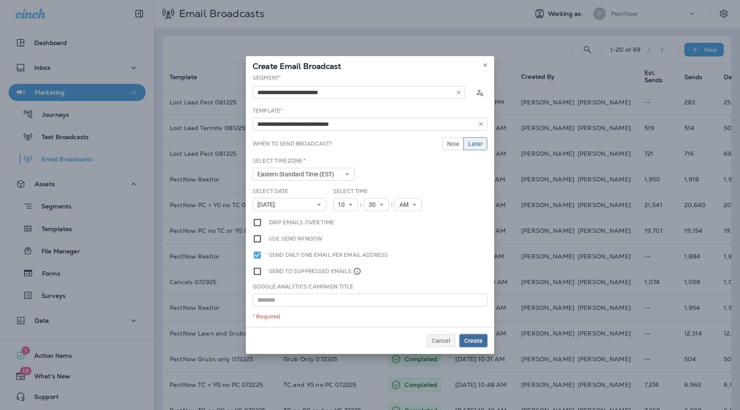
click at [472, 338] on span "Create" at bounding box center [473, 341] width 18 height 6
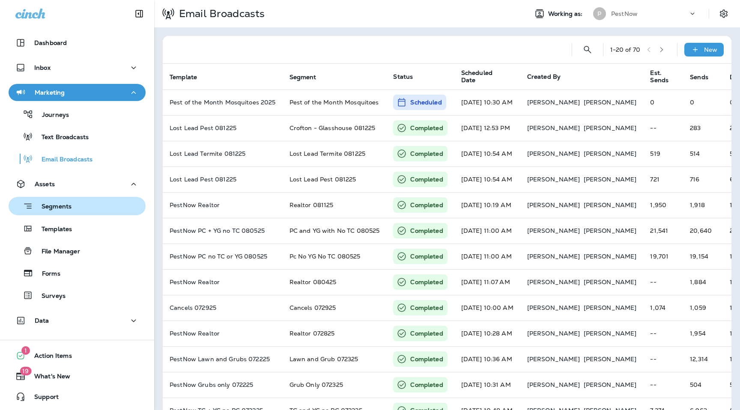
click at [62, 201] on div "Segments" at bounding box center [42, 206] width 60 height 13
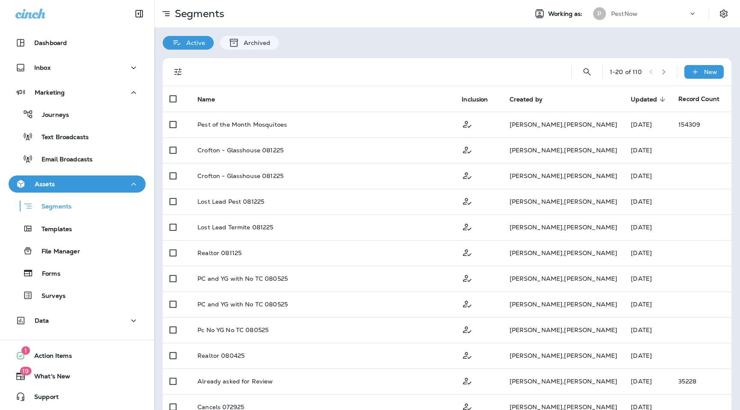
click at [642, 16] on div "PestNow" at bounding box center [649, 13] width 77 height 13
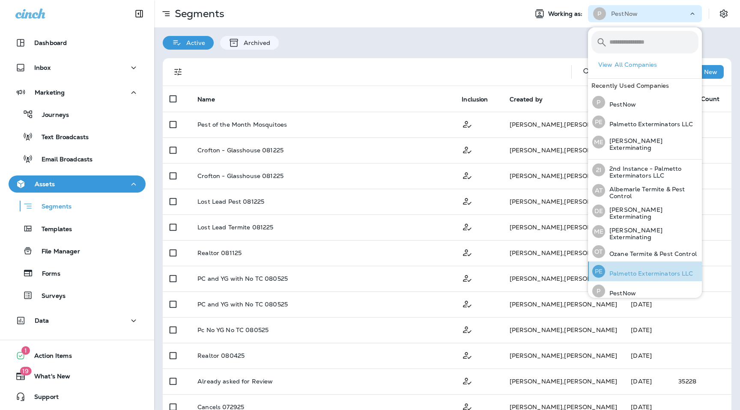
click at [621, 272] on p "Palmetto Exterminators LLC" at bounding box center [649, 273] width 88 height 7
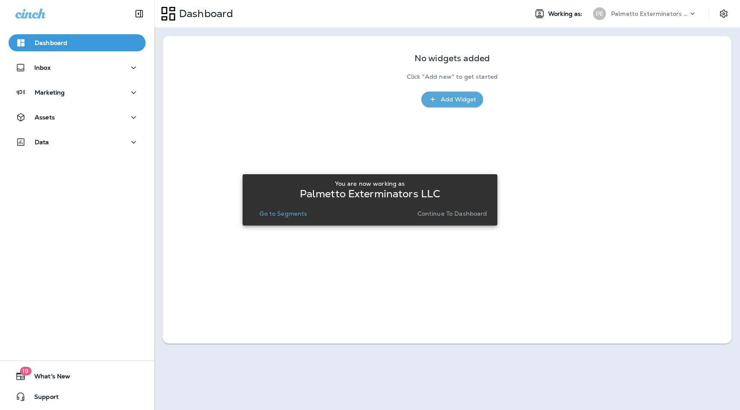
click at [451, 213] on p "Continue to Dashboard" at bounding box center [453, 213] width 70 height 7
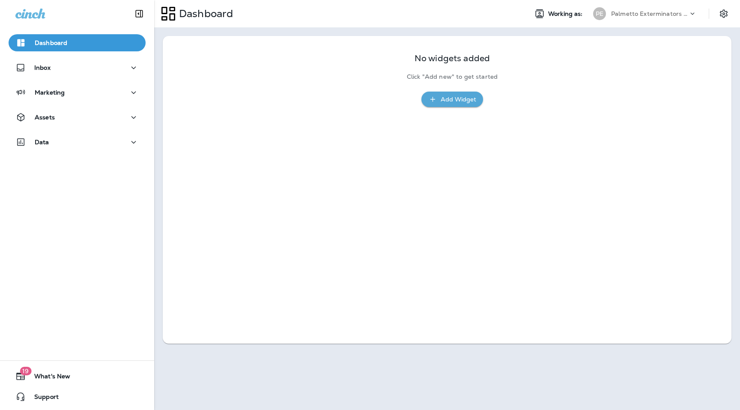
click at [662, 17] on div "Palmetto Exterminators LLC" at bounding box center [649, 13] width 77 height 13
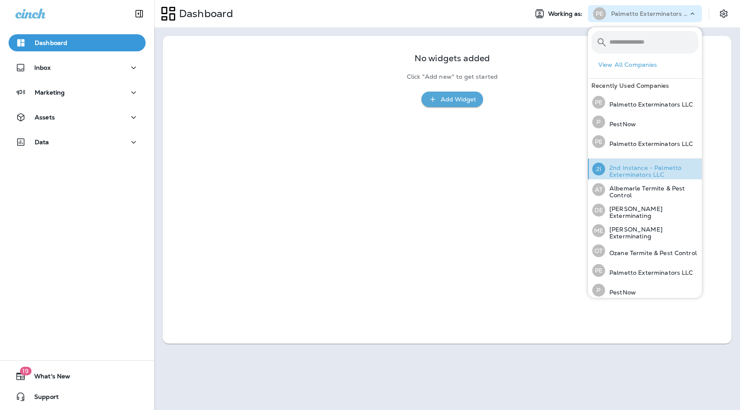
click at [638, 170] on p "2nd Instance - Palmetto Exterminators LLC" at bounding box center [651, 171] width 93 height 14
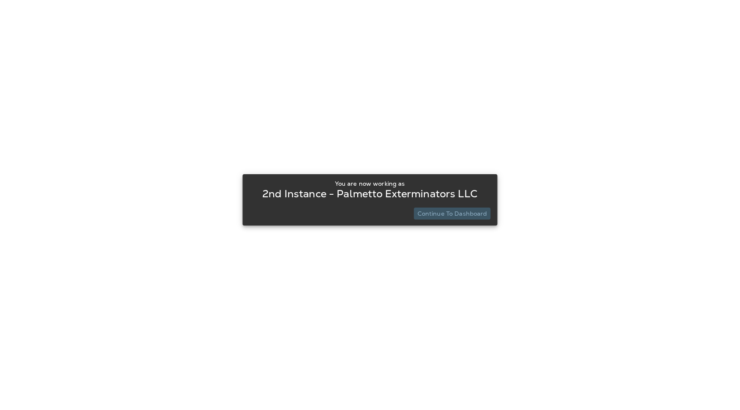
click at [470, 215] on p "Continue to Dashboard" at bounding box center [453, 213] width 70 height 7
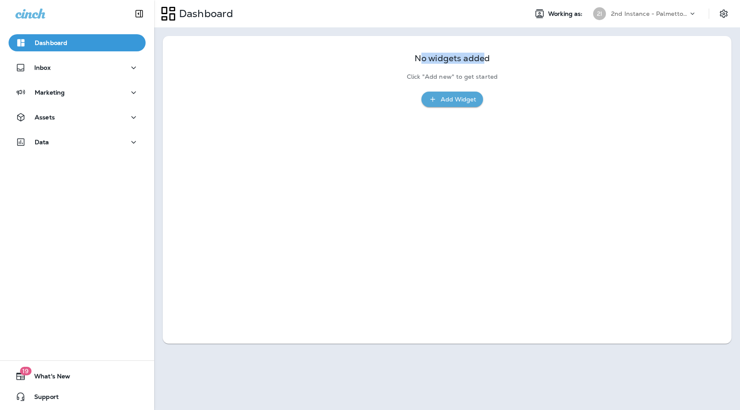
drag, startPoint x: 421, startPoint y: 60, endPoint x: 483, endPoint y: 61, distance: 61.7
click at [483, 61] on p "No widgets added" at bounding box center [452, 58] width 75 height 7
drag, startPoint x: 484, startPoint y: 60, endPoint x: 422, endPoint y: 62, distance: 61.7
click at [422, 62] on p "No widgets added" at bounding box center [452, 58] width 75 height 7
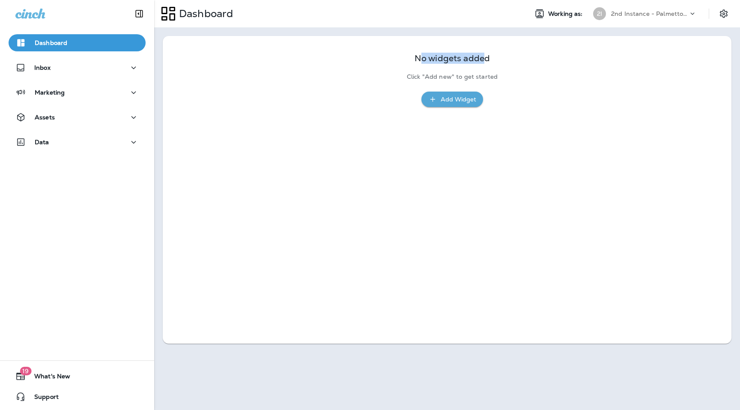
click at [422, 62] on p "No widgets added" at bounding box center [452, 58] width 75 height 7
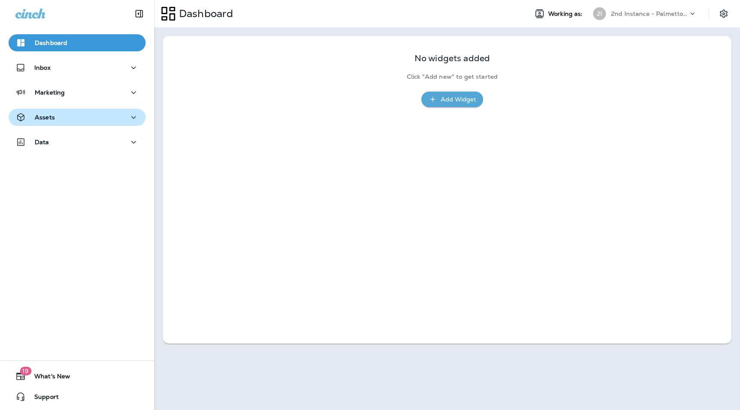
click at [69, 124] on button "Assets" at bounding box center [77, 117] width 137 height 17
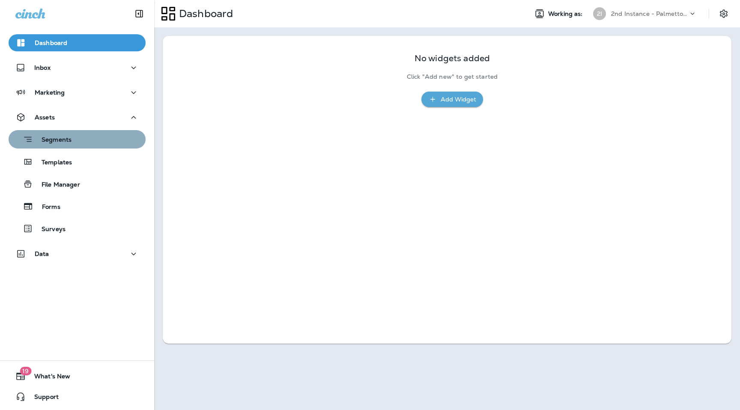
click at [68, 141] on p "Segments" at bounding box center [52, 140] width 39 height 9
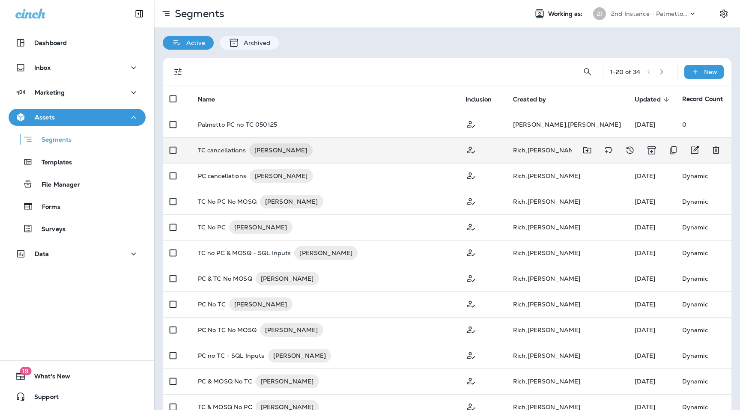
click at [221, 151] on p "TC cancellations" at bounding box center [222, 150] width 48 height 14
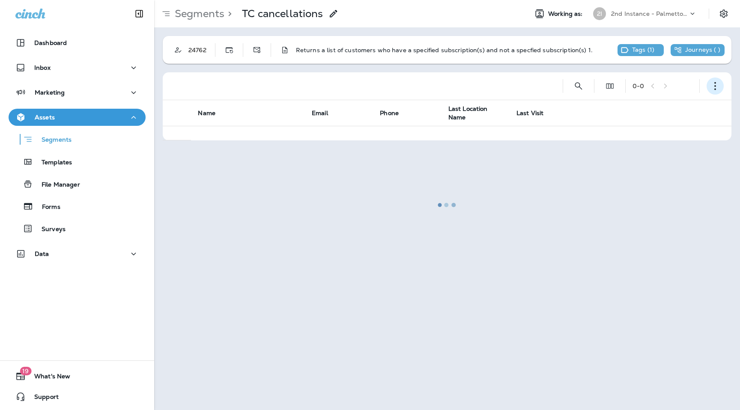
click at [717, 87] on icon "button" at bounding box center [715, 86] width 9 height 9
click at [659, 146] on p "Export Customers" at bounding box center [664, 149] width 57 height 7
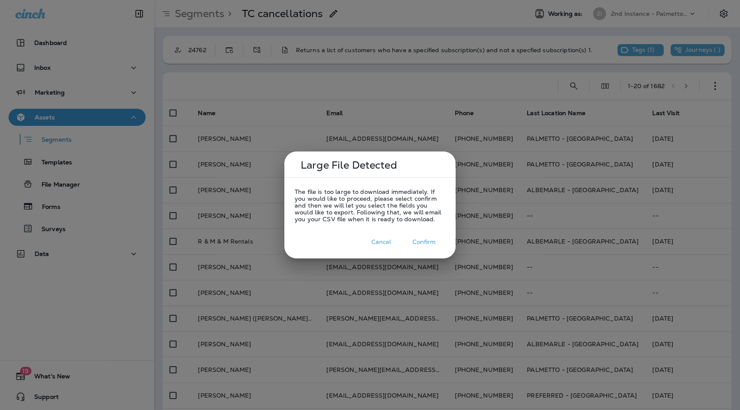
click at [429, 242] on button "Confirm" at bounding box center [424, 242] width 43 height 13
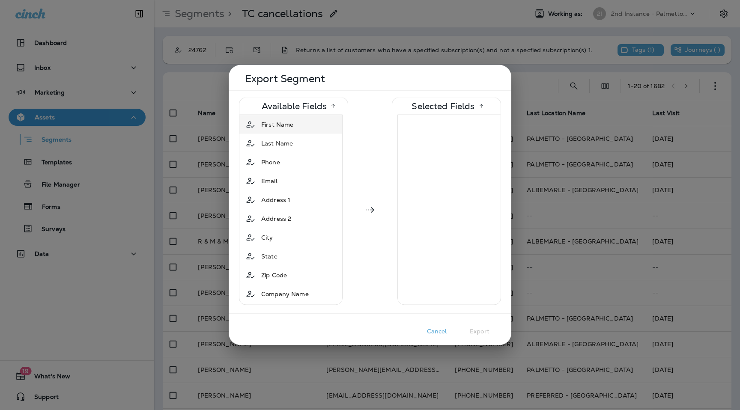
click at [304, 128] on div "First Name" at bounding box center [290, 124] width 99 height 15
click at [304, 128] on div "Last Name" at bounding box center [290, 124] width 99 height 15
click at [304, 128] on div "Phone" at bounding box center [290, 124] width 99 height 15
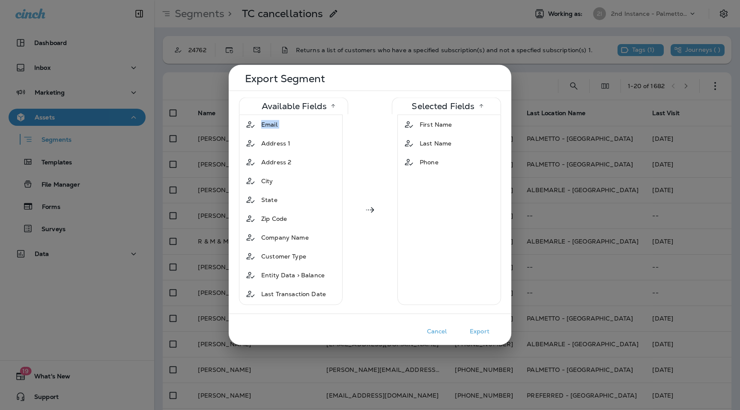
click at [304, 128] on div "Email" at bounding box center [290, 124] width 99 height 15
click at [304, 128] on div "Address 1" at bounding box center [290, 124] width 99 height 15
click at [304, 128] on div "Address 2" at bounding box center [290, 124] width 99 height 15
click at [304, 128] on div "City" at bounding box center [290, 124] width 99 height 15
click at [304, 128] on div "State" at bounding box center [290, 124] width 99 height 15
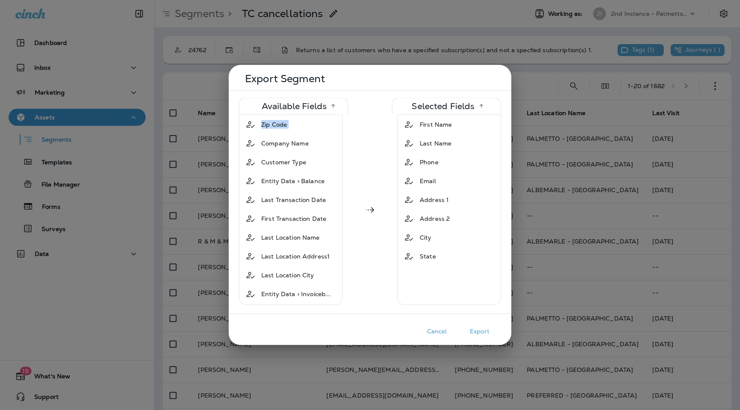
click at [304, 128] on div "Zip Code" at bounding box center [290, 124] width 99 height 15
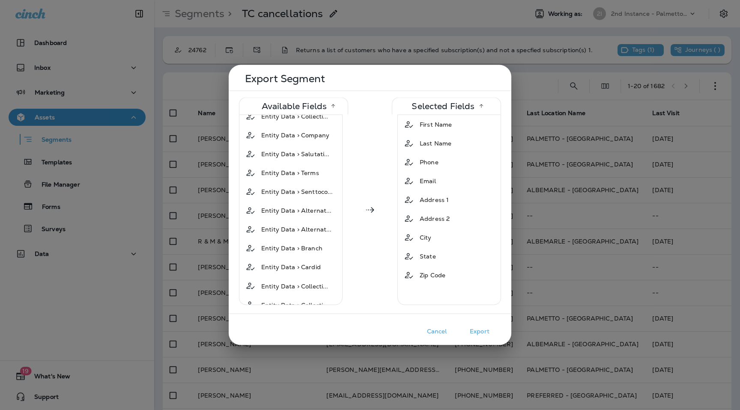
scroll to position [439, 0]
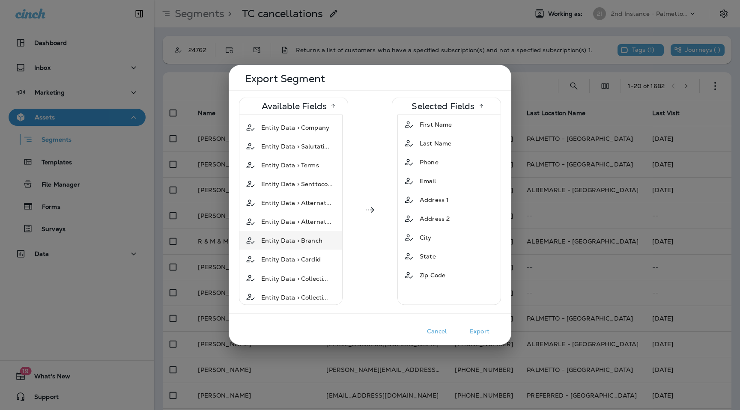
click at [310, 236] on span "Entity Data > Branch" at bounding box center [291, 240] width 61 height 9
click at [487, 331] on button "Export" at bounding box center [479, 331] width 43 height 13
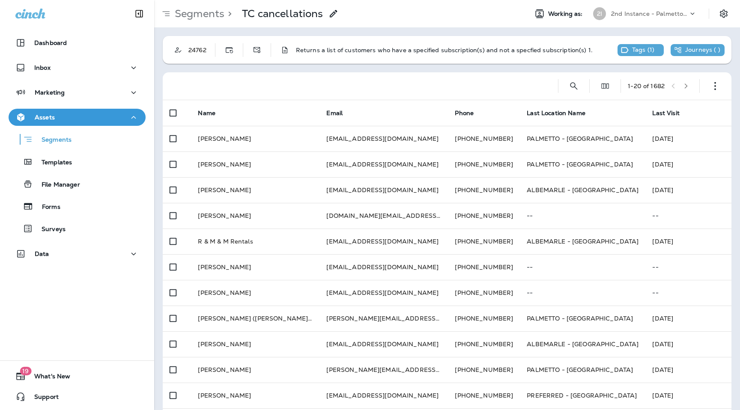
click at [204, 16] on p "Segments" at bounding box center [197, 13] width 53 height 13
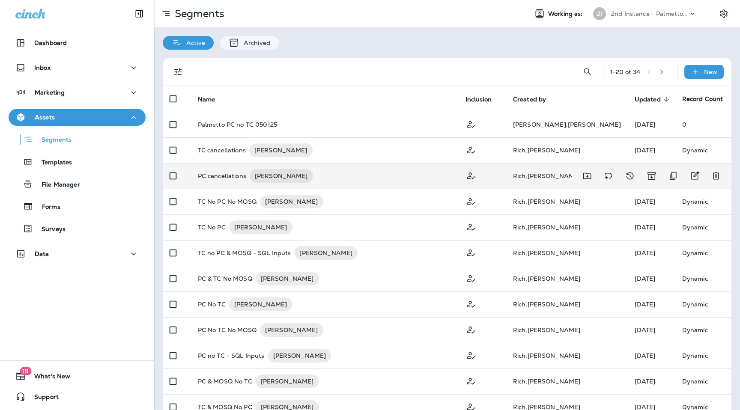
click at [227, 175] on p "PC cancellations" at bounding box center [222, 176] width 48 height 14
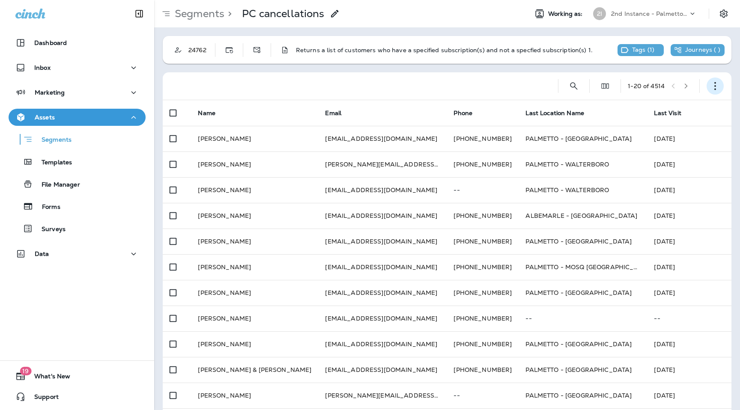
click at [711, 85] on icon "button" at bounding box center [715, 86] width 9 height 9
click at [659, 150] on p "Export Customers" at bounding box center [664, 149] width 57 height 7
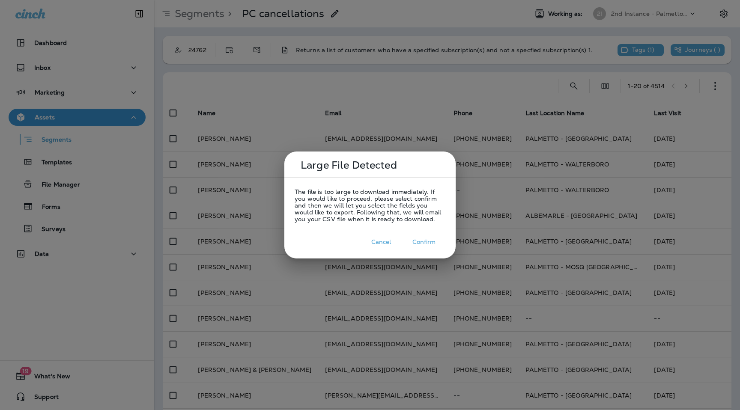
click at [424, 249] on div "Large File Detected The file is too large to download immediately. If you would…" at bounding box center [369, 205] width 171 height 107
click at [425, 241] on button "Confirm" at bounding box center [424, 242] width 43 height 13
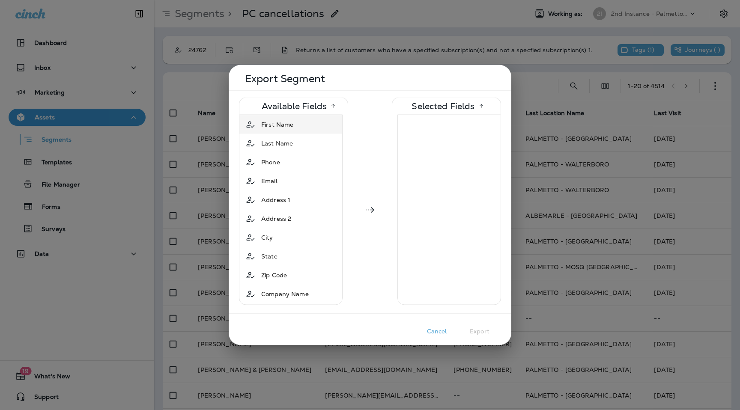
click at [293, 130] on div "First Name" at bounding box center [277, 124] width 39 height 15
click at [293, 130] on div "Last Name" at bounding box center [277, 124] width 39 height 15
click at [293, 130] on div "Phone" at bounding box center [290, 124] width 99 height 15
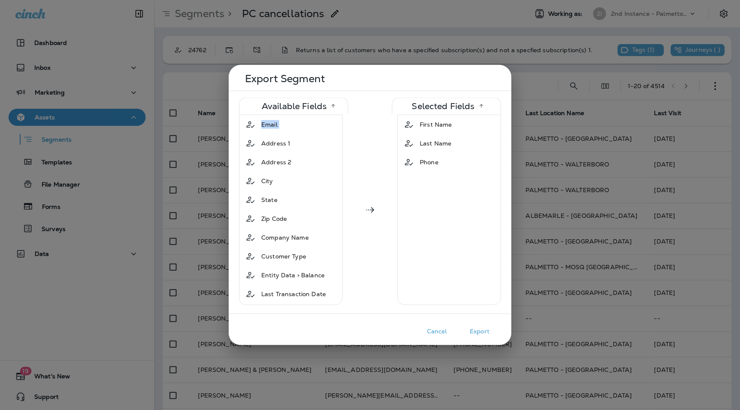
click at [293, 130] on div "Email" at bounding box center [290, 124] width 99 height 15
click at [293, 130] on div "Address 1" at bounding box center [290, 124] width 99 height 15
click at [293, 130] on div "Address 2" at bounding box center [276, 124] width 37 height 15
click at [293, 130] on div "City" at bounding box center [290, 124] width 99 height 15
click at [293, 130] on div "State" at bounding box center [290, 124] width 99 height 15
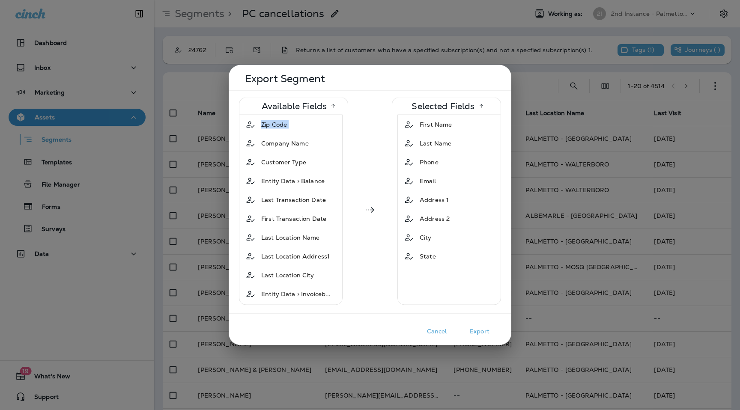
click at [293, 130] on div "Zip Code" at bounding box center [290, 124] width 99 height 15
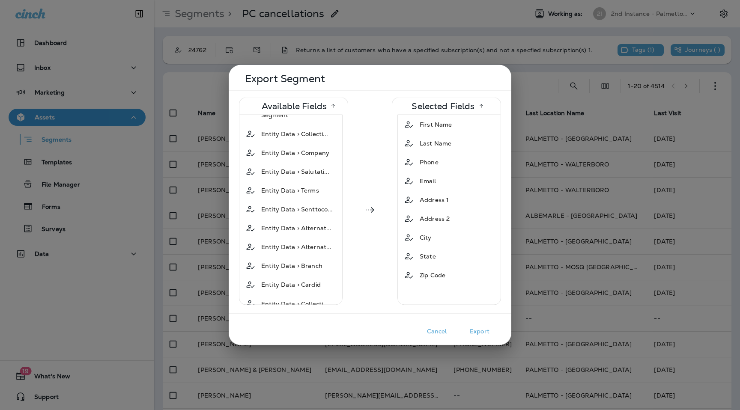
scroll to position [456, 0]
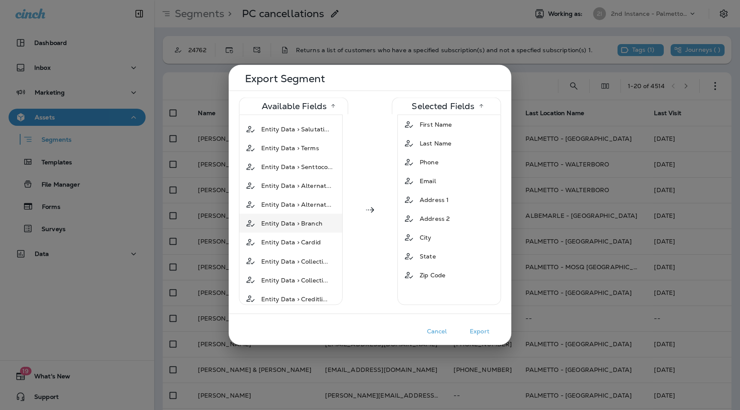
click at [299, 219] on div "Entity Data > Branch" at bounding box center [292, 223] width 68 height 15
click at [489, 331] on button "Export" at bounding box center [479, 331] width 43 height 13
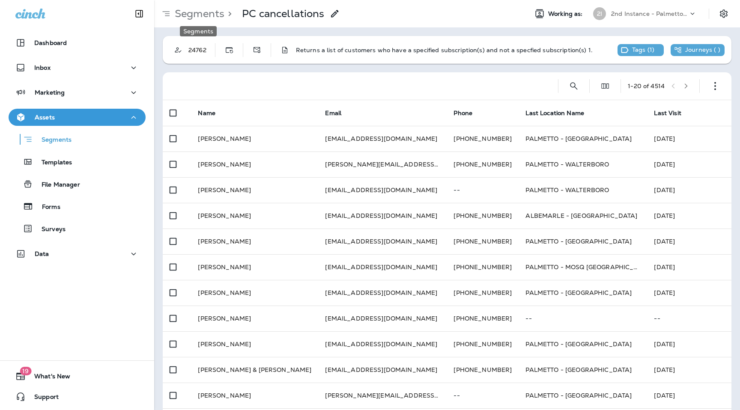
click at [197, 12] on p "Segments" at bounding box center [197, 13] width 53 height 13
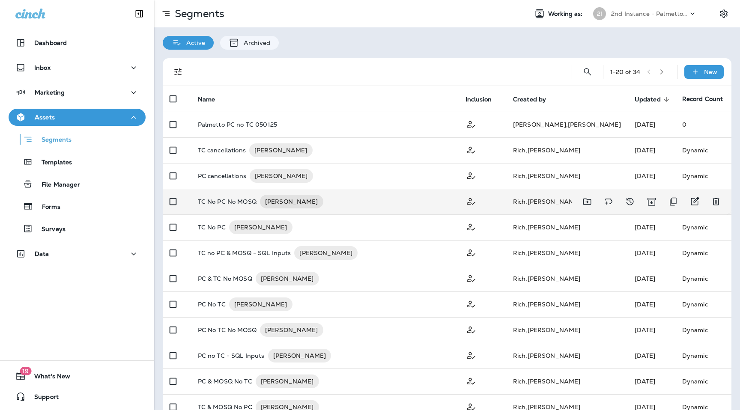
click at [240, 206] on p "TC No PC No MOSQ" at bounding box center [227, 202] width 59 height 14
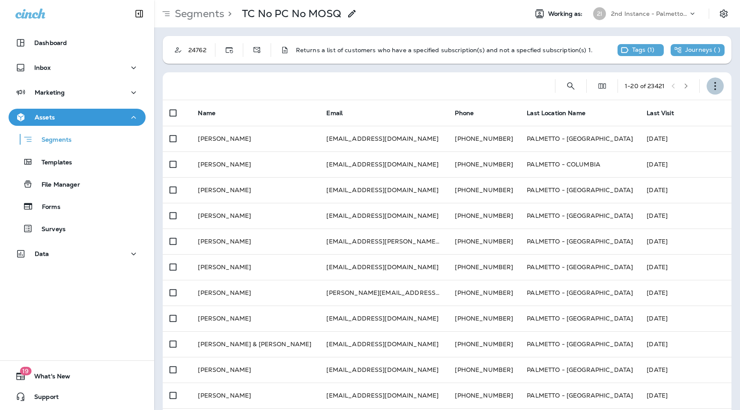
click at [720, 82] on button "button" at bounding box center [715, 86] width 17 height 17
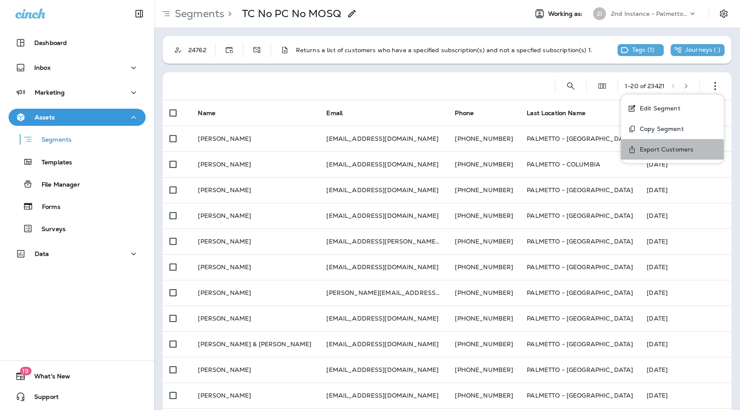
click at [653, 150] on p "Export Customers" at bounding box center [664, 149] width 57 height 7
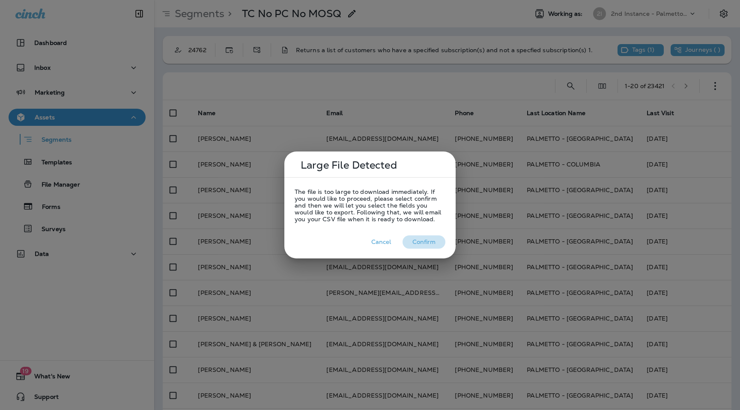
click at [423, 236] on button "Confirm" at bounding box center [424, 242] width 43 height 13
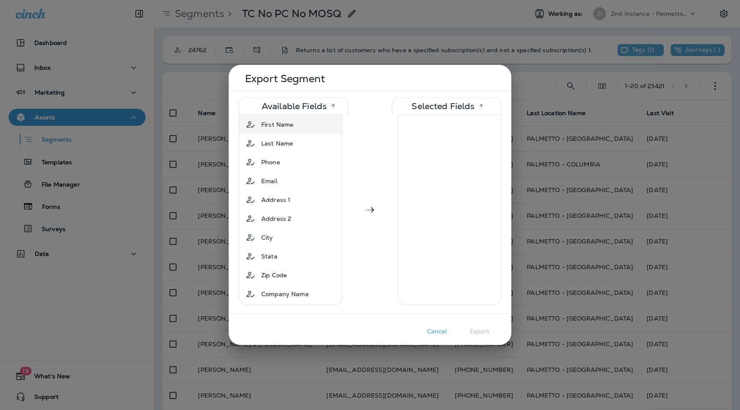
click at [318, 123] on div "First Name" at bounding box center [290, 124] width 99 height 15
click at [318, 123] on div "Last Name" at bounding box center [290, 124] width 99 height 15
click at [318, 123] on div "Phone" at bounding box center [290, 124] width 99 height 15
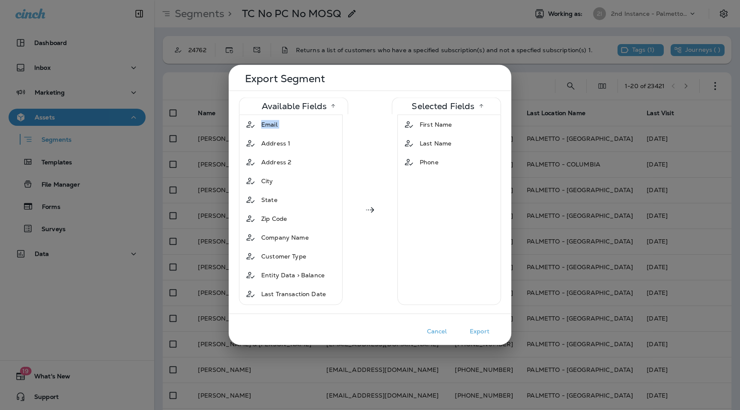
click at [318, 123] on div "Email" at bounding box center [290, 124] width 99 height 15
click at [318, 123] on div "Address 1" at bounding box center [290, 124] width 99 height 15
click at [318, 123] on div "Address 2" at bounding box center [290, 124] width 99 height 15
click at [318, 123] on div "City" at bounding box center [290, 124] width 99 height 15
click at [318, 123] on div "State" at bounding box center [290, 124] width 99 height 15
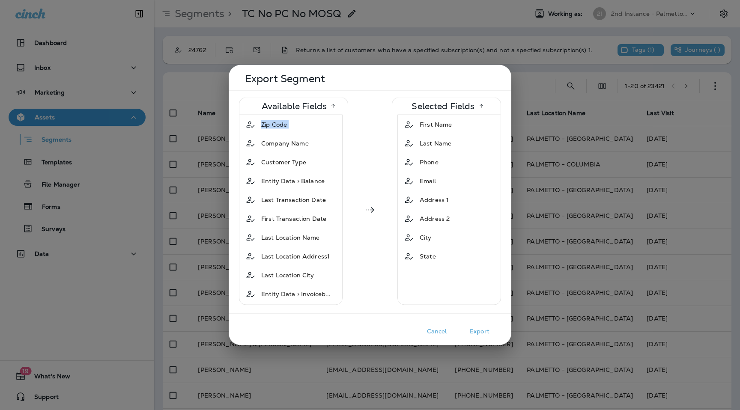
click at [318, 123] on div "Zip Code" at bounding box center [290, 124] width 99 height 15
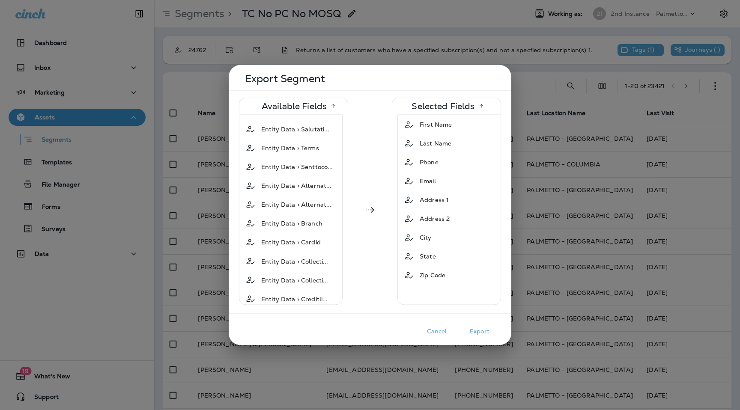
scroll to position [457, 0]
click at [306, 218] on span "Entity Data > Branch" at bounding box center [291, 222] width 61 height 9
click at [488, 333] on button "Export" at bounding box center [479, 331] width 43 height 13
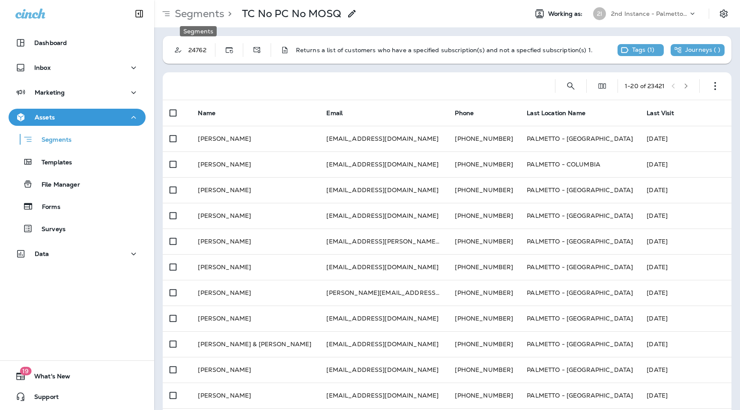
click at [203, 16] on p "Segments" at bounding box center [197, 13] width 53 height 13
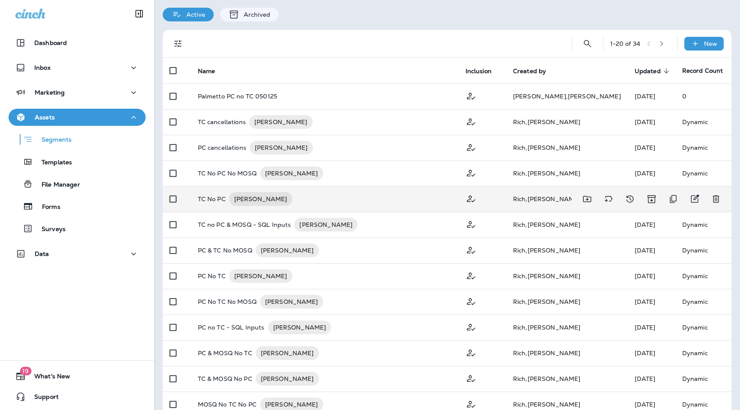
scroll to position [30, 0]
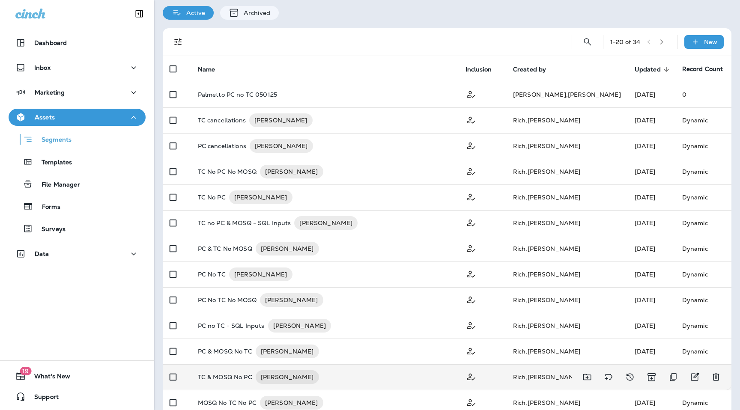
click at [233, 372] on p "TC & MOSQ No PC" at bounding box center [225, 377] width 54 height 14
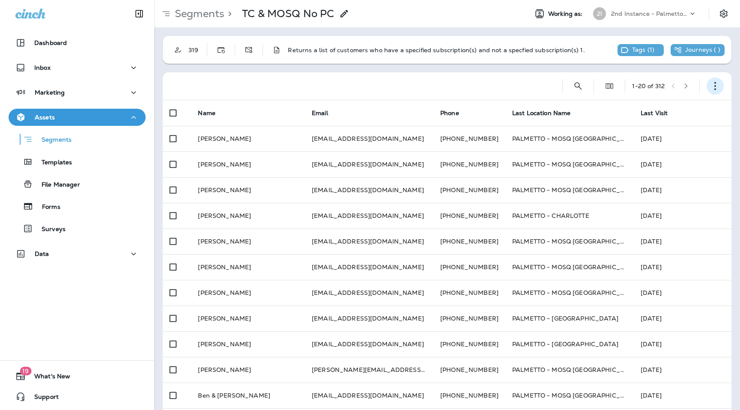
click at [707, 86] on button "button" at bounding box center [715, 86] width 17 height 17
click at [663, 149] on p "Export Customers" at bounding box center [664, 149] width 57 height 7
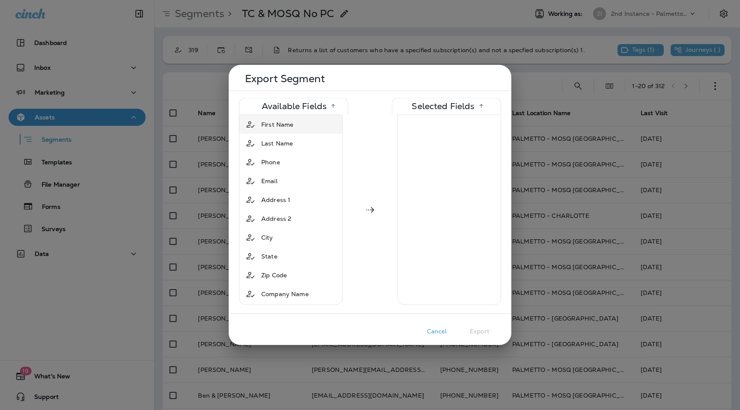
click at [287, 126] on span "First Name" at bounding box center [277, 124] width 32 height 9
click at [287, 126] on span "Last Name" at bounding box center [277, 124] width 32 height 9
click at [287, 126] on div "Phone" at bounding box center [290, 124] width 99 height 15
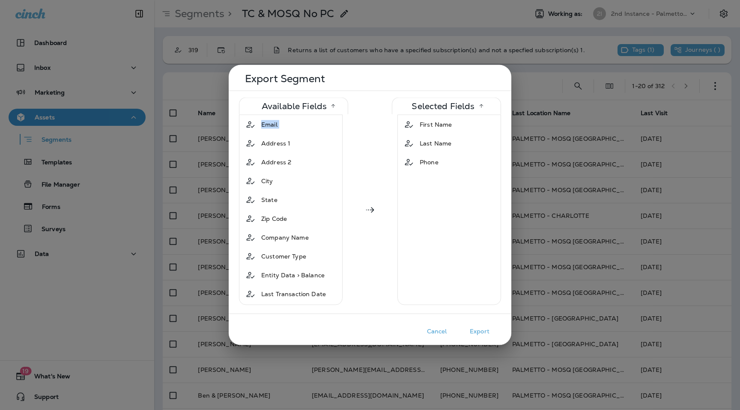
click at [287, 126] on div "Email" at bounding box center [290, 124] width 99 height 15
click at [287, 139] on span "Address 1" at bounding box center [275, 143] width 29 height 9
click at [287, 126] on span "Address 2" at bounding box center [276, 124] width 30 height 9
click at [287, 126] on div "City" at bounding box center [290, 124] width 99 height 15
click at [287, 126] on div "State" at bounding box center [290, 124] width 99 height 15
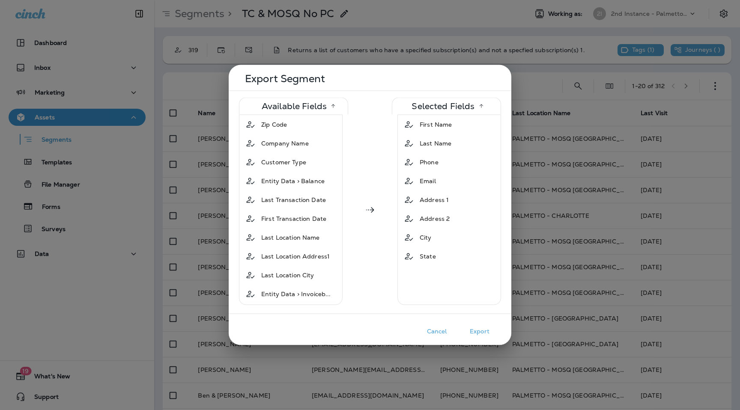
click at [287, 126] on span "Zip Code" at bounding box center [274, 124] width 26 height 9
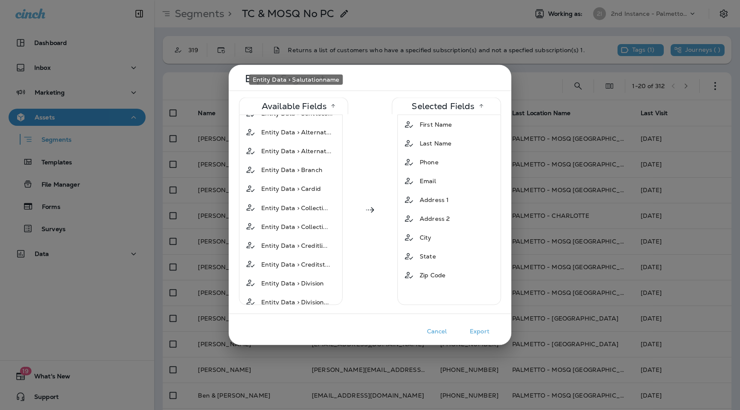
scroll to position [515, 0]
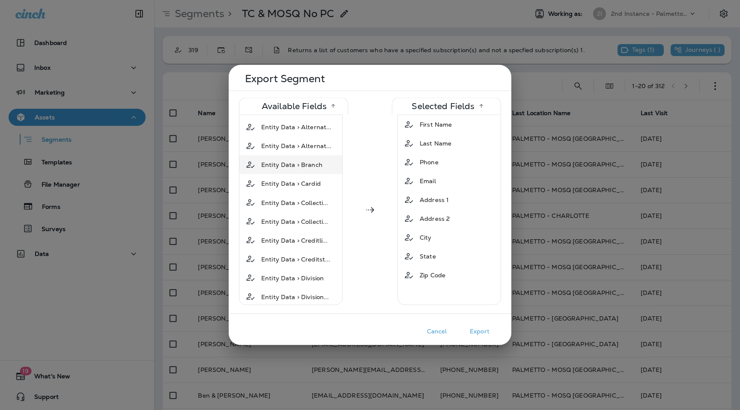
click at [304, 161] on span "Entity Data > Branch" at bounding box center [291, 165] width 61 height 9
click at [475, 332] on button "Export" at bounding box center [479, 331] width 43 height 13
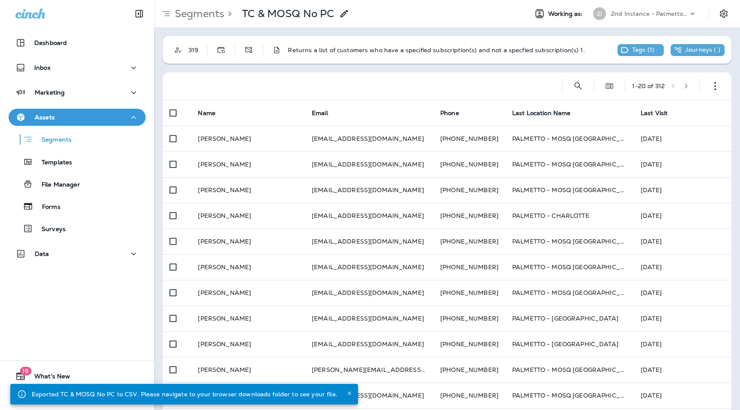
click at [200, 11] on p "Segments" at bounding box center [197, 13] width 53 height 13
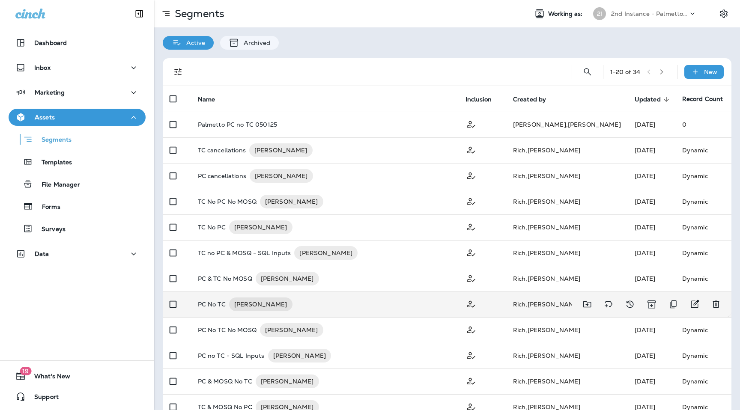
click at [212, 304] on p "PC No TC" at bounding box center [212, 305] width 28 height 14
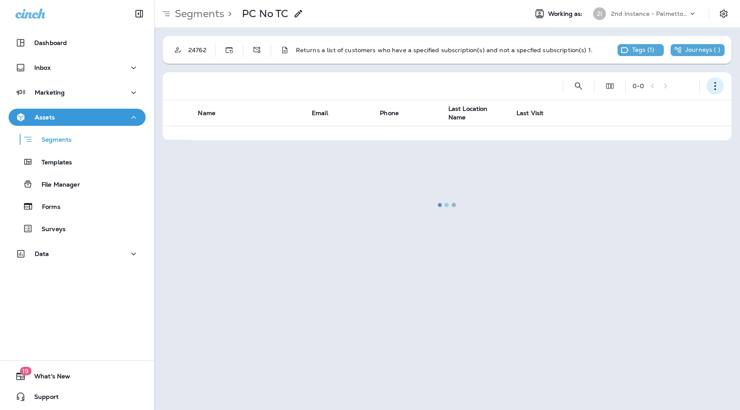
click at [716, 89] on icon "button" at bounding box center [715, 86] width 9 height 9
click at [534, 83] on div at bounding box center [447, 205] width 584 height 409
click at [717, 87] on icon "button" at bounding box center [715, 86] width 9 height 9
click at [660, 146] on p "Export Customers" at bounding box center [664, 149] width 57 height 7
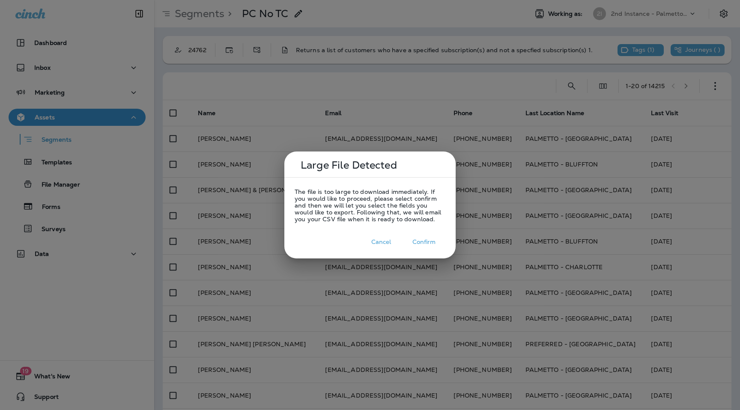
click at [426, 241] on button "Confirm" at bounding box center [424, 242] width 43 height 13
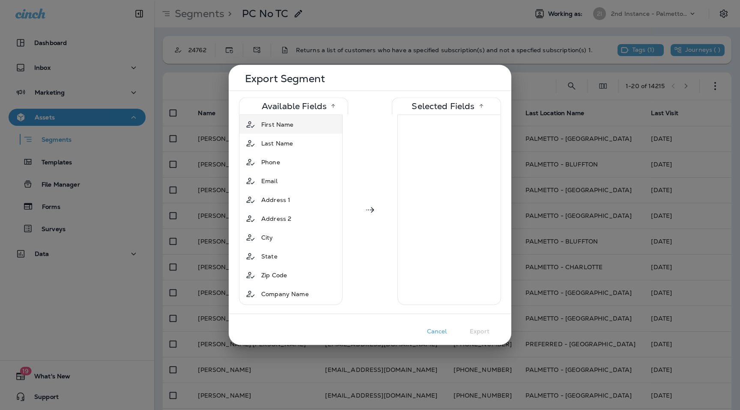
click at [290, 128] on span "First Name" at bounding box center [277, 124] width 32 height 9
click at [290, 128] on span "Last Name" at bounding box center [277, 124] width 32 height 9
click at [290, 128] on div "Phone" at bounding box center [290, 124] width 99 height 15
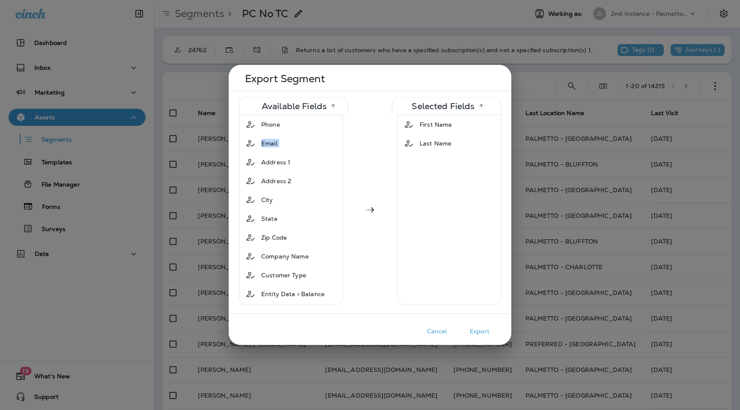
click at [290, 136] on div "Email" at bounding box center [290, 143] width 99 height 15
click at [290, 128] on div "Address 1" at bounding box center [276, 124] width 36 height 15
click at [290, 128] on span "Address 2" at bounding box center [276, 124] width 30 height 9
click at [290, 136] on div "City" at bounding box center [290, 143] width 99 height 15
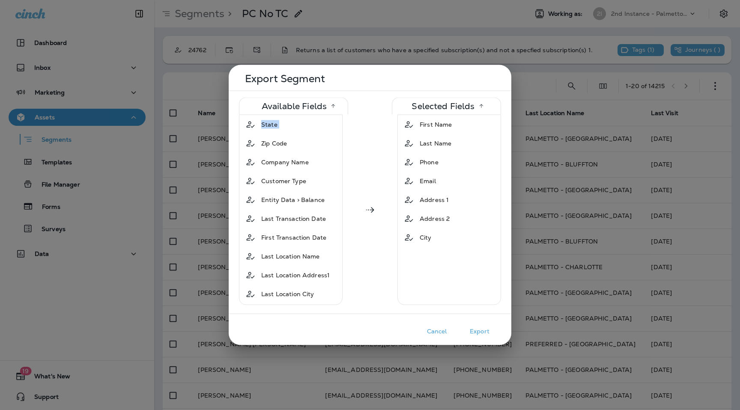
click at [290, 128] on div "State" at bounding box center [290, 124] width 99 height 15
click at [290, 128] on div "Zip Code" at bounding box center [274, 124] width 33 height 15
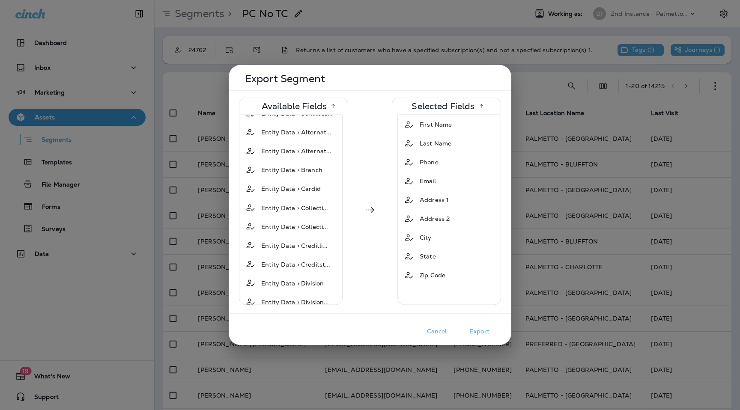
scroll to position [511, 0]
click at [313, 164] on span "Entity Data > Branch" at bounding box center [291, 168] width 61 height 9
click at [477, 338] on button "Export" at bounding box center [479, 331] width 43 height 13
